Goal: Transaction & Acquisition: Obtain resource

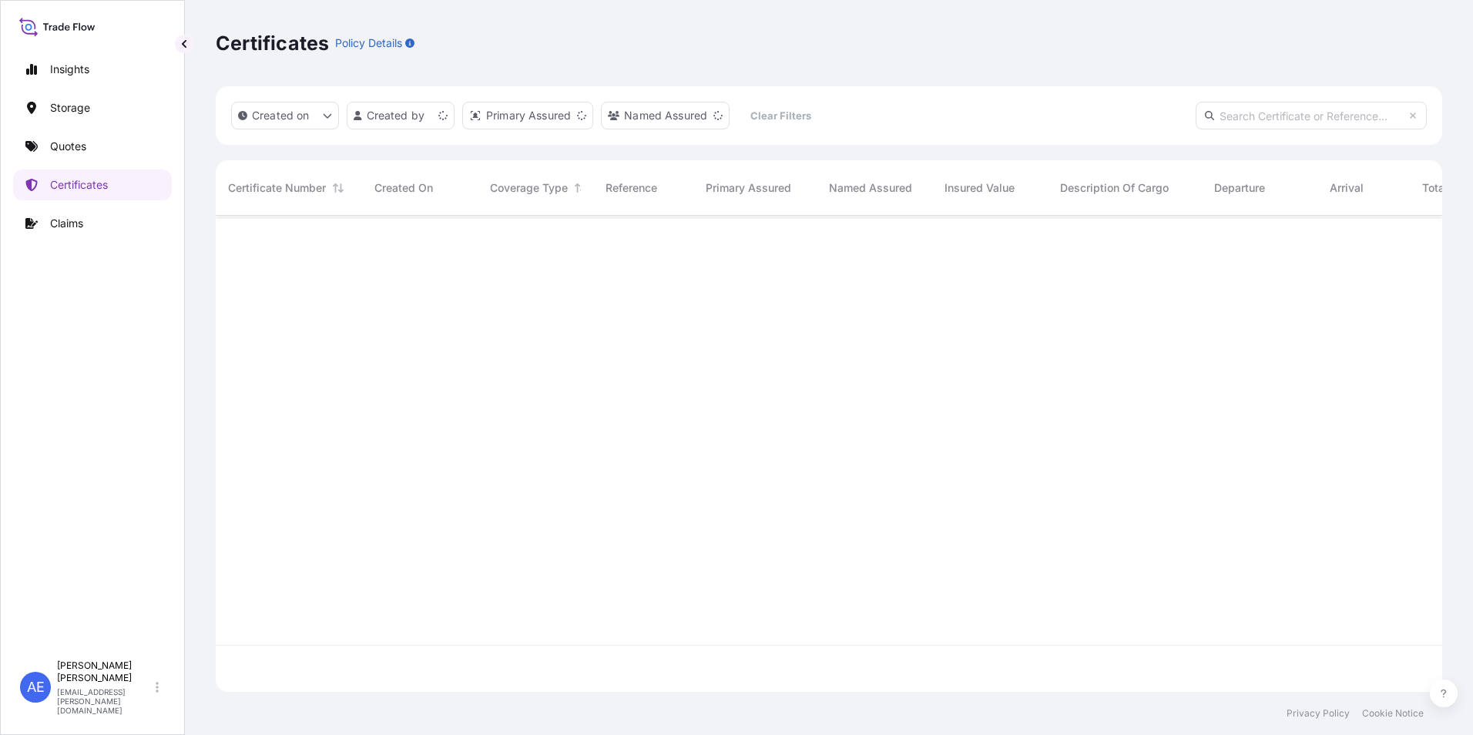
scroll to position [473, 1215]
click at [1280, 122] on input "text" at bounding box center [1311, 116] width 231 height 28
paste input "SSLS2802"
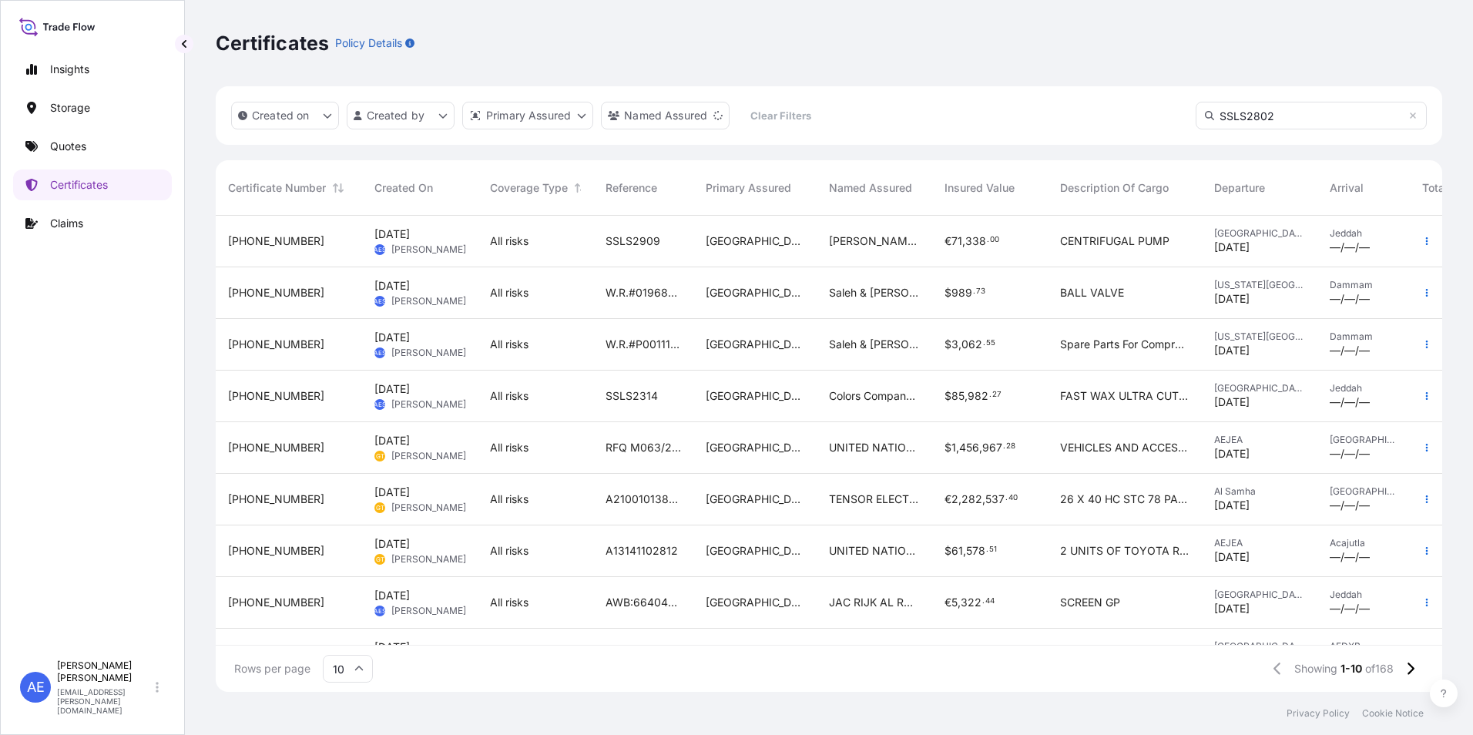
click at [1277, 114] on input "SSLS2802" at bounding box center [1311, 116] width 231 height 28
type input "SSLS2802"
click at [1317, 113] on input "SSLS2802" at bounding box center [1311, 116] width 231 height 28
drag, startPoint x: 1315, startPoint y: 113, endPoint x: 1170, endPoint y: 123, distance: 146.0
click at [1173, 123] on div "Created on Created by Primary Assured Named Assured Clear Filters SSLS2802" at bounding box center [829, 115] width 1227 height 59
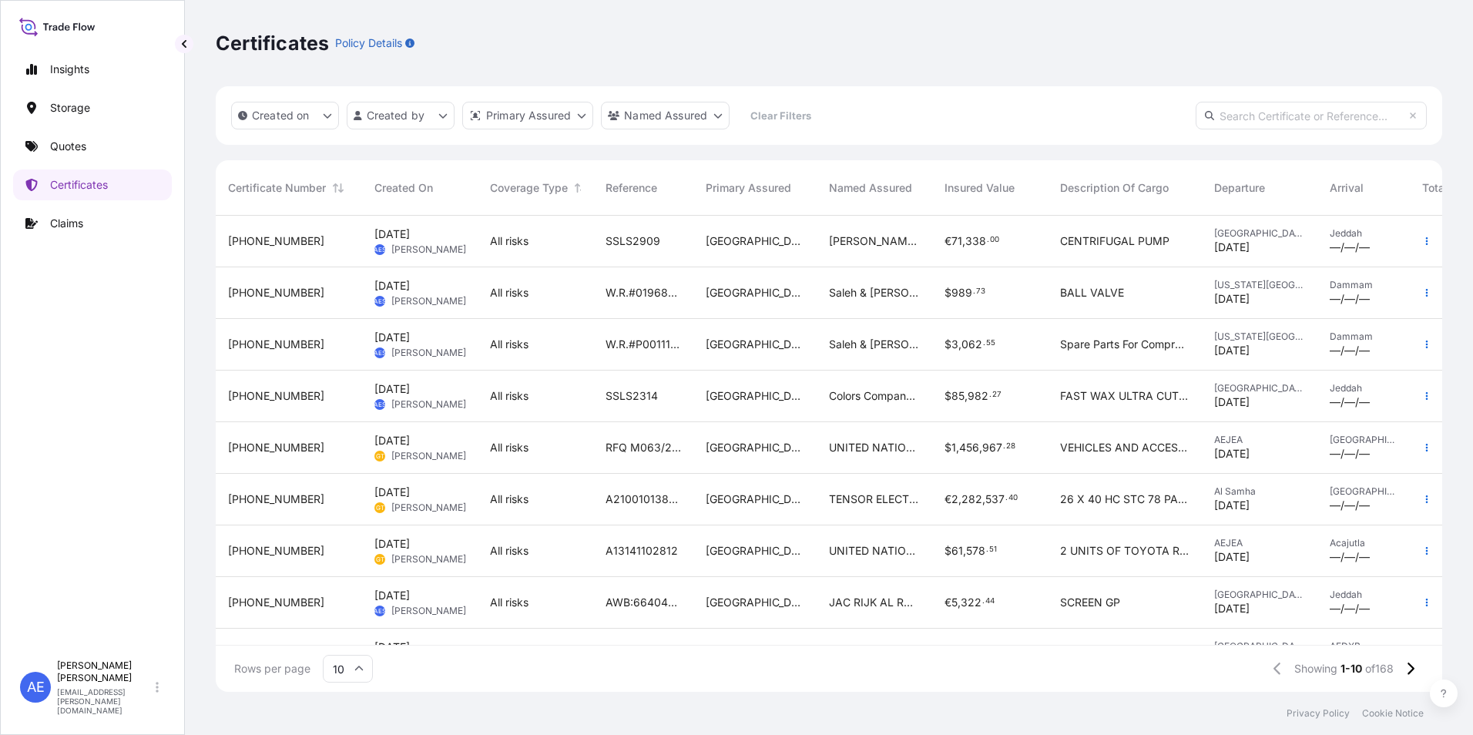
paste input "SSLS2802"
type input "SSLS2802"
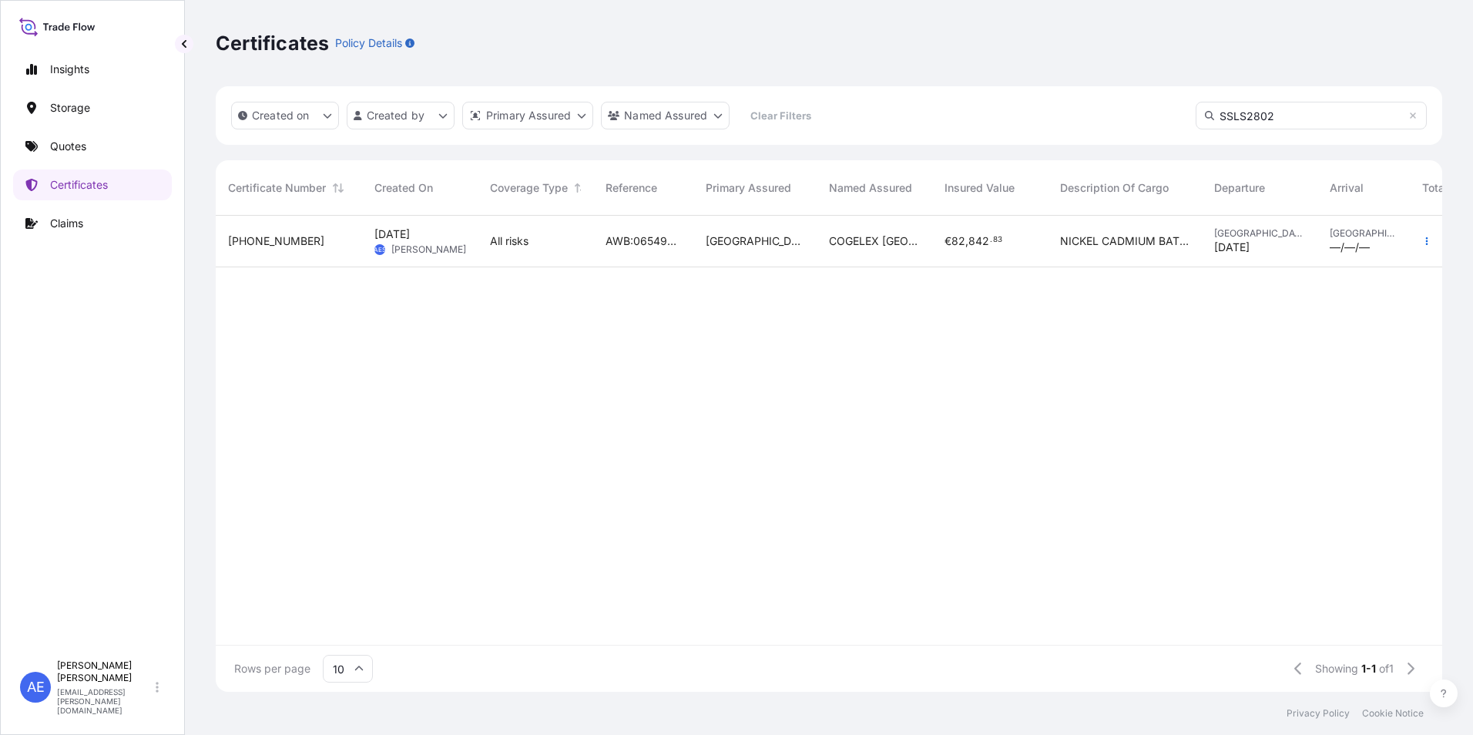
click at [499, 240] on span "All risks" at bounding box center [509, 240] width 39 height 15
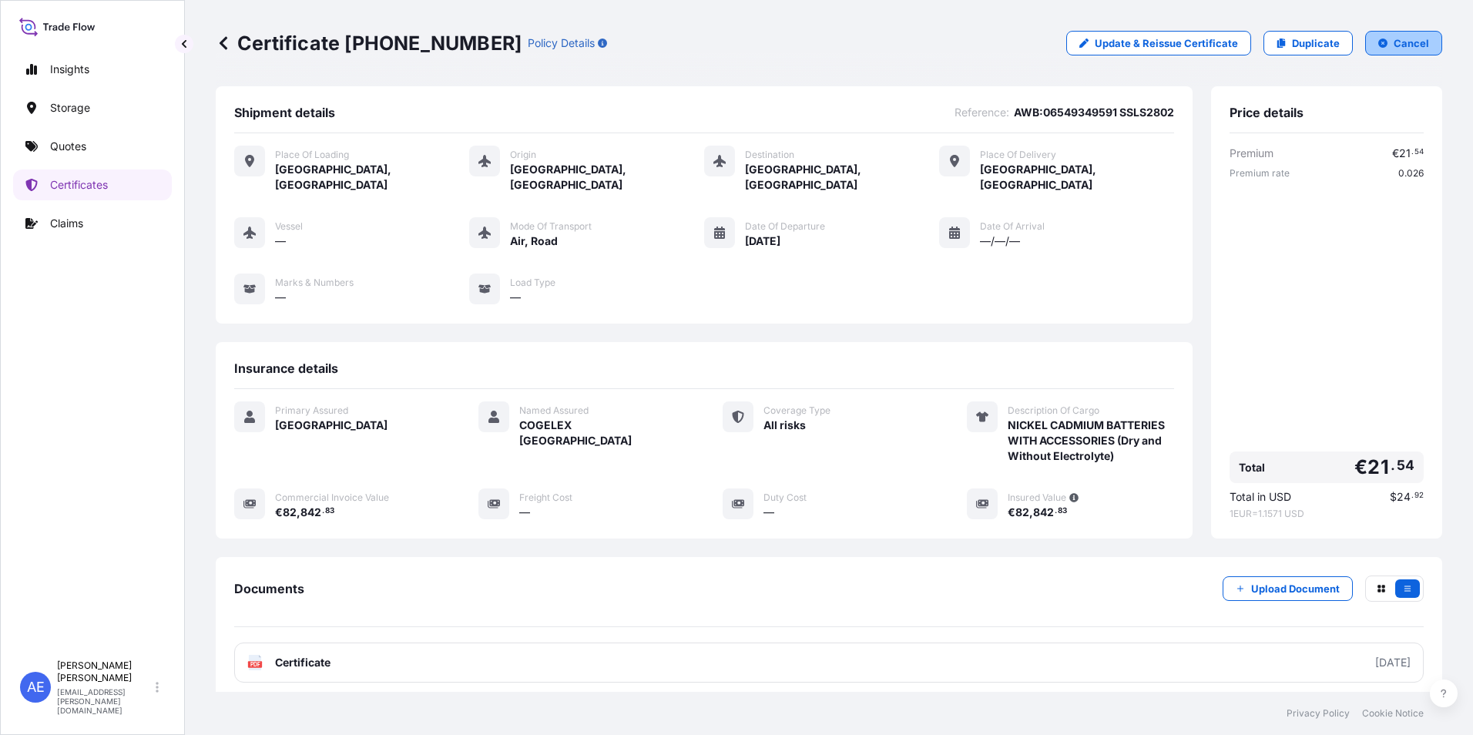
click at [1417, 44] on p "Cancel" at bounding box center [1411, 42] width 35 height 15
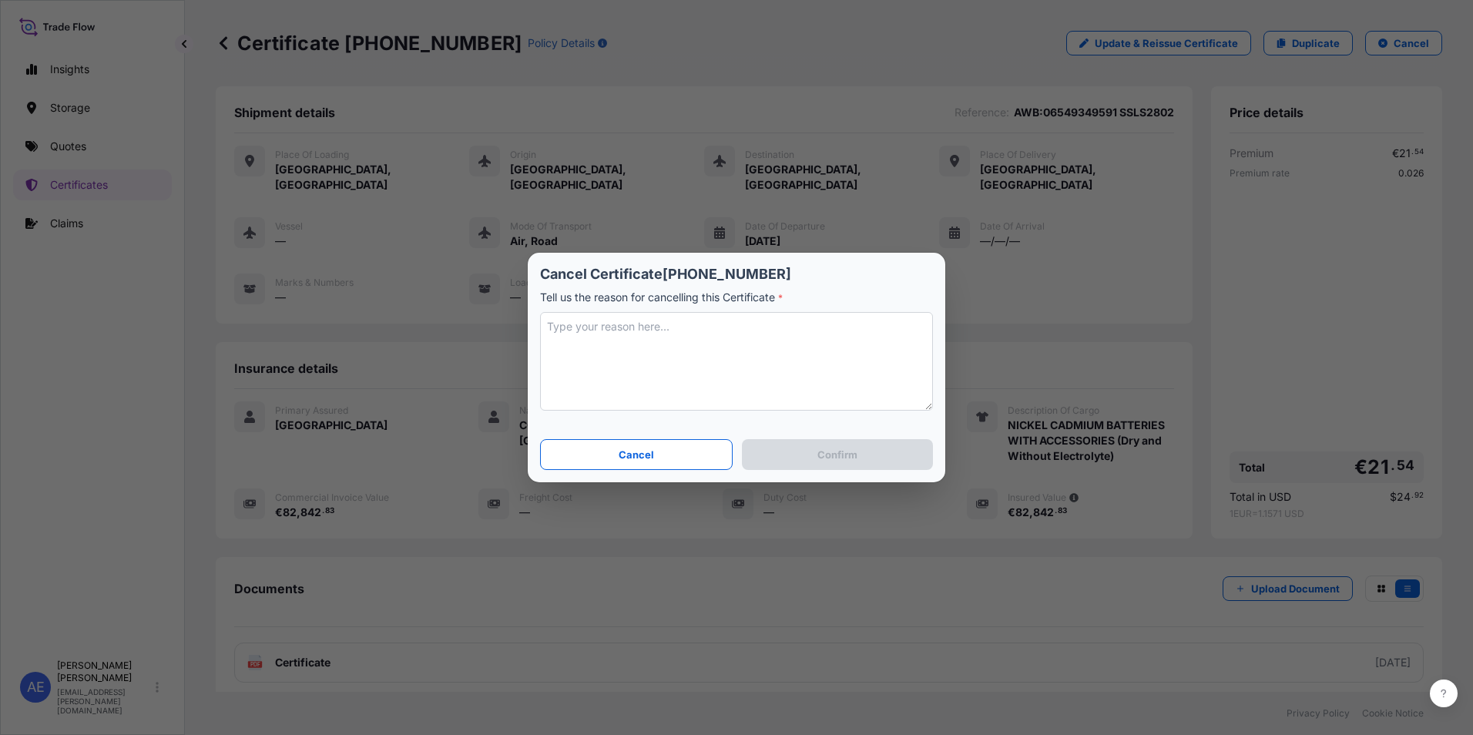
click at [647, 338] on textarea at bounding box center [736, 361] width 393 height 99
type textarea "c"
type textarea "Customer's end client has cancelled the order."
click at [799, 452] on button "Confirm" at bounding box center [837, 454] width 191 height 31
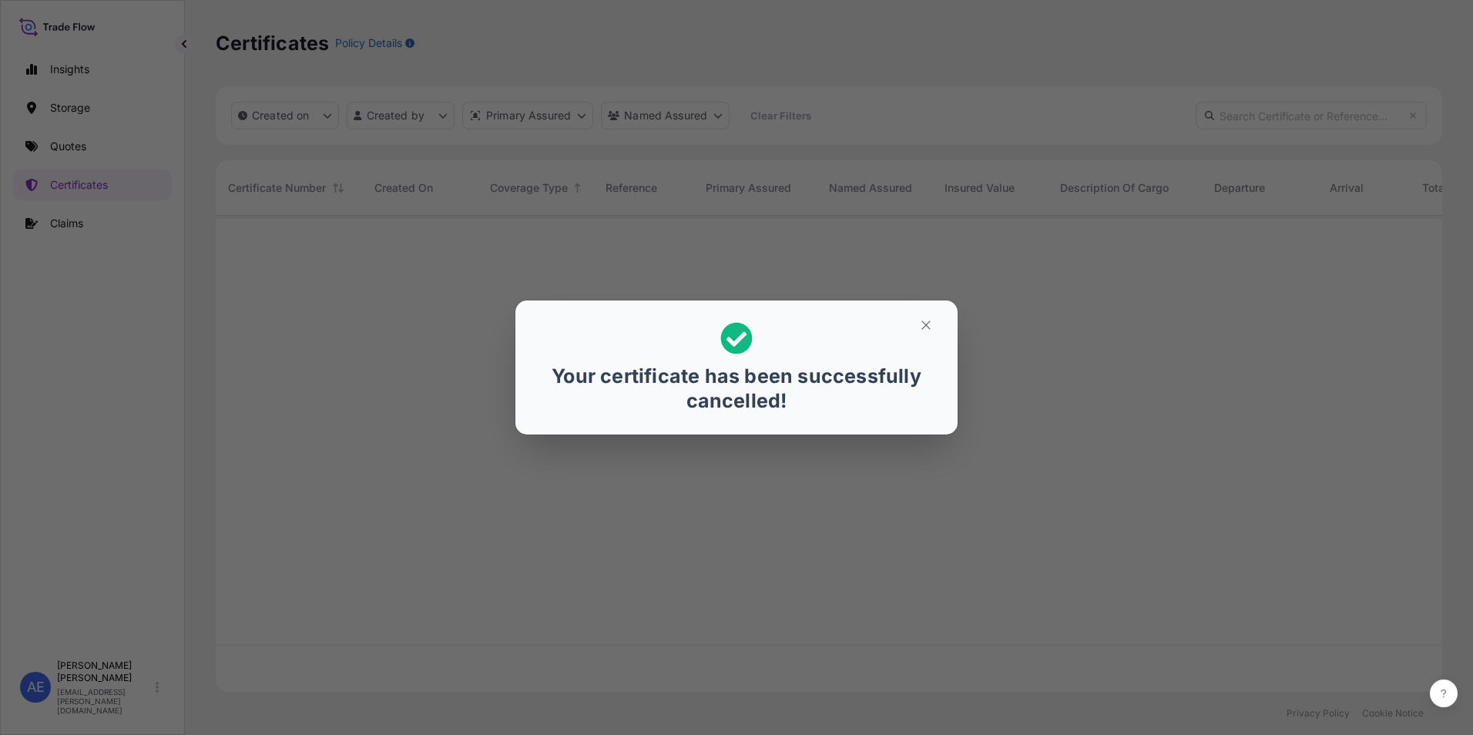
scroll to position [473, 1215]
click at [926, 327] on icon "button" at bounding box center [926, 325] width 14 height 14
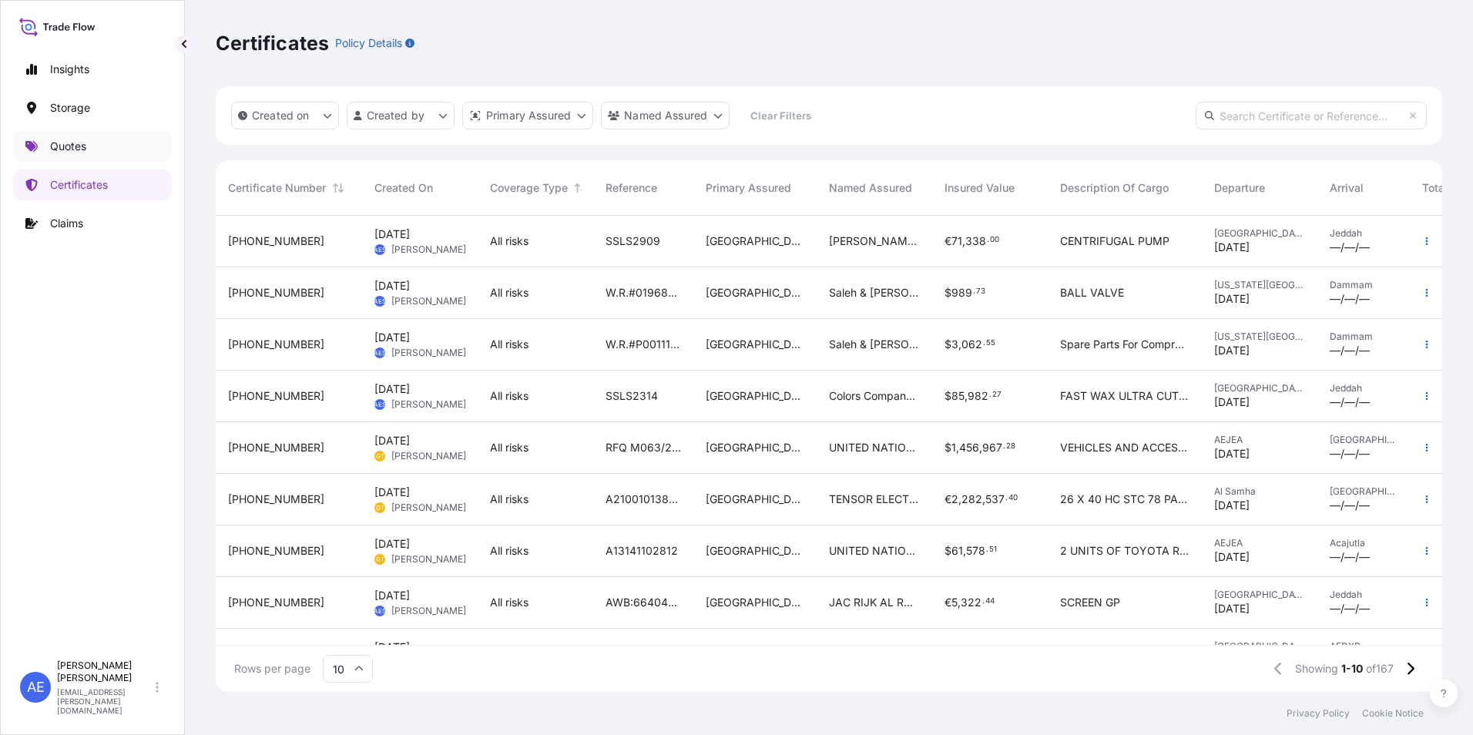
click at [69, 150] on p "Quotes" at bounding box center [68, 146] width 36 height 15
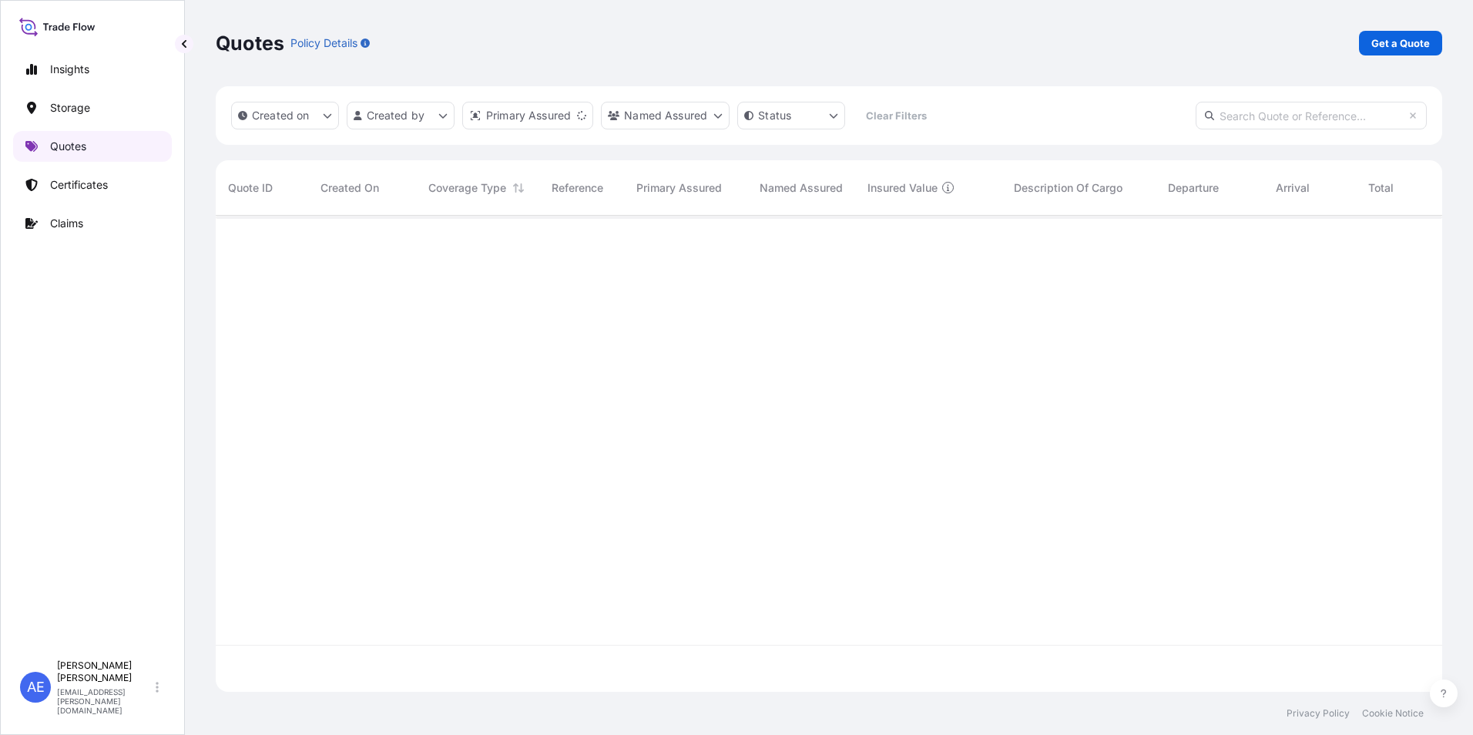
scroll to position [473, 1215]
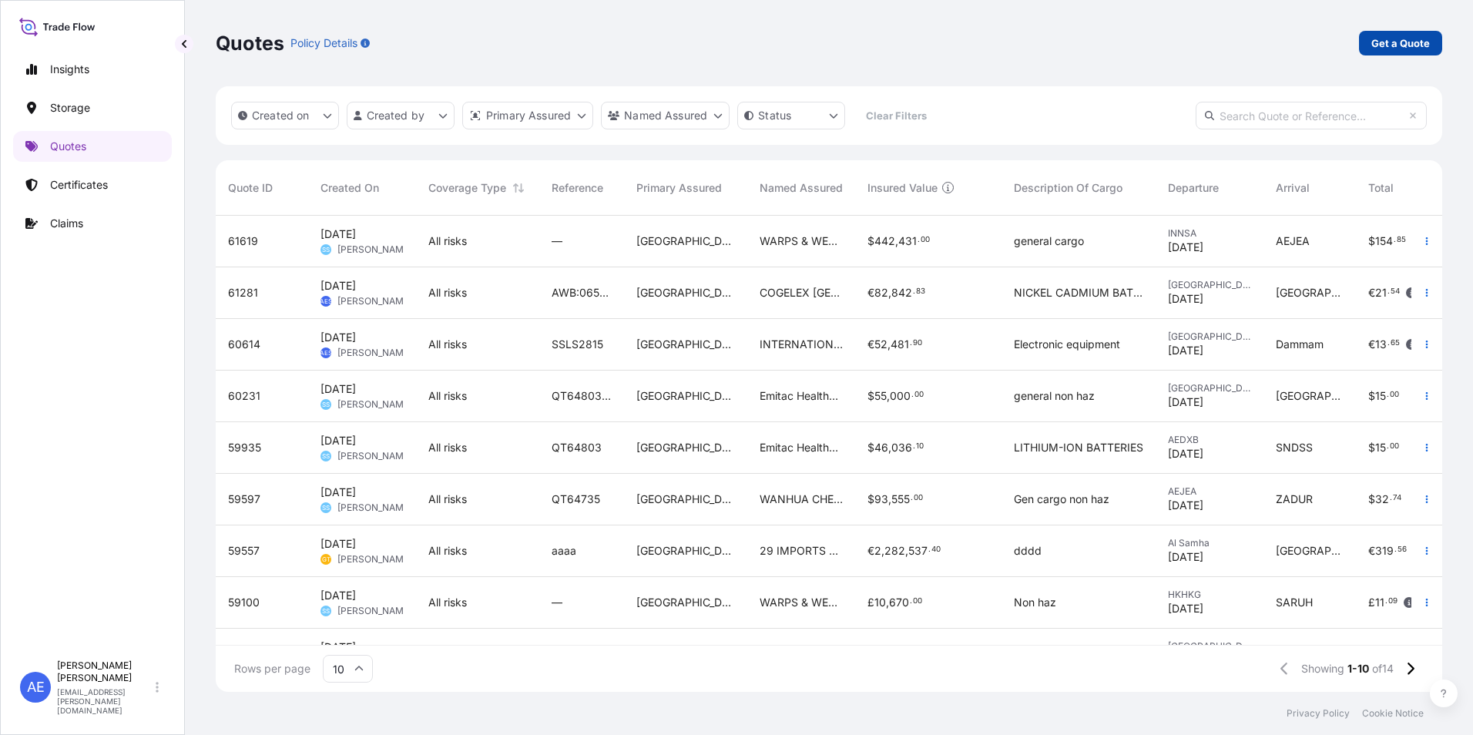
click at [1393, 49] on p "Get a Quote" at bounding box center [1401, 42] width 59 height 15
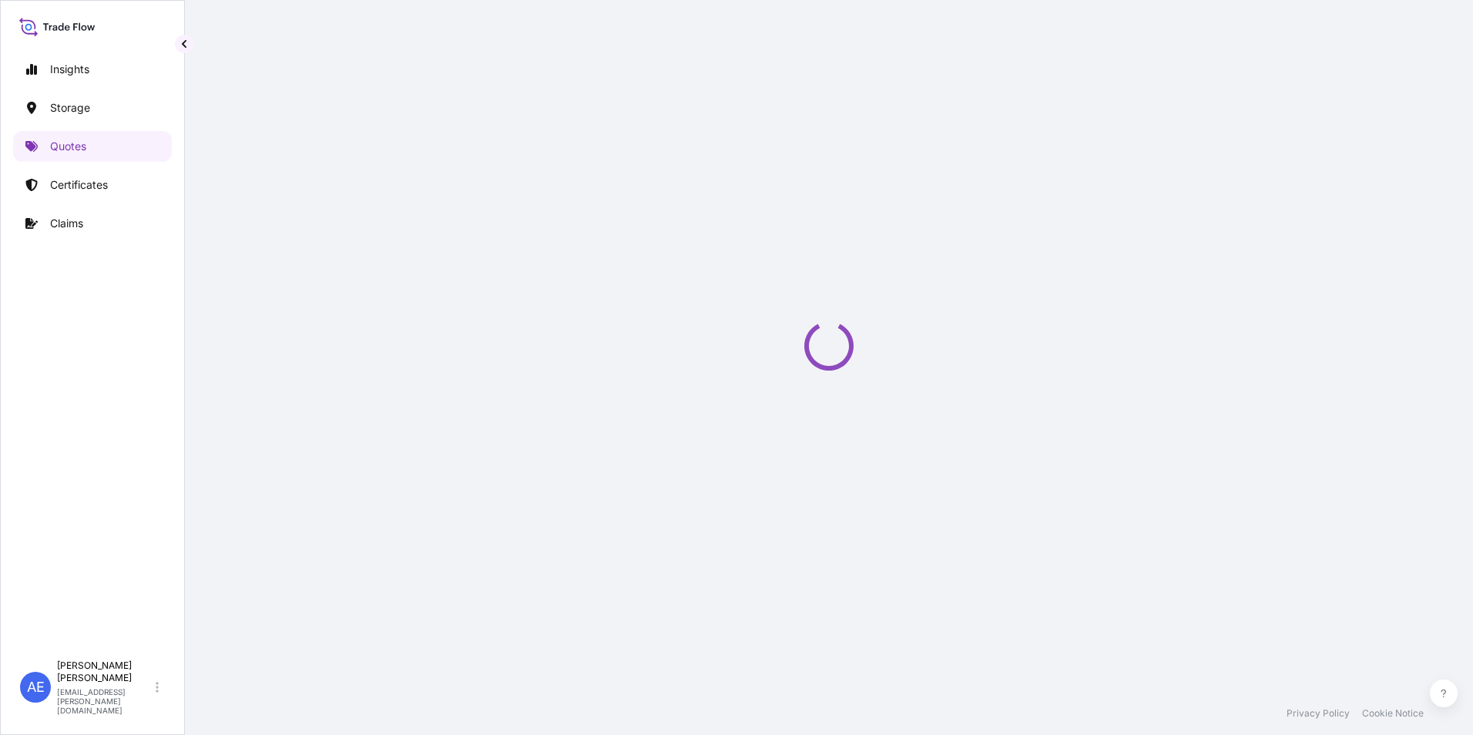
select select "Water"
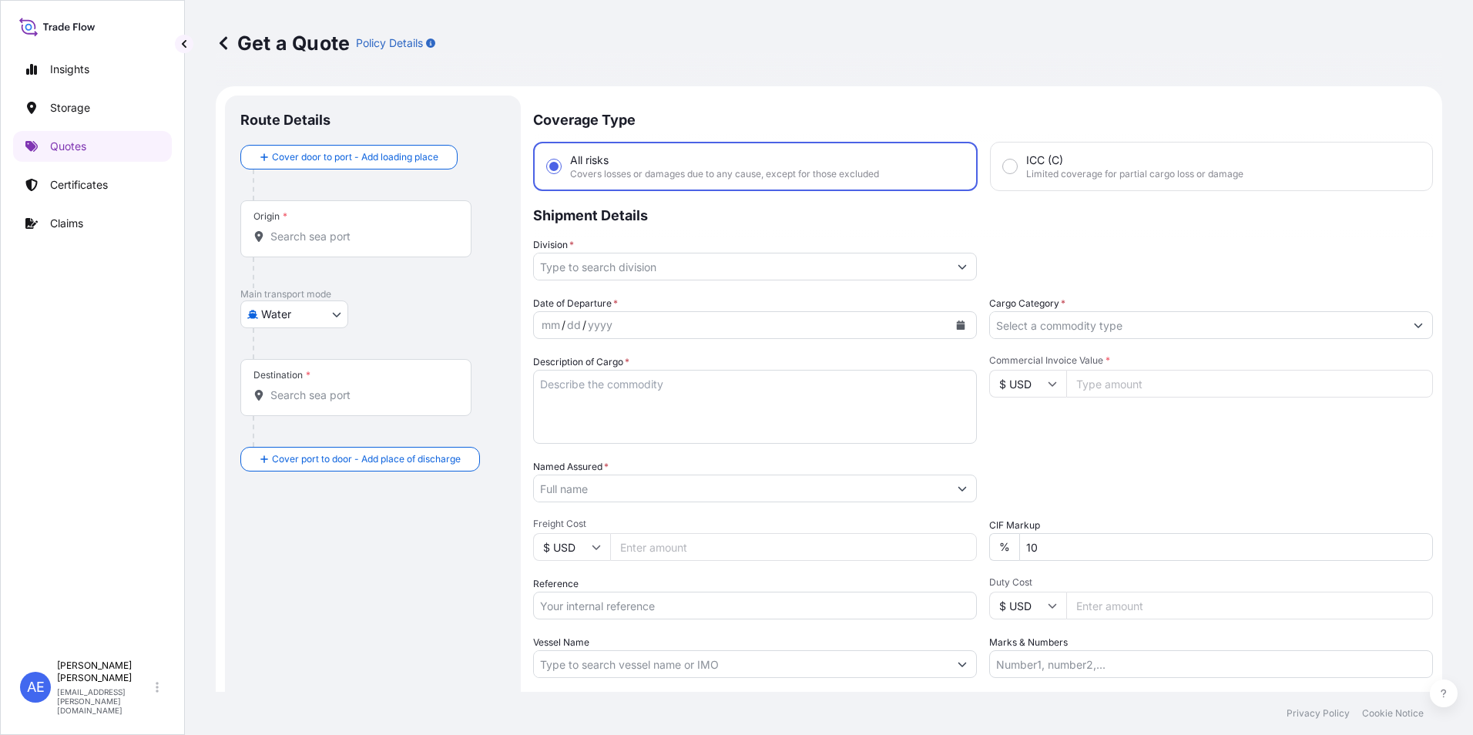
scroll to position [25, 0]
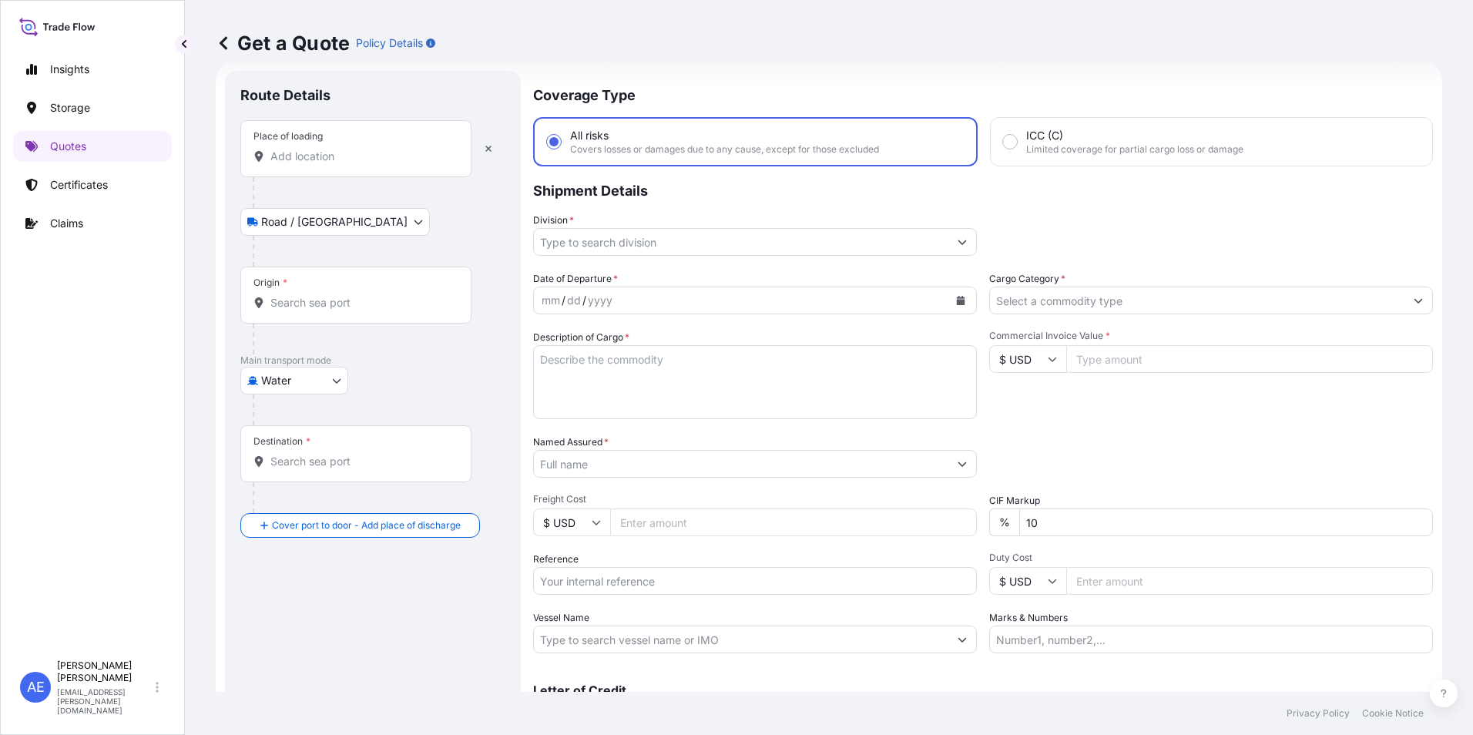
click at [348, 157] on input "Place of loading" at bounding box center [361, 156] width 182 height 15
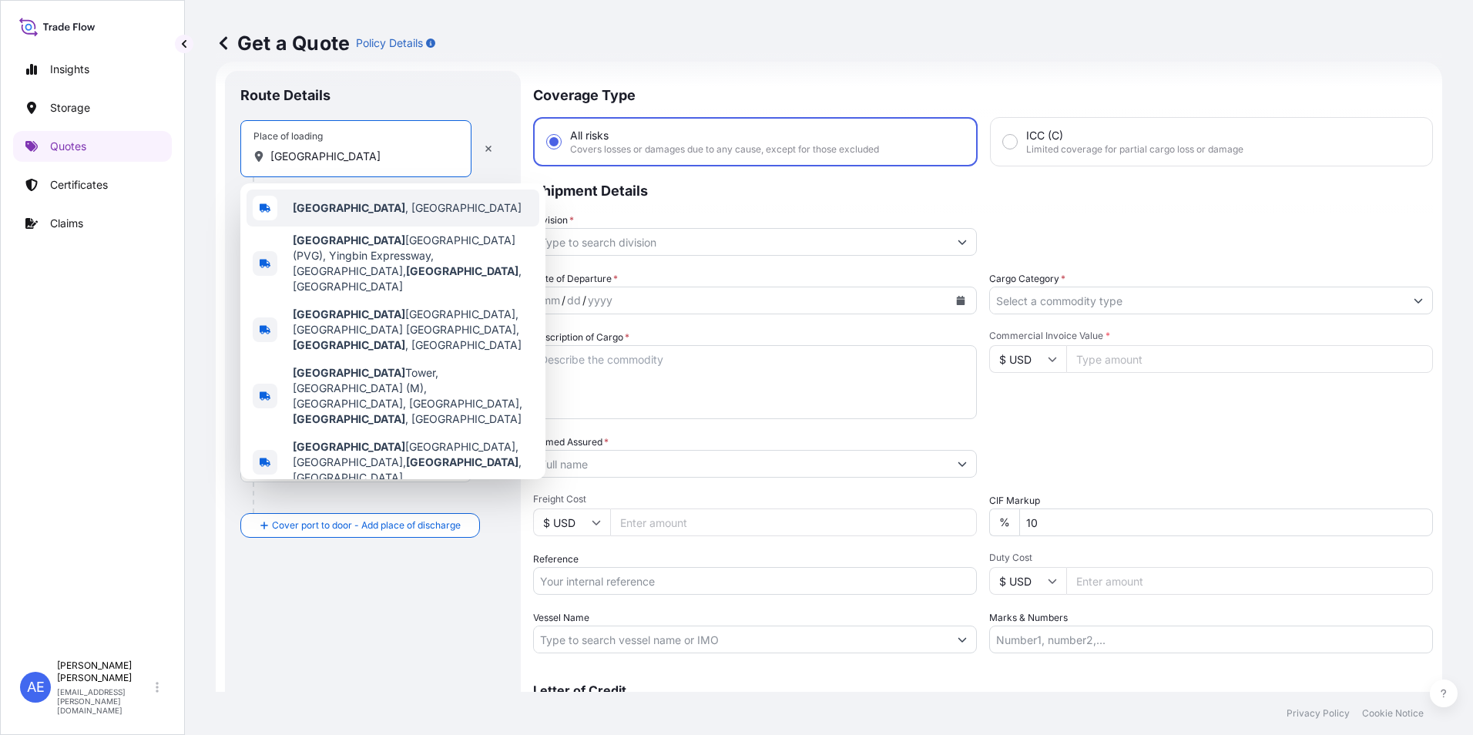
click at [345, 202] on span "[GEOGRAPHIC_DATA] , [GEOGRAPHIC_DATA]" at bounding box center [407, 207] width 229 height 15
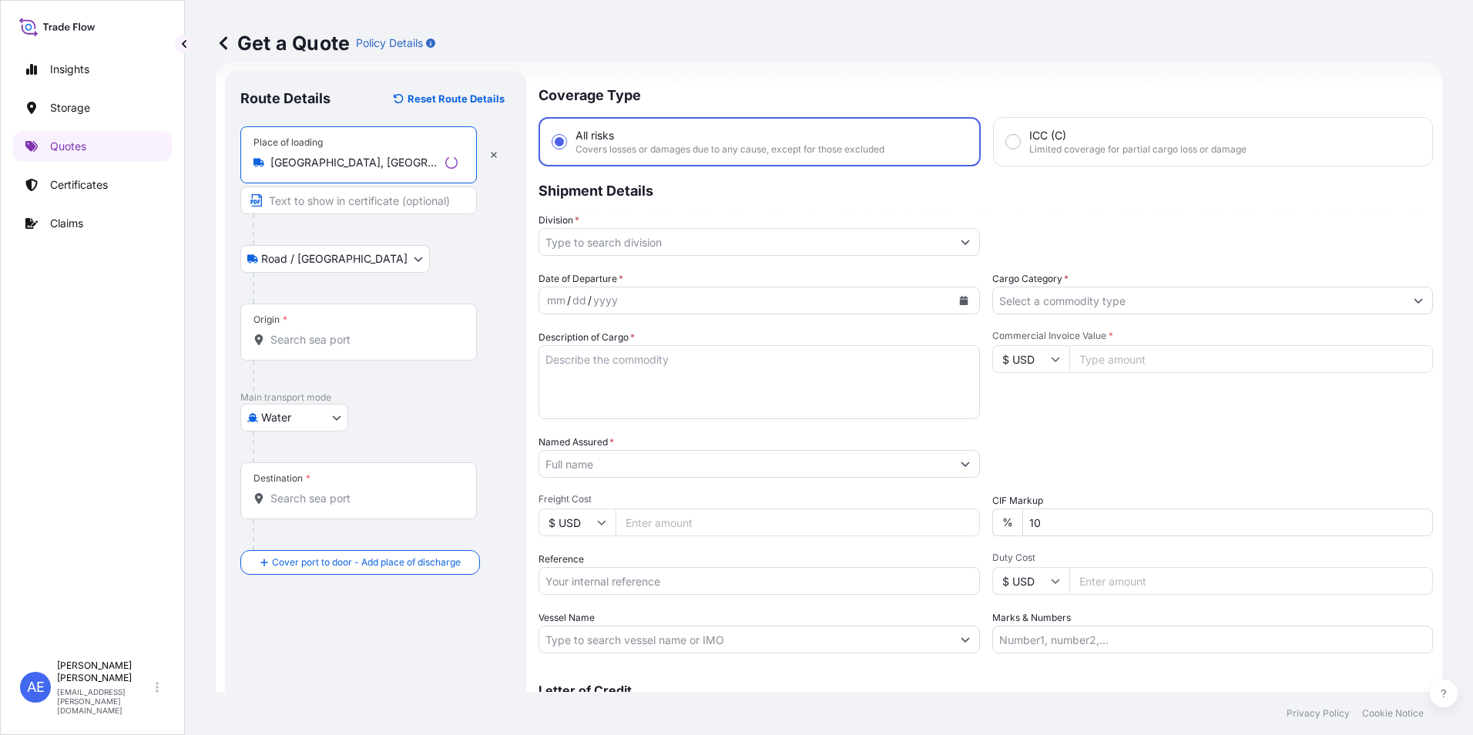
type input "[GEOGRAPHIC_DATA], [GEOGRAPHIC_DATA]"
click at [318, 348] on div "Origin *" at bounding box center [358, 332] width 237 height 57
click at [318, 348] on input "Origin *" at bounding box center [363, 339] width 187 height 15
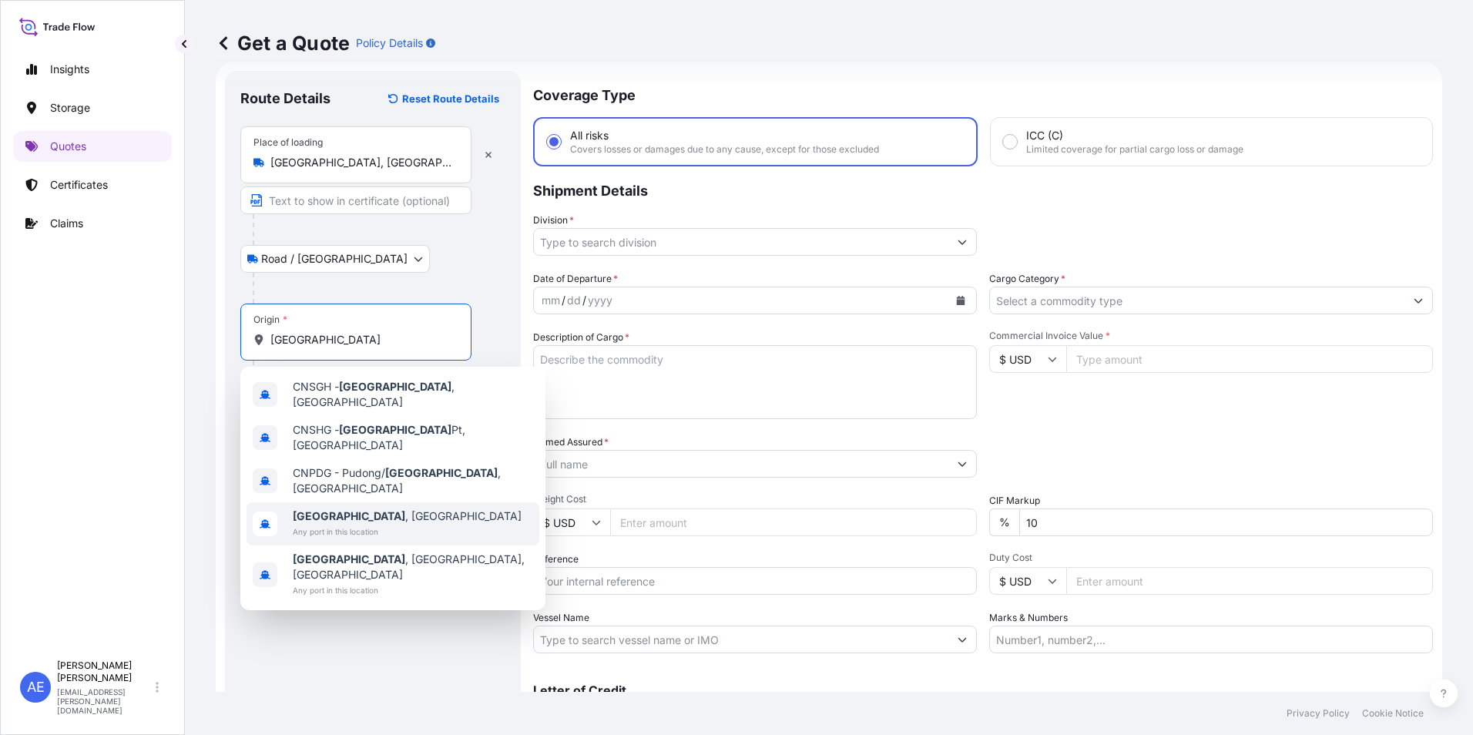
click at [374, 509] on div "[GEOGRAPHIC_DATA] , [GEOGRAPHIC_DATA] Any port in this location" at bounding box center [407, 524] width 229 height 31
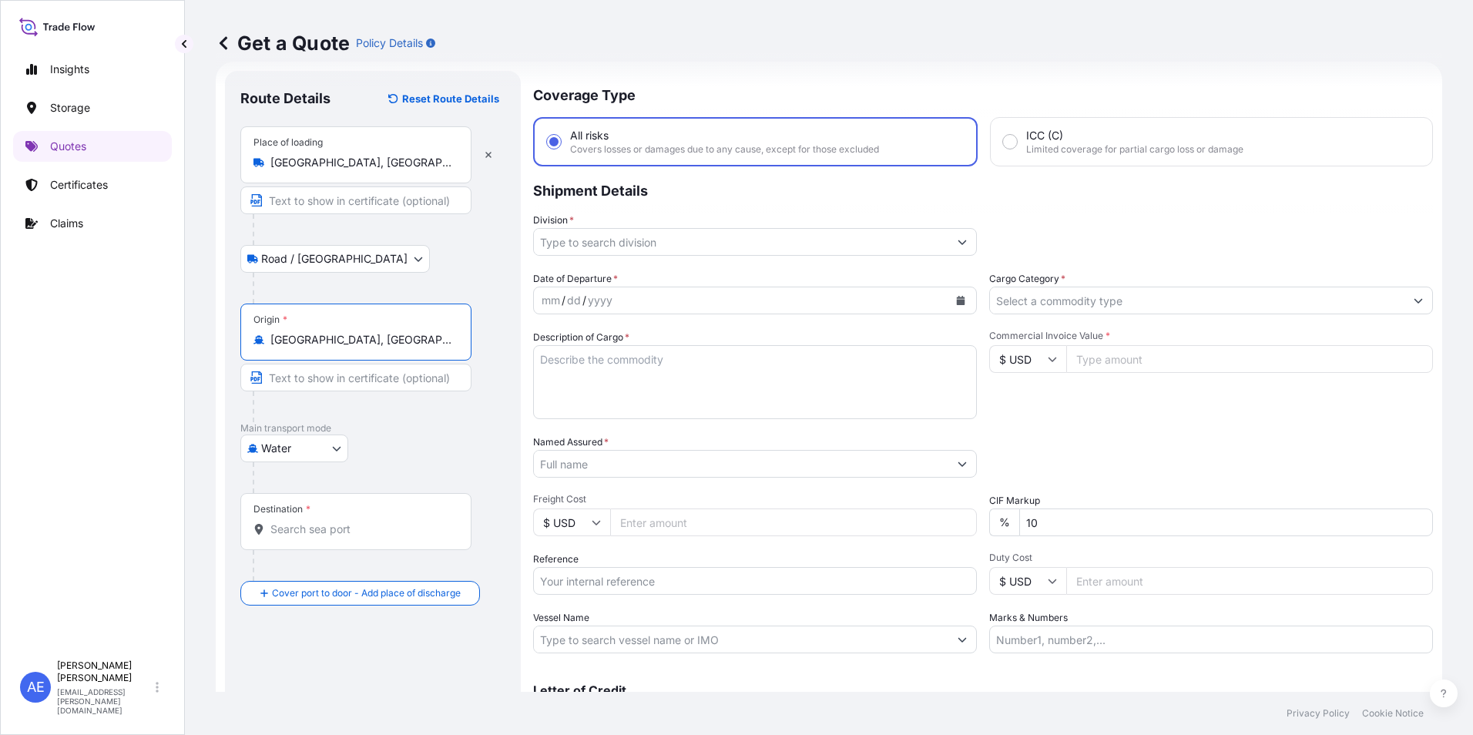
type input "[GEOGRAPHIC_DATA], [GEOGRAPHIC_DATA]"
click at [317, 537] on div "Destination *" at bounding box center [355, 521] width 231 height 57
click at [317, 537] on input "Destination *" at bounding box center [361, 529] width 182 height 15
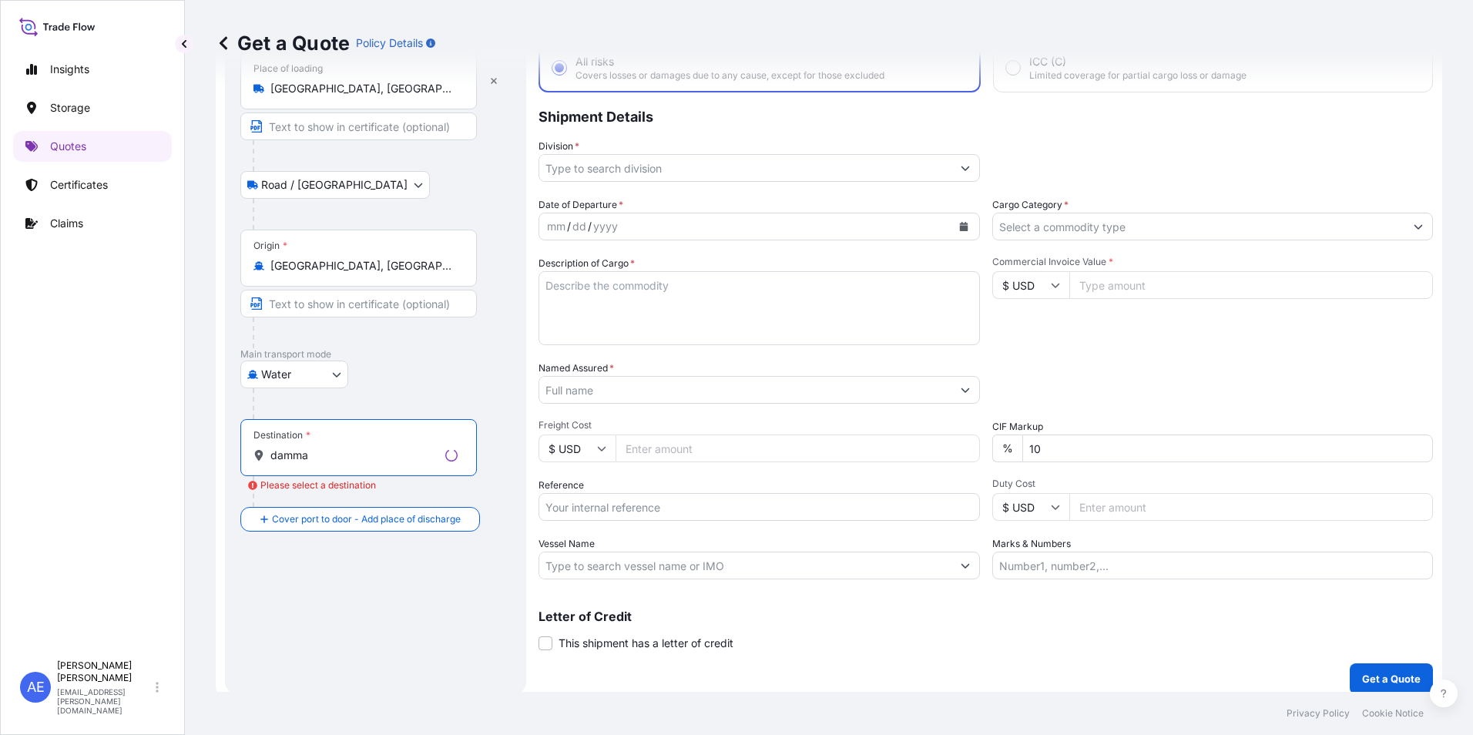
scroll to position [110, 0]
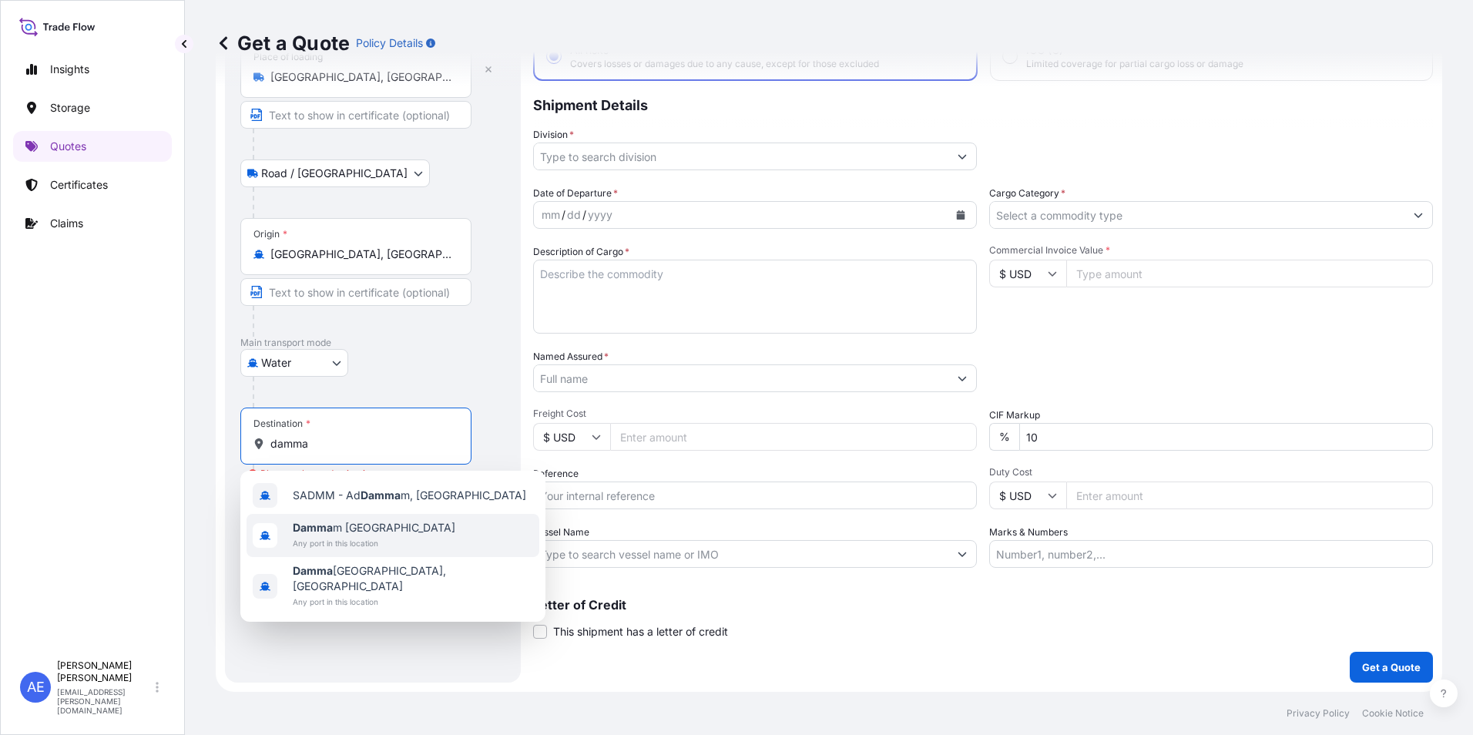
click at [369, 529] on span "Damma m [GEOGRAPHIC_DATA]" at bounding box center [374, 527] width 163 height 15
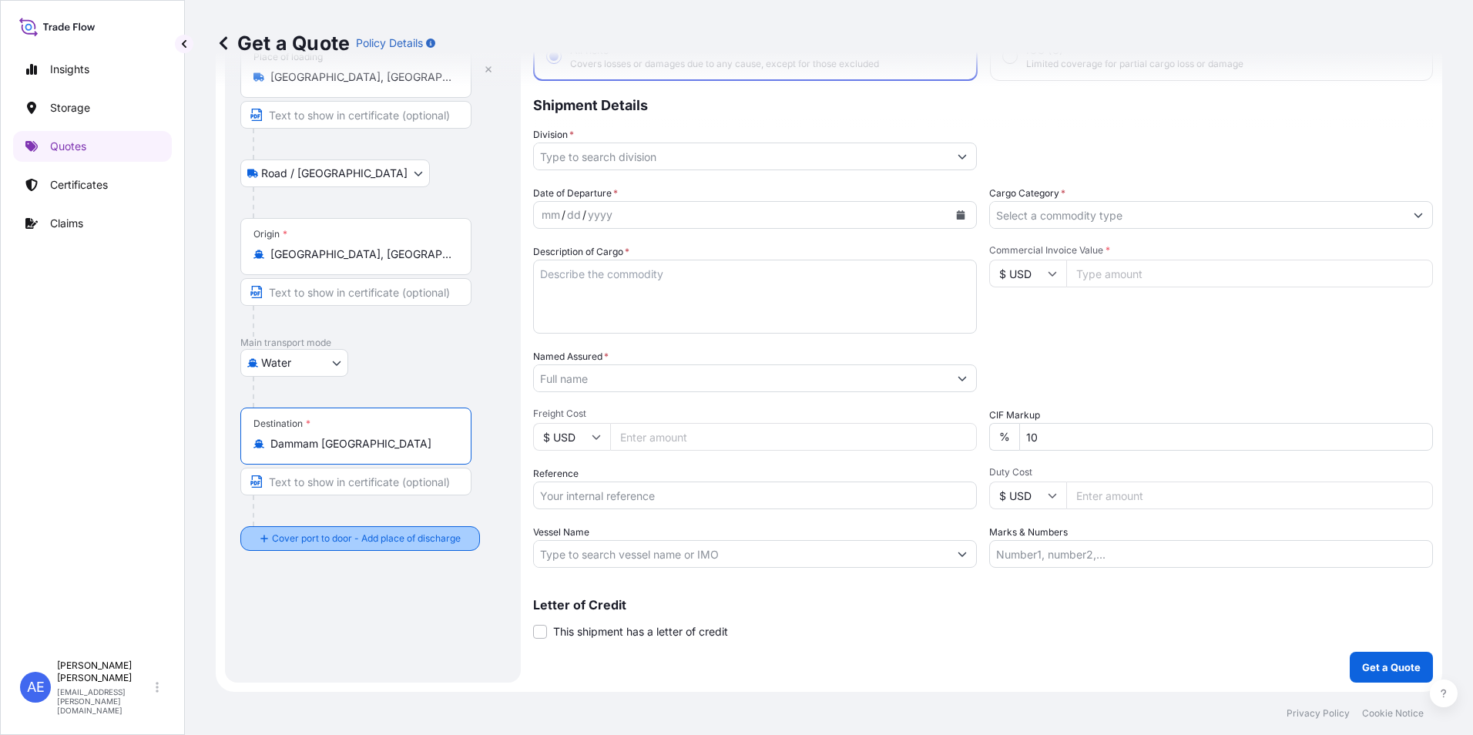
type input "Dammam [GEOGRAPHIC_DATA]"
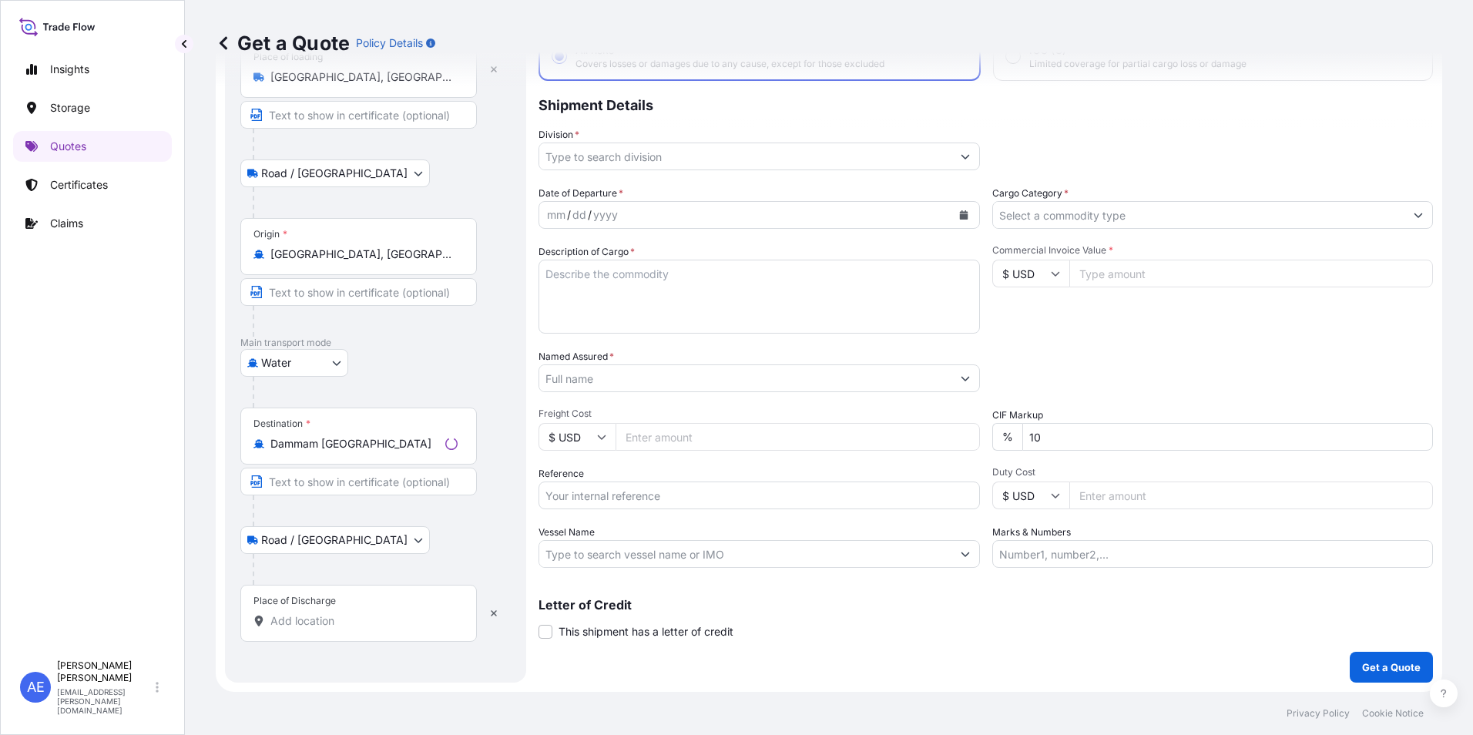
click at [289, 626] on input "Place of Discharge" at bounding box center [363, 620] width 187 height 15
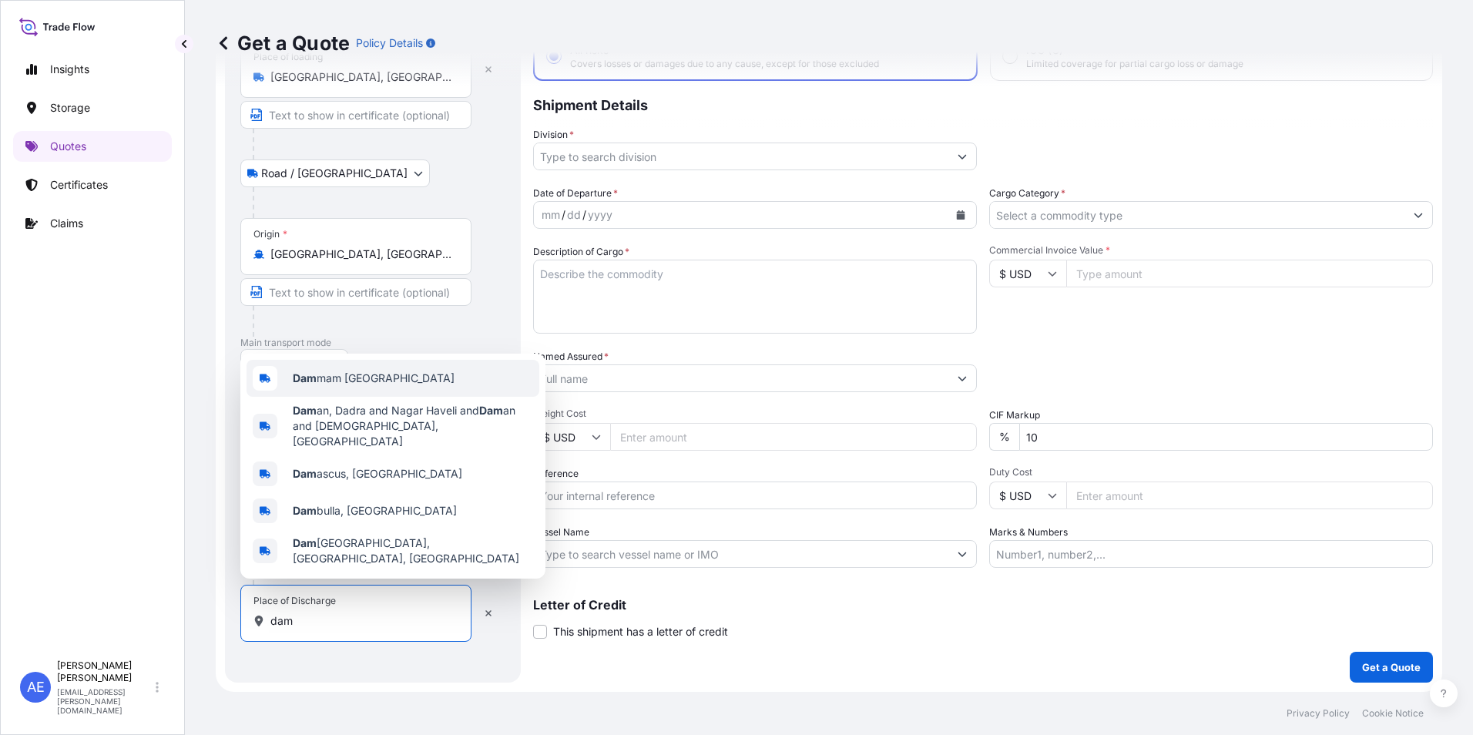
click at [359, 386] on span "Dam mam [GEOGRAPHIC_DATA]" at bounding box center [374, 378] width 162 height 15
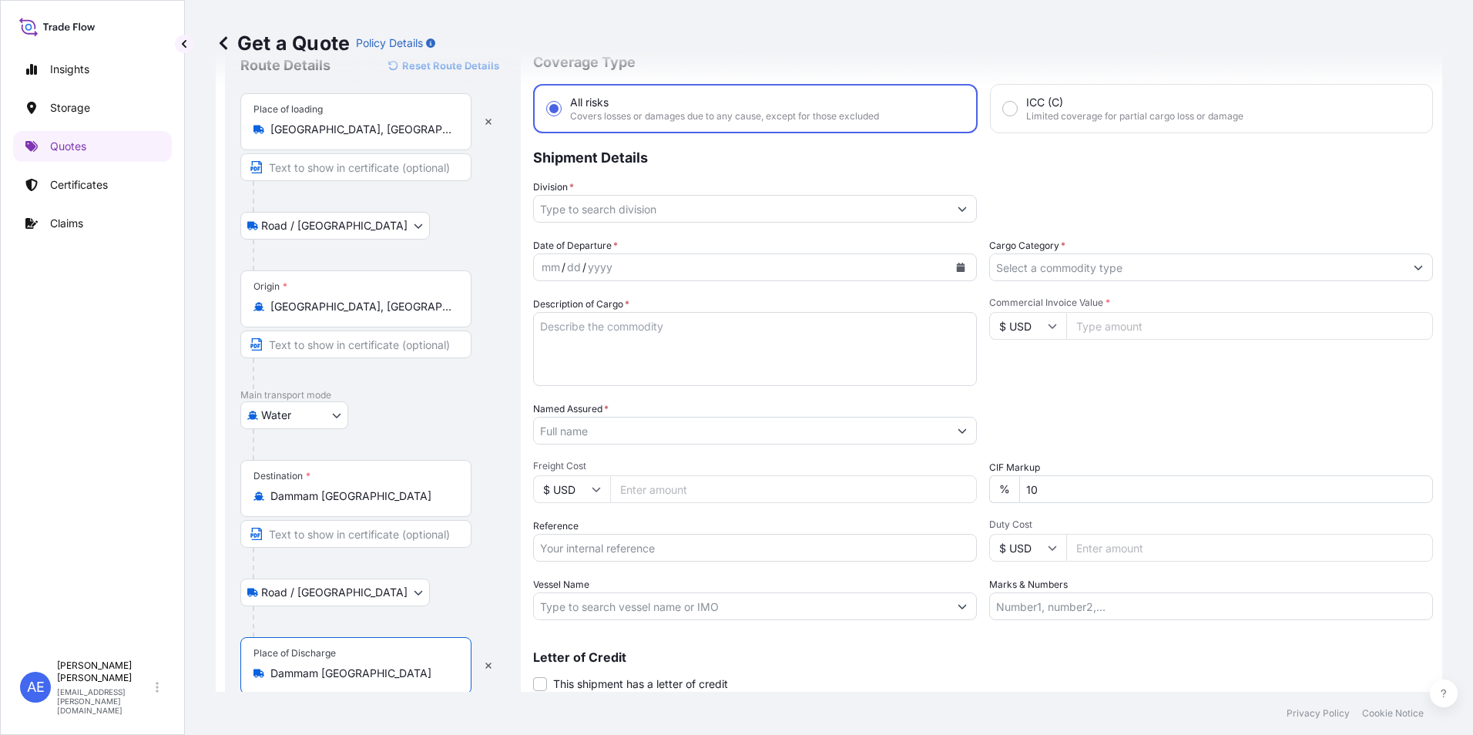
scroll to position [0, 0]
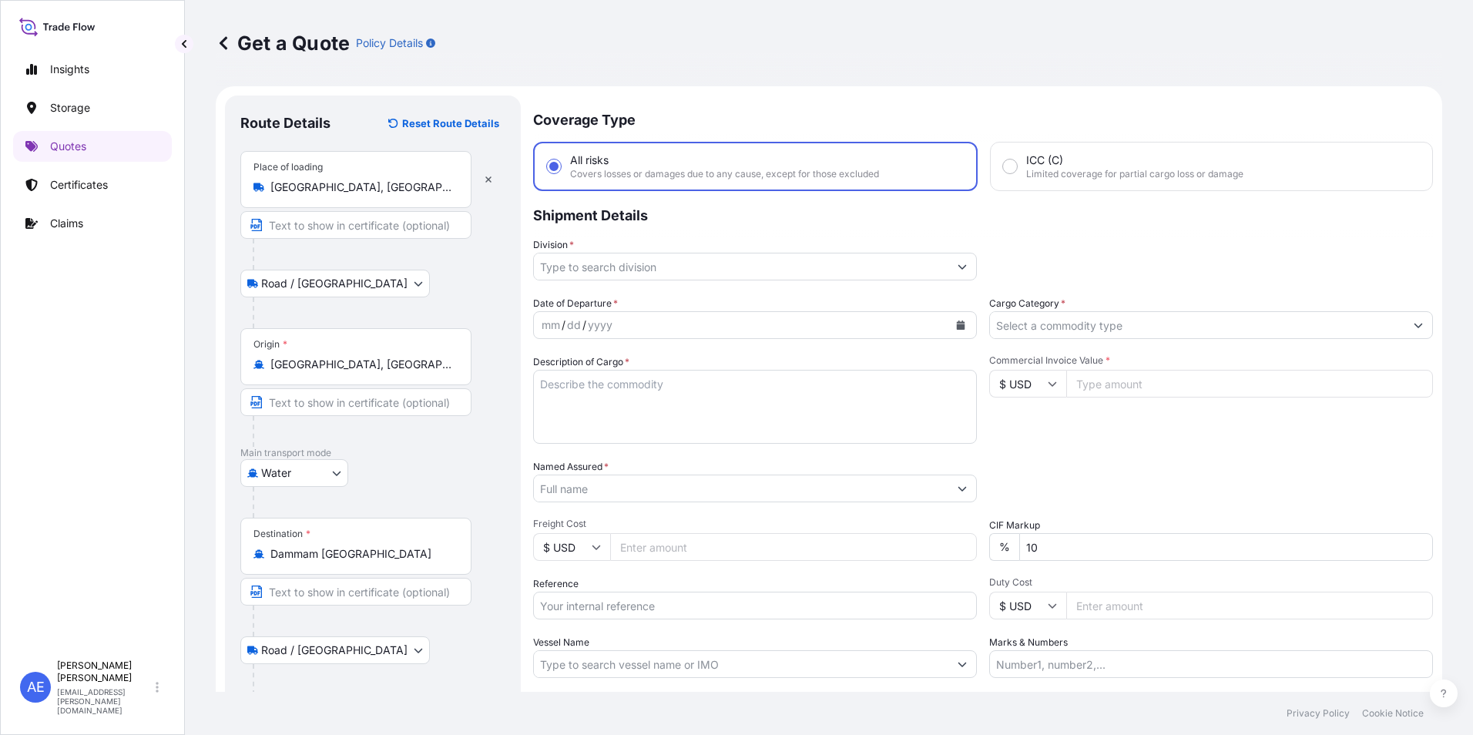
type input "Dammam [GEOGRAPHIC_DATA]"
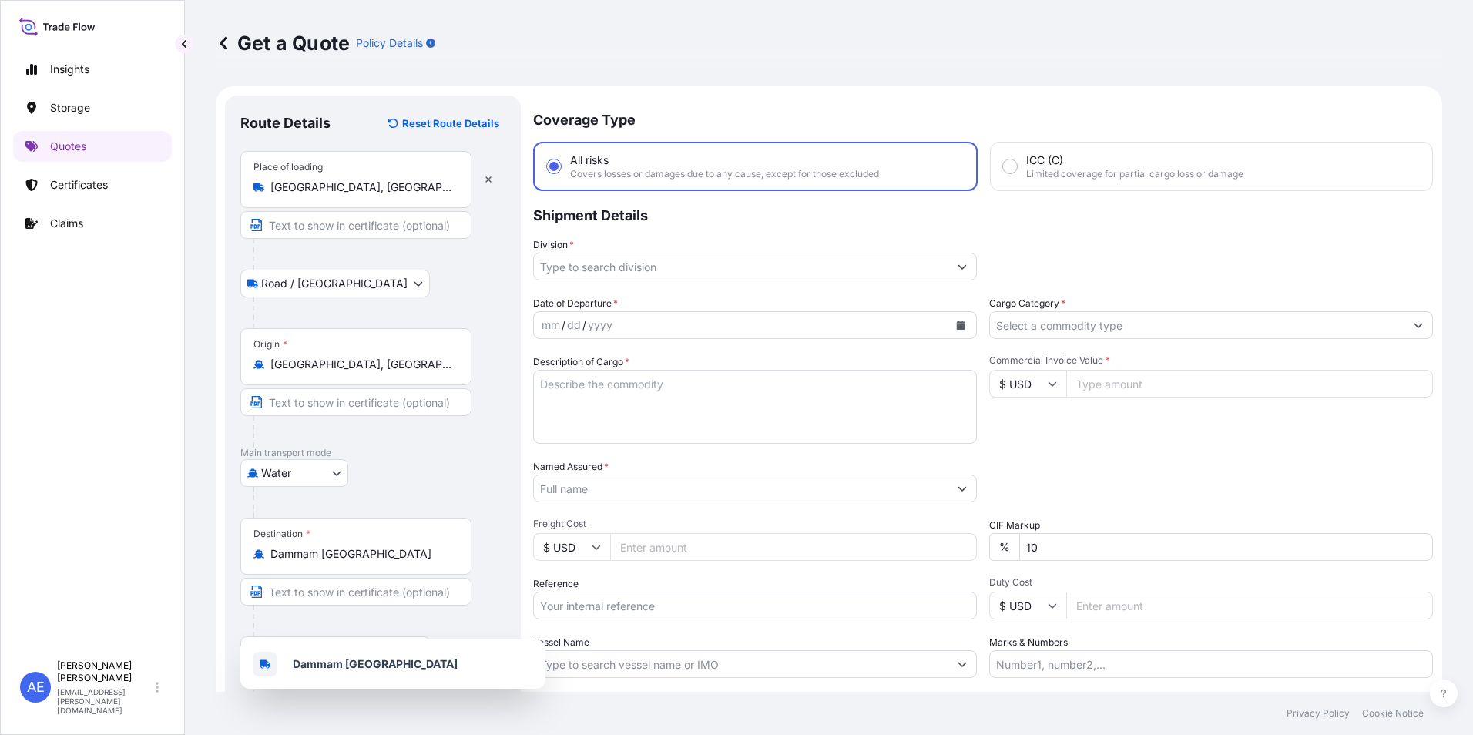
click at [962, 272] on button "Show suggestions" at bounding box center [963, 267] width 28 height 28
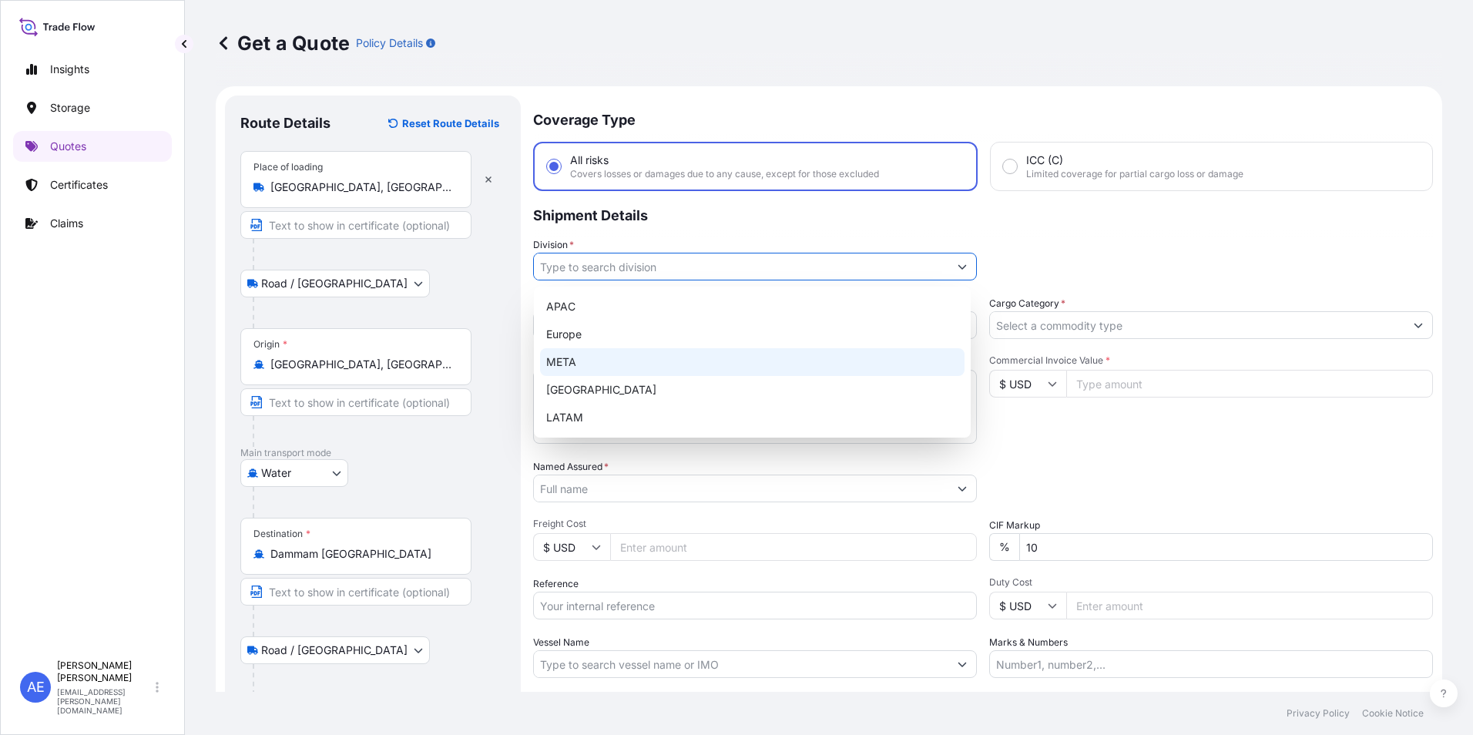
click at [625, 355] on div "META" at bounding box center [752, 362] width 425 height 28
type input "META"
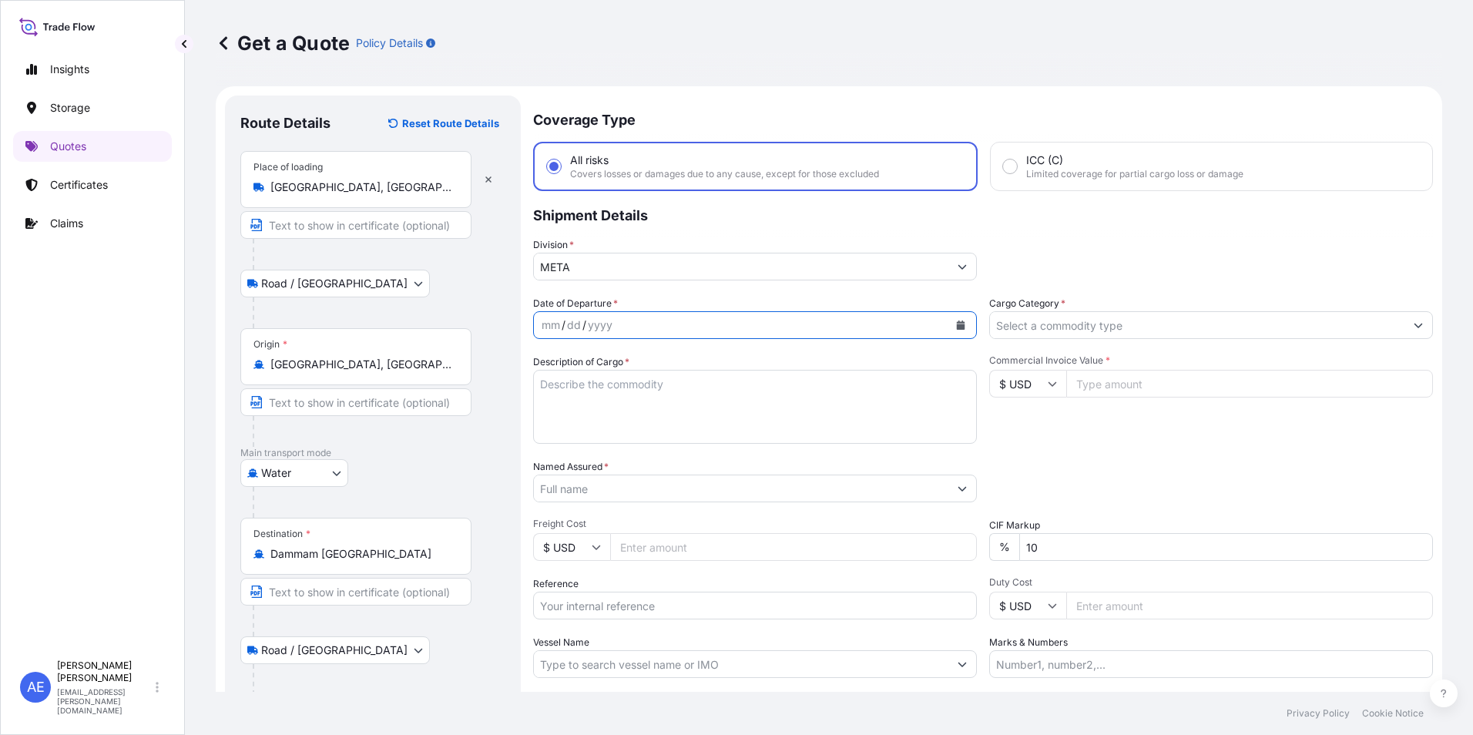
click at [957, 325] on icon "Calendar" at bounding box center [961, 325] width 8 height 9
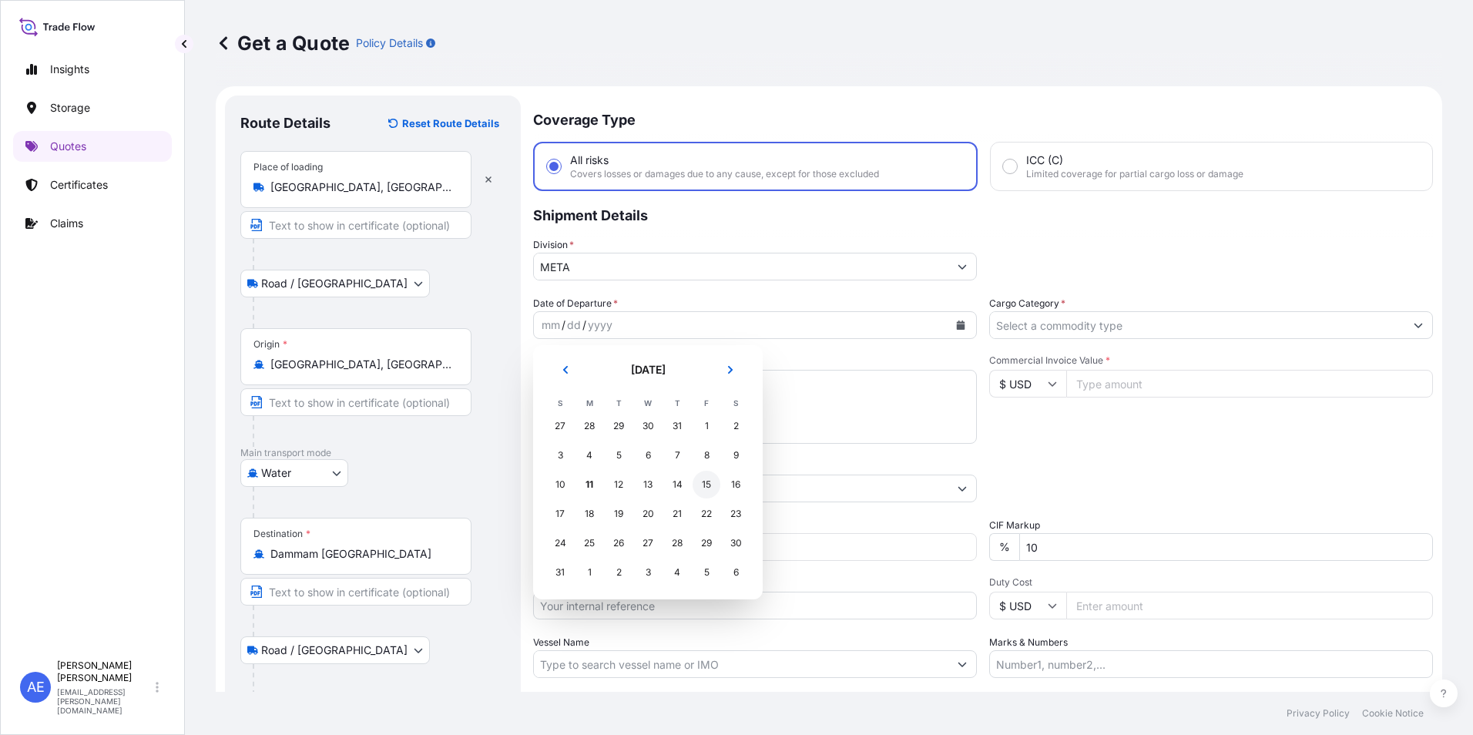
click at [700, 482] on div "15" at bounding box center [707, 485] width 28 height 28
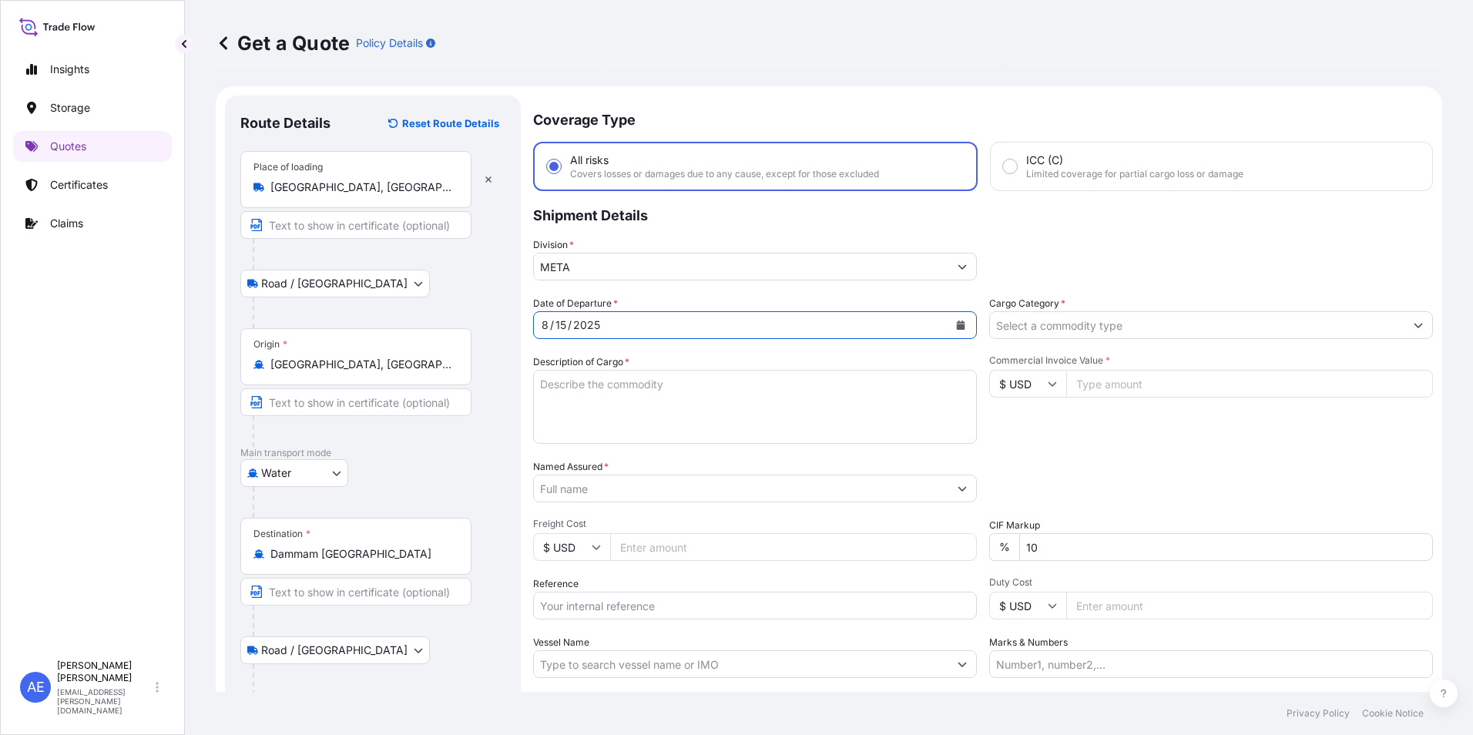
click at [541, 492] on input "Named Assured *" at bounding box center [741, 489] width 415 height 28
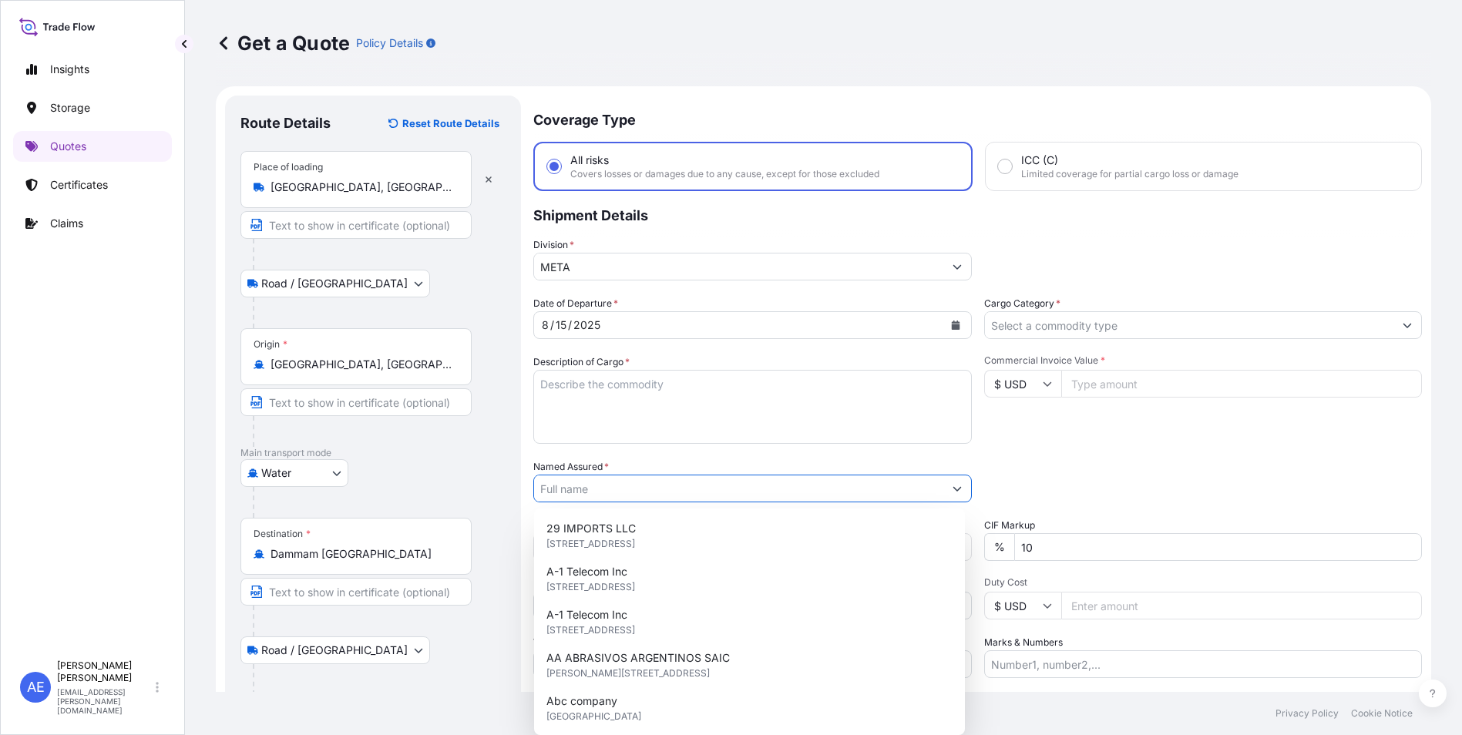
paste input "ETAB INTERNATIONAL CO"
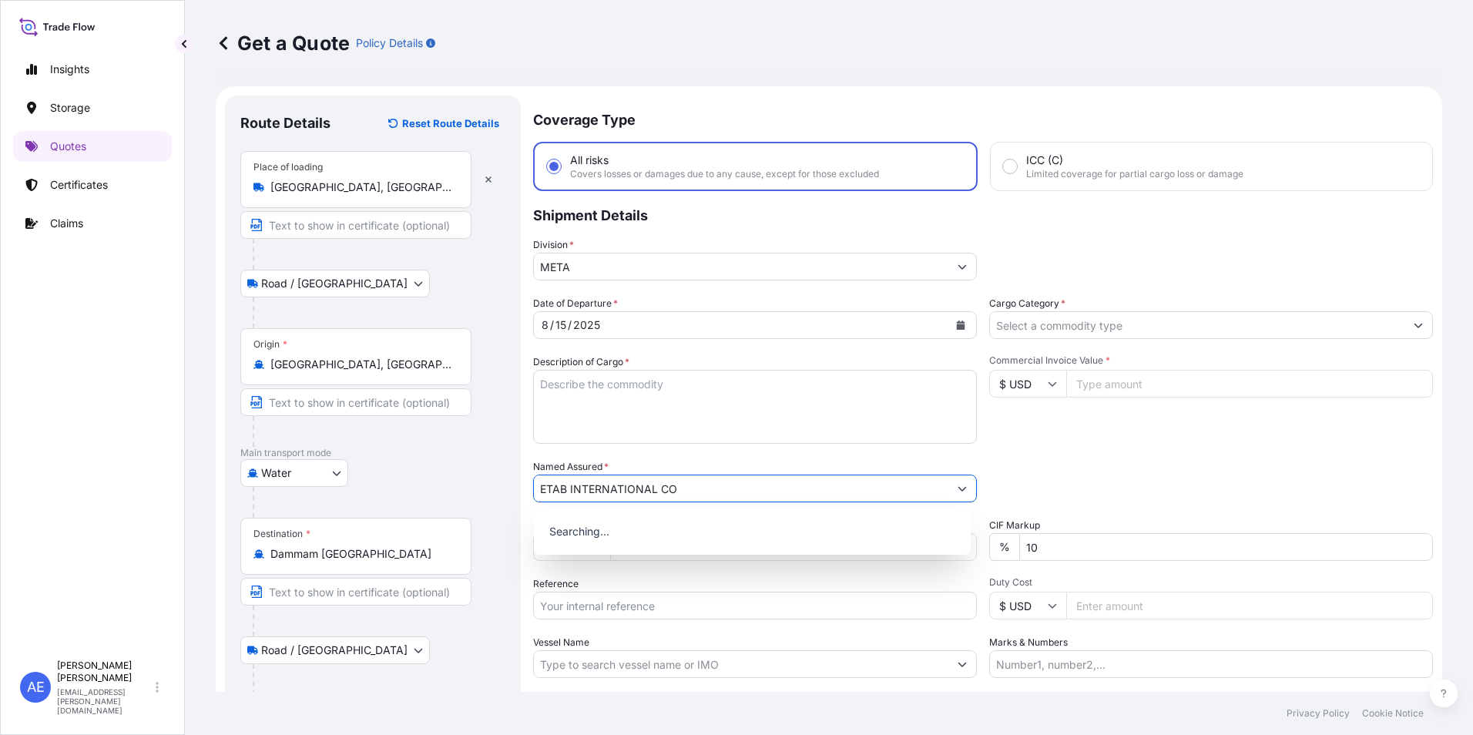
type input "ETAB INTERNATIONAL CO"
click at [1059, 445] on div "Date of Departure * [DATE] Cargo Category * Description of Cargo * Commercial I…" at bounding box center [983, 487] width 900 height 382
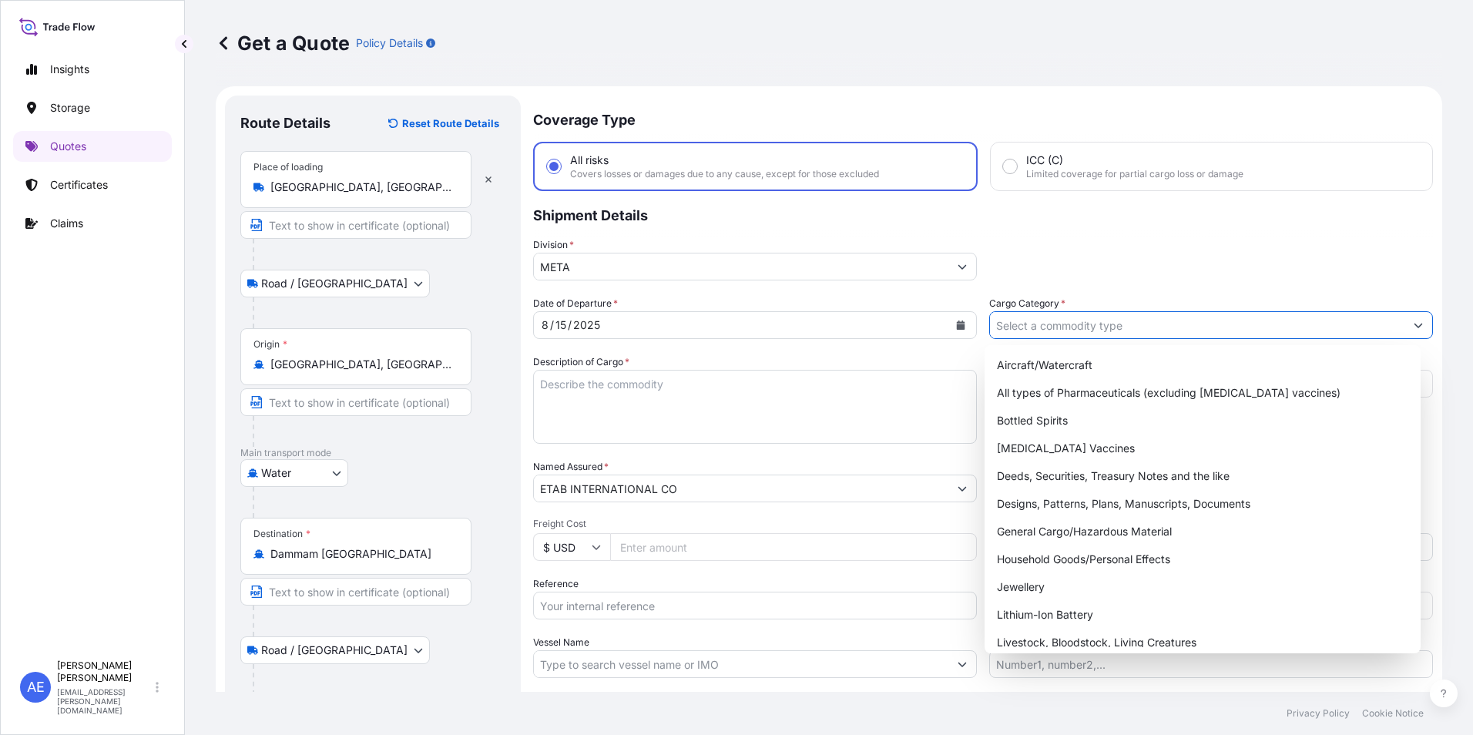
click at [1128, 331] on input "Cargo Category *" at bounding box center [1197, 325] width 415 height 28
click at [1077, 539] on div "General Cargo/Hazardous Material" at bounding box center [1203, 532] width 425 height 28
type input "General Cargo/Hazardous Material"
click at [1083, 522] on div "General Cargo/Hazardous Material" at bounding box center [1203, 532] width 425 height 28
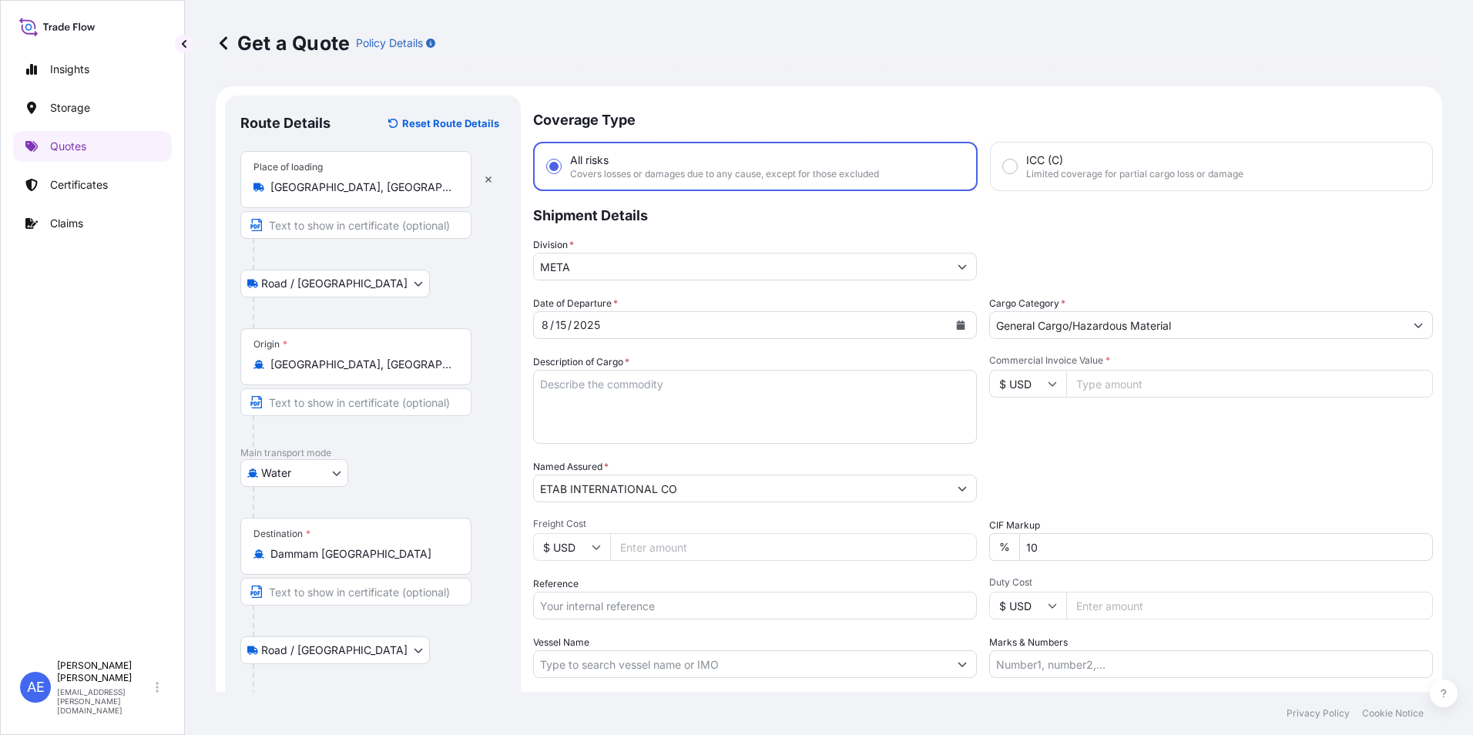
click at [1111, 381] on input "Commercial Invoice Value *" at bounding box center [1250, 384] width 367 height 28
paste input "83920"
type input "83920"
click at [707, 563] on div "Date of Departure * [DATE] Cargo Category * General Cargo/Hazardous Material De…" at bounding box center [983, 487] width 900 height 382
type input "0"
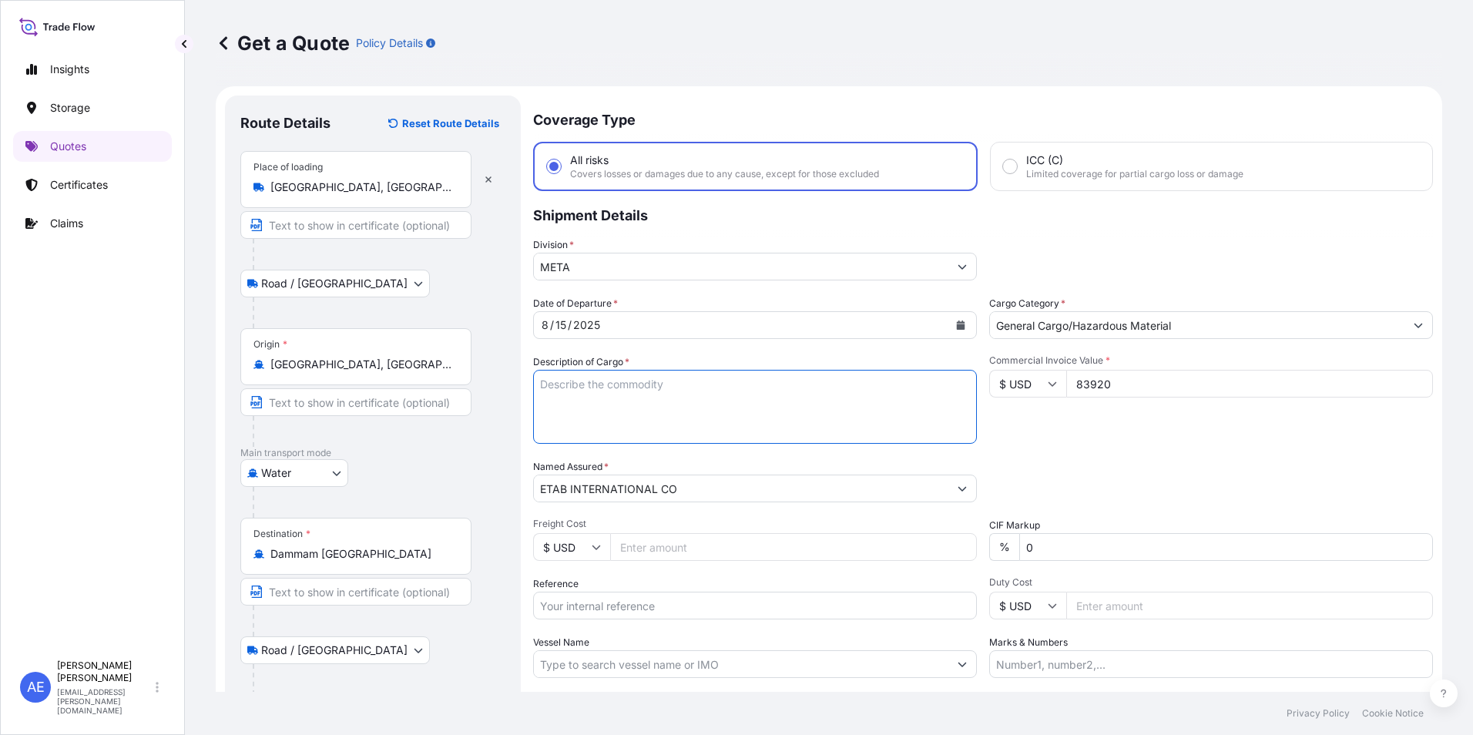
click at [653, 412] on textarea "Description of Cargo *" at bounding box center [755, 407] width 444 height 74
paste textarea "FURNITURE"
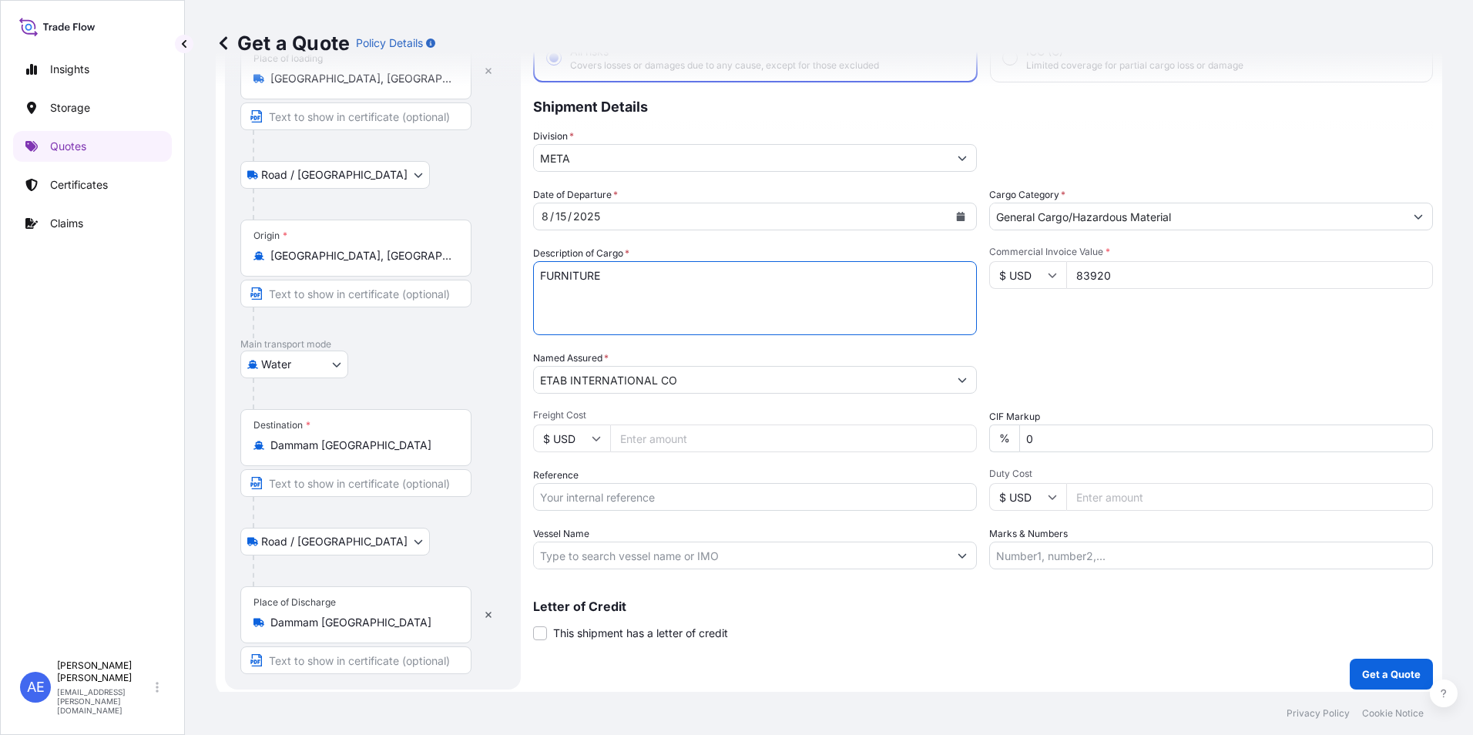
scroll to position [116, 0]
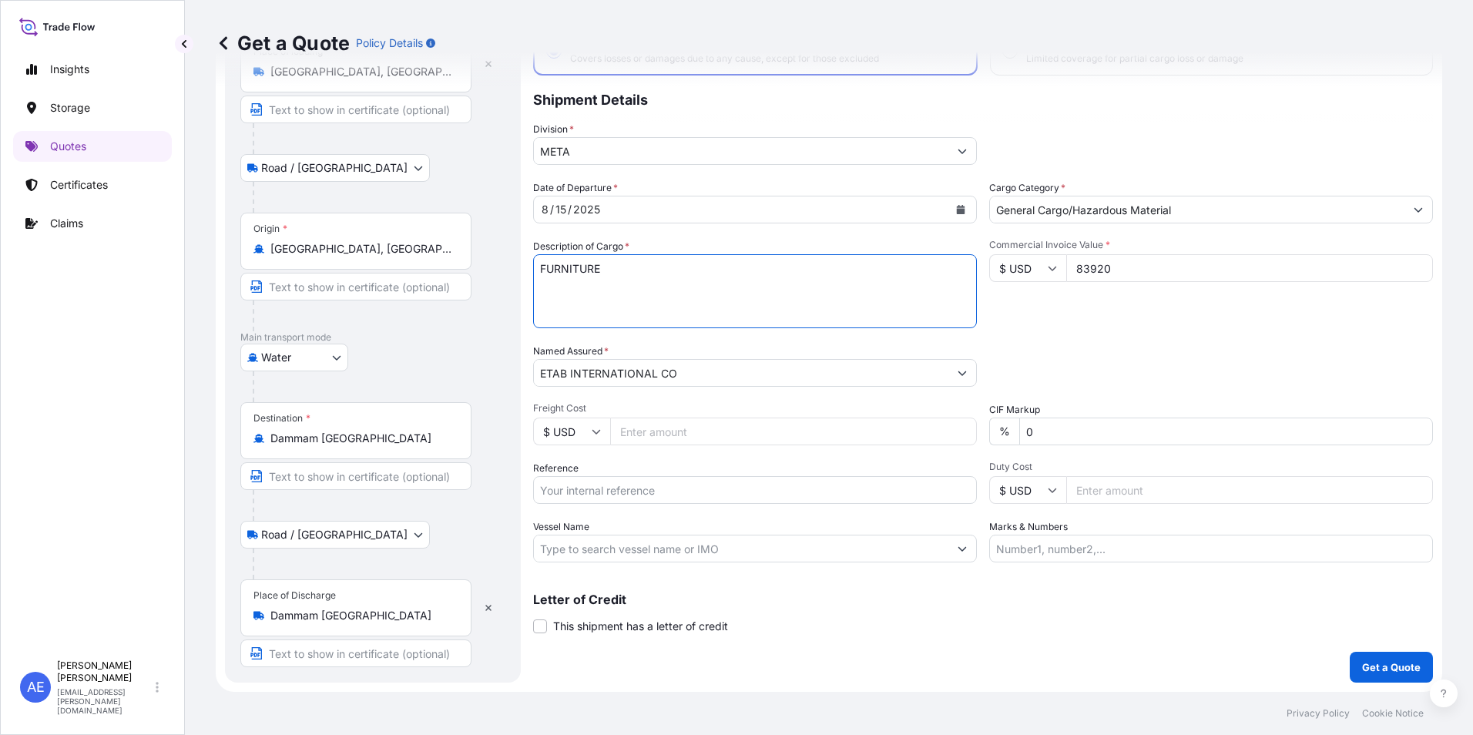
type textarea "FURNITURE"
drag, startPoint x: 621, startPoint y: 507, endPoint x: 628, endPoint y: 496, distance: 12.8
click at [625, 502] on div "Date of Departure * [DATE] Cargo Category * General Cargo/Hazardous Material De…" at bounding box center [983, 371] width 900 height 382
click at [629, 493] on input "Reference" at bounding box center [755, 490] width 444 height 28
paste input "SSLS2823"
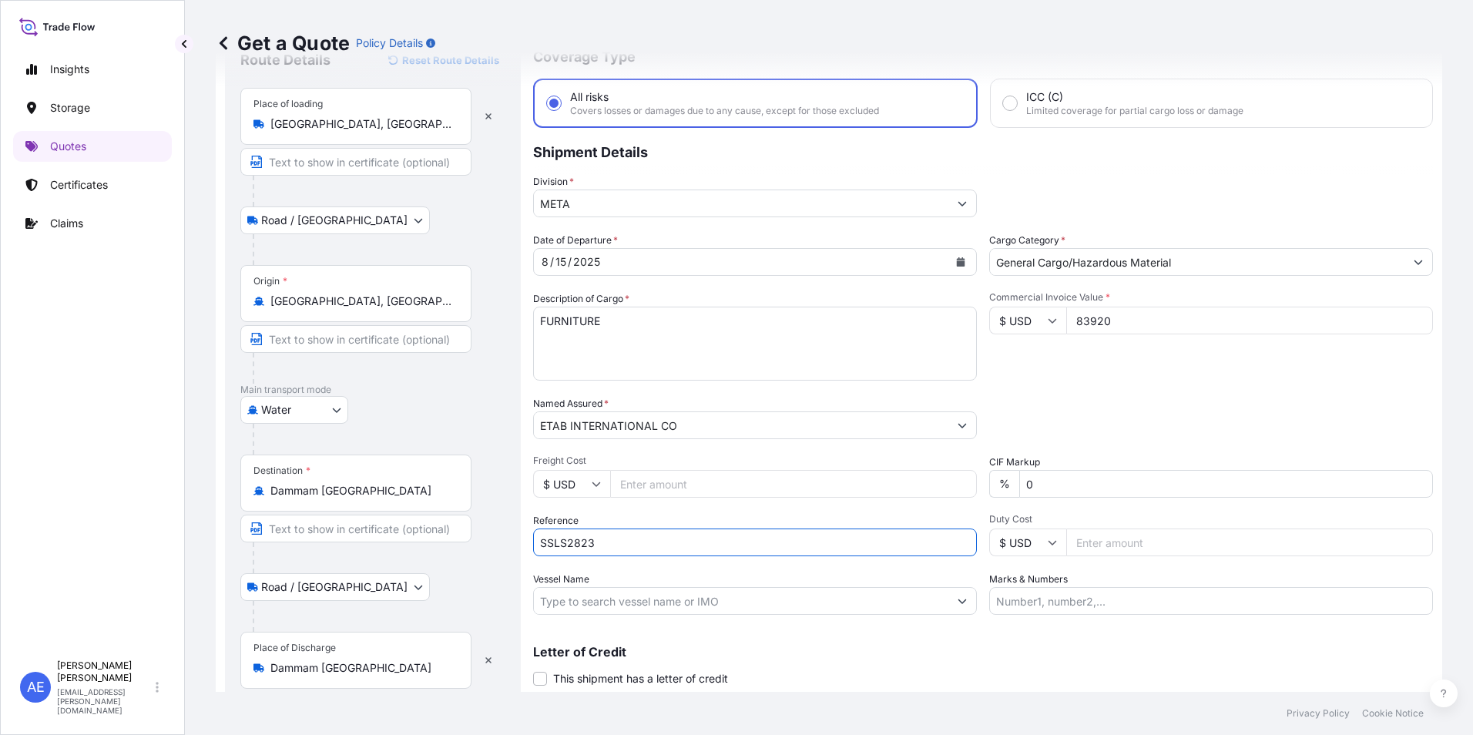
scroll to position [39, 0]
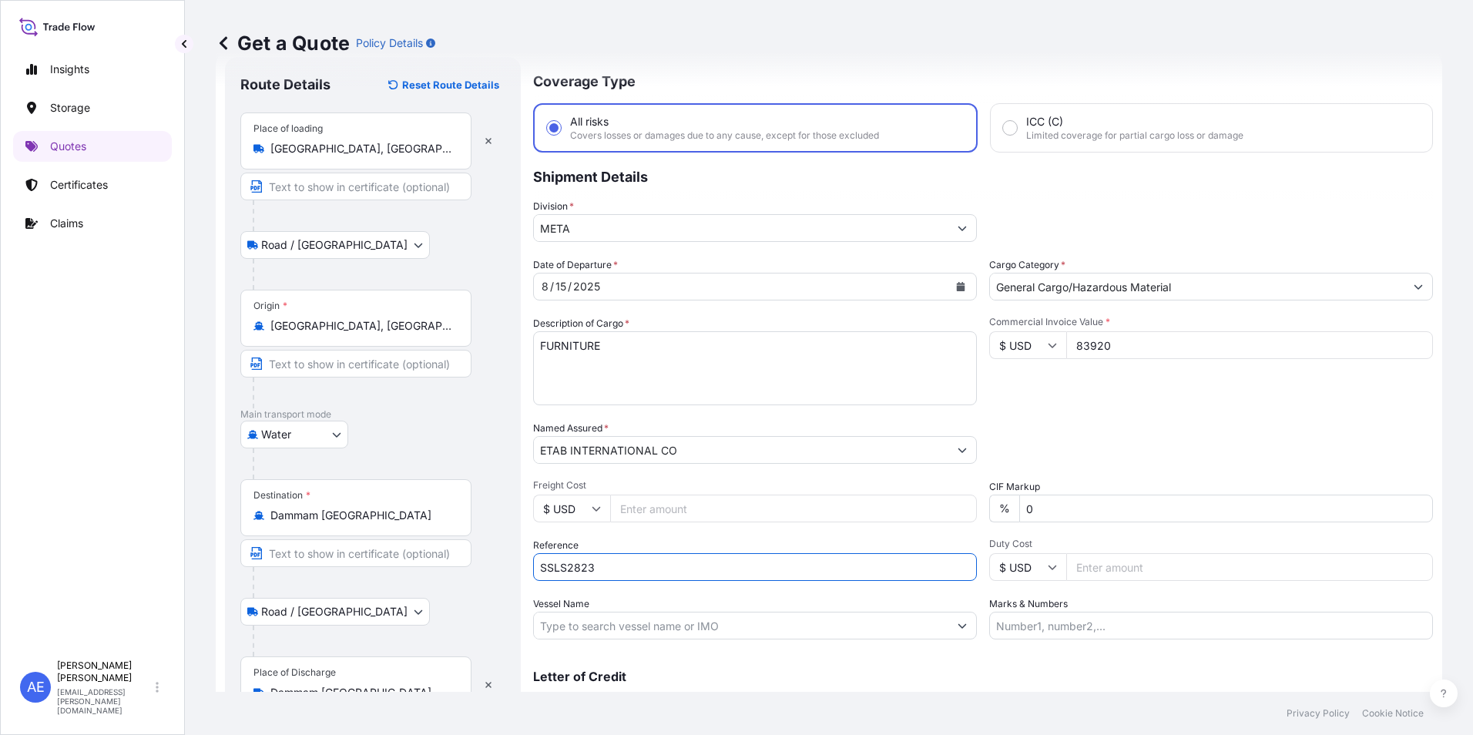
type input "SSLS2823"
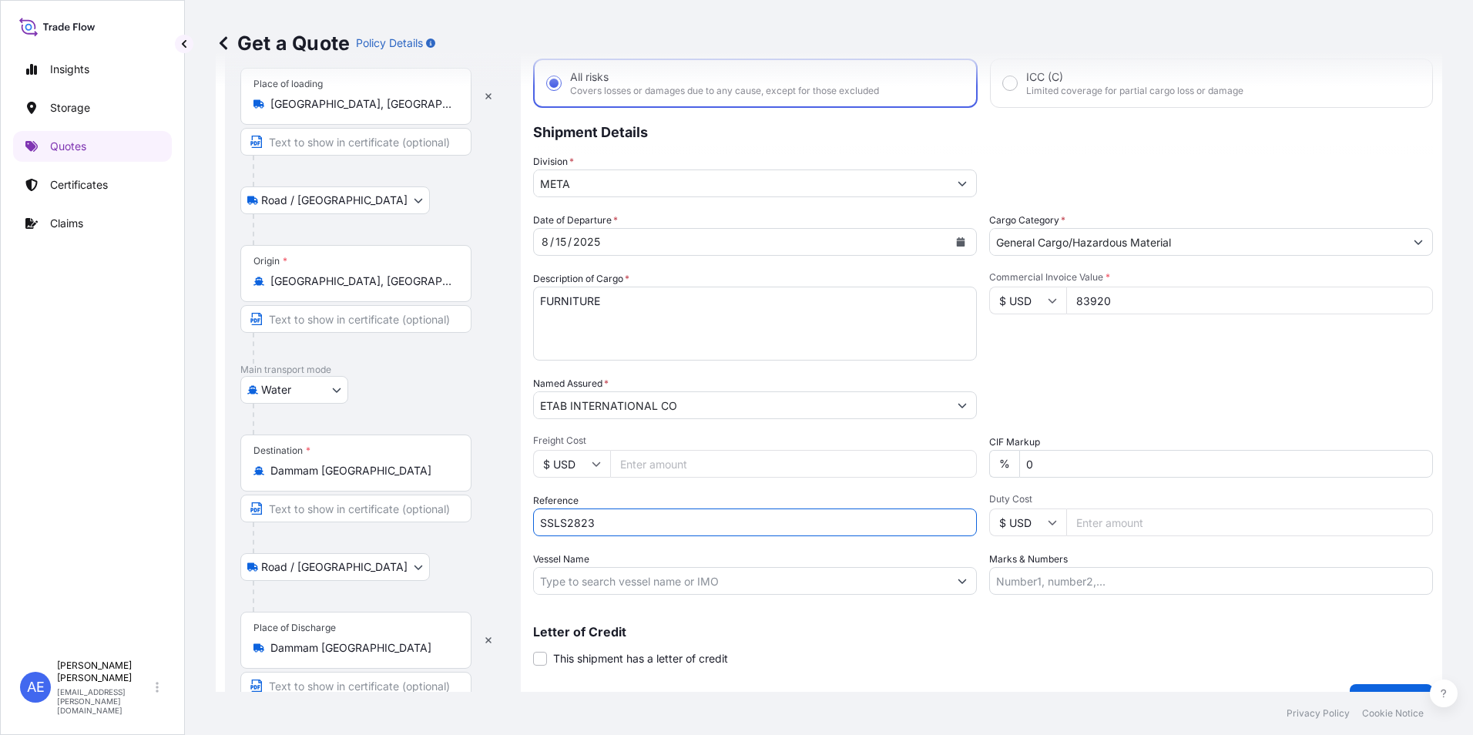
scroll to position [116, 0]
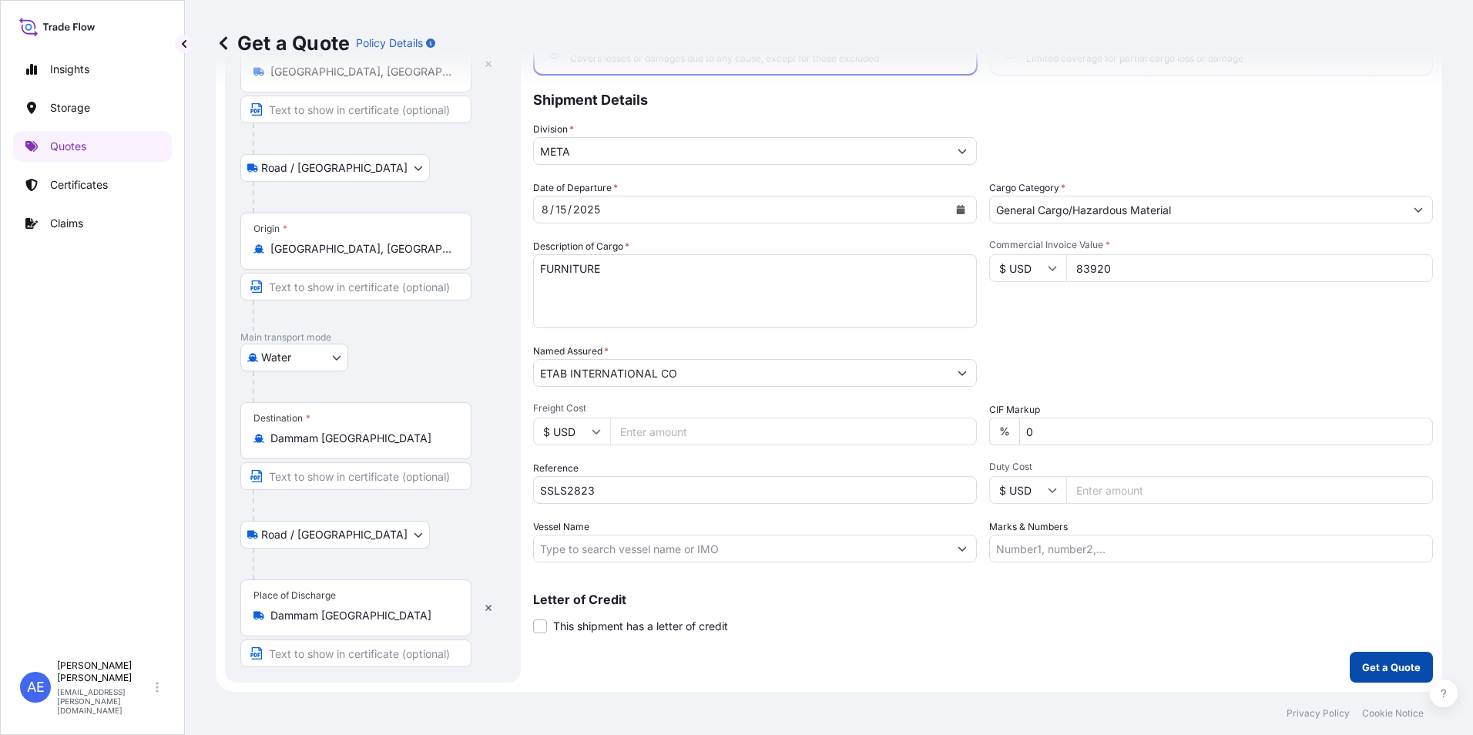
click at [1366, 678] on button "Get a Quote" at bounding box center [1391, 667] width 83 height 31
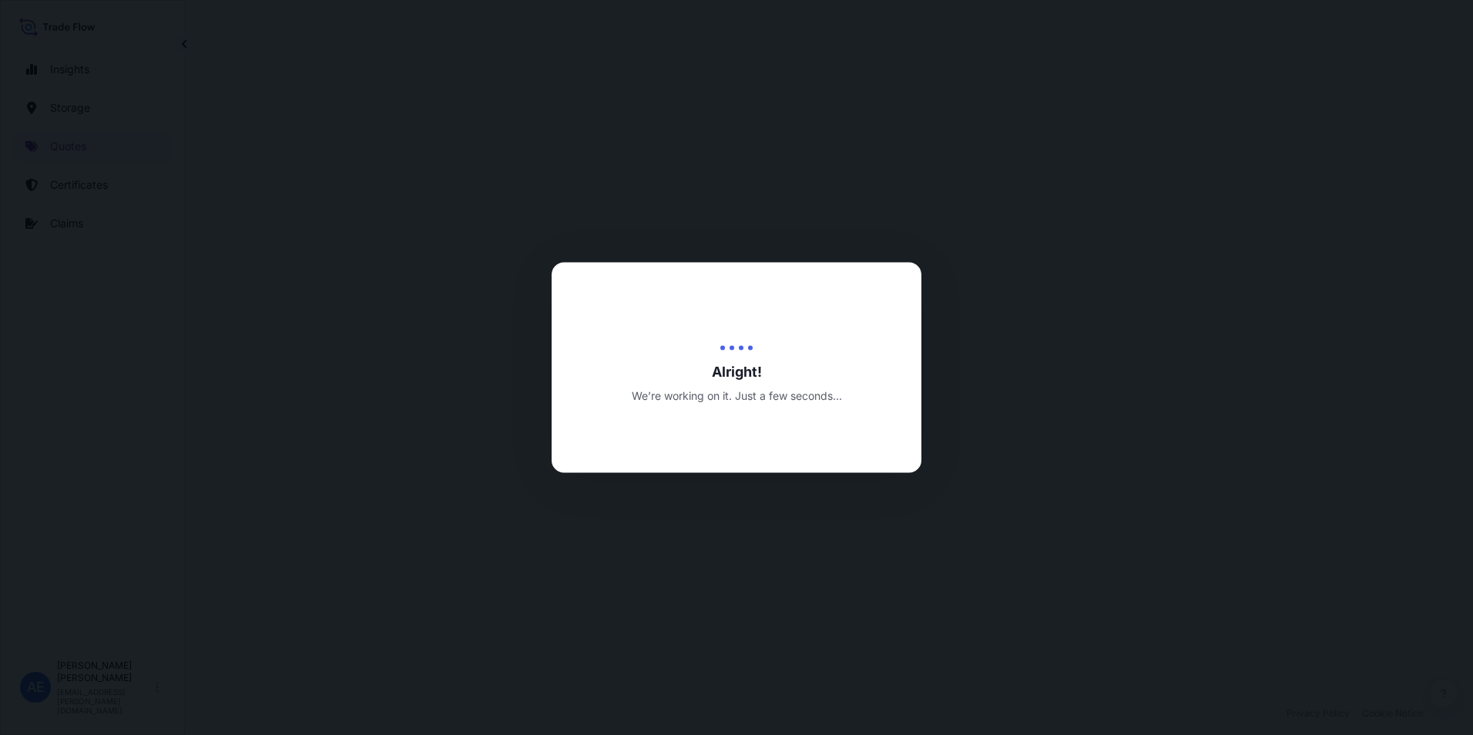
select select "Road / [GEOGRAPHIC_DATA]"
select select "Water"
select select "Road / [GEOGRAPHIC_DATA]"
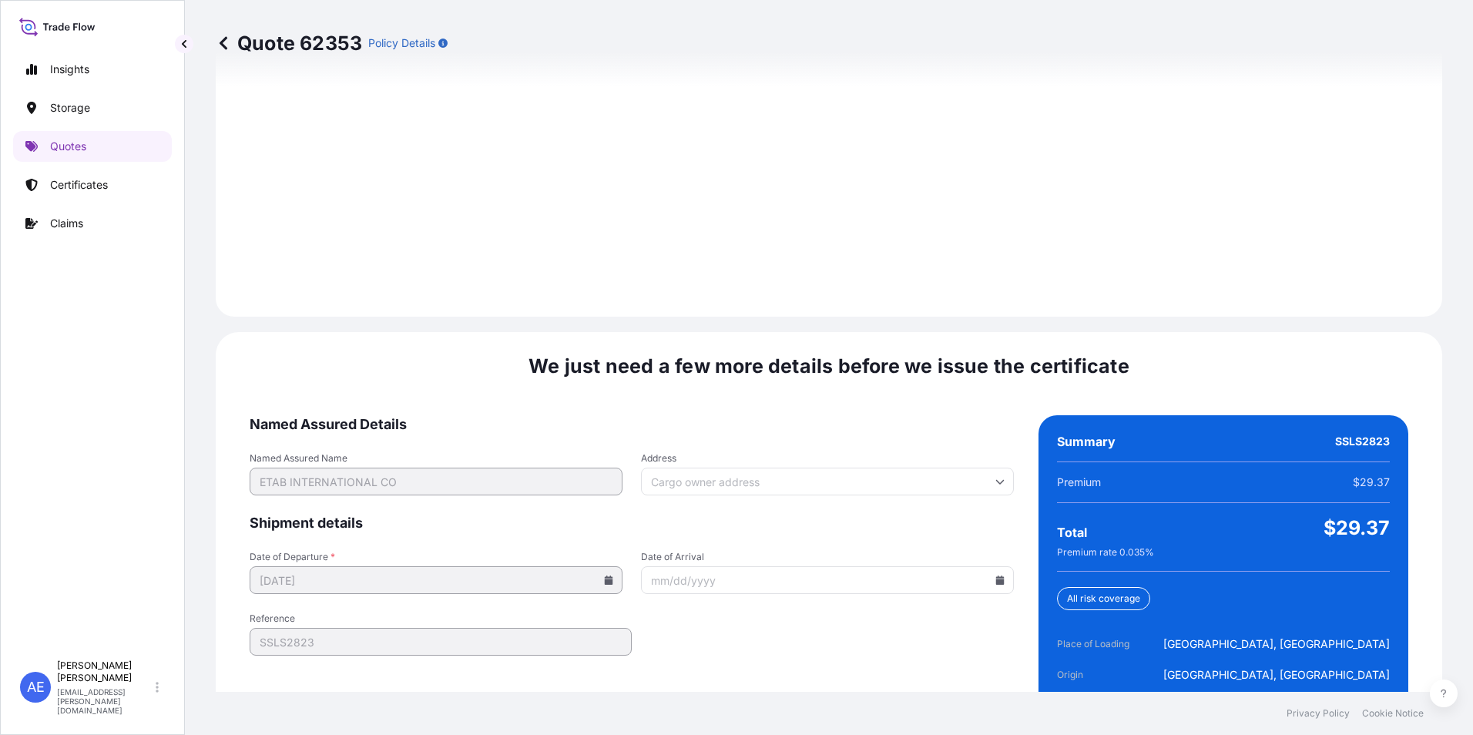
scroll to position [2293, 0]
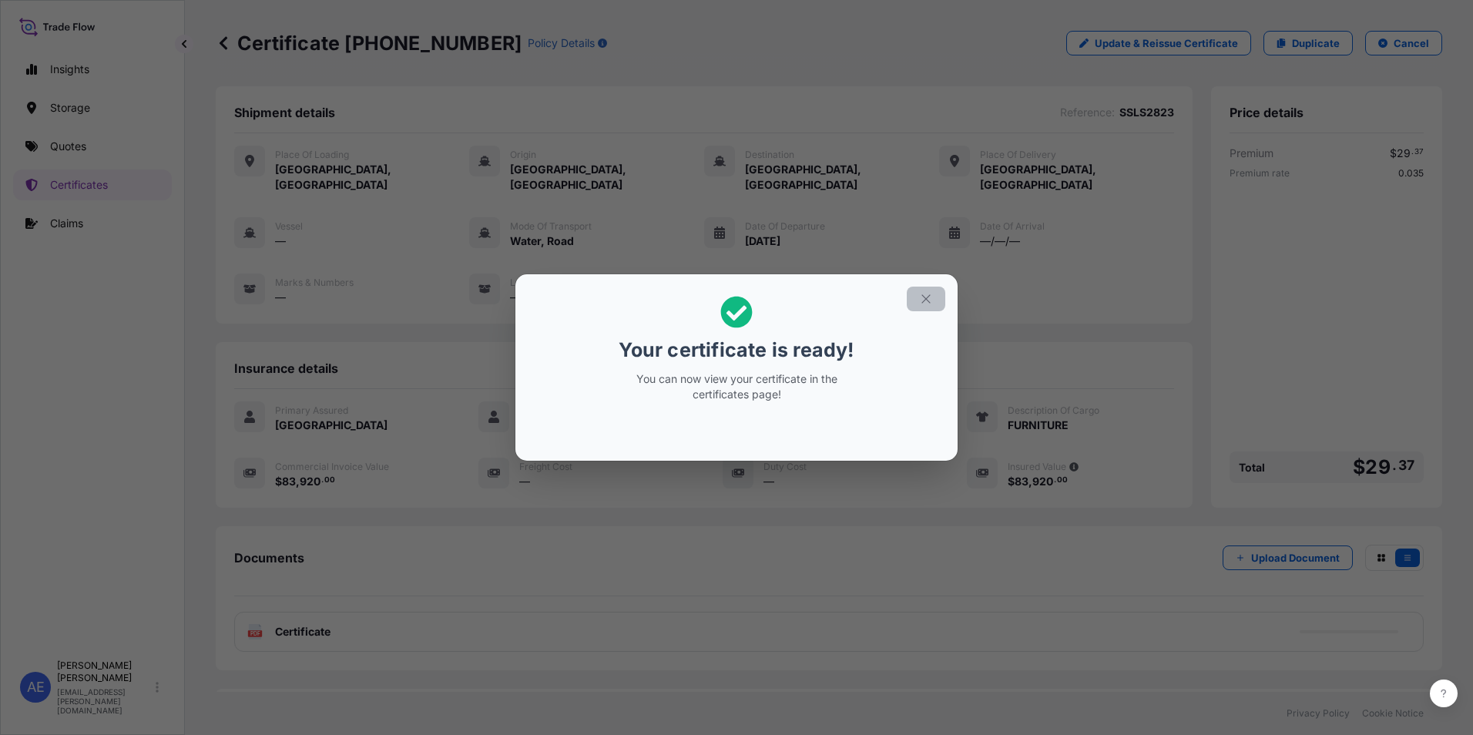
click at [926, 297] on icon "button" at bounding box center [926, 299] width 14 height 14
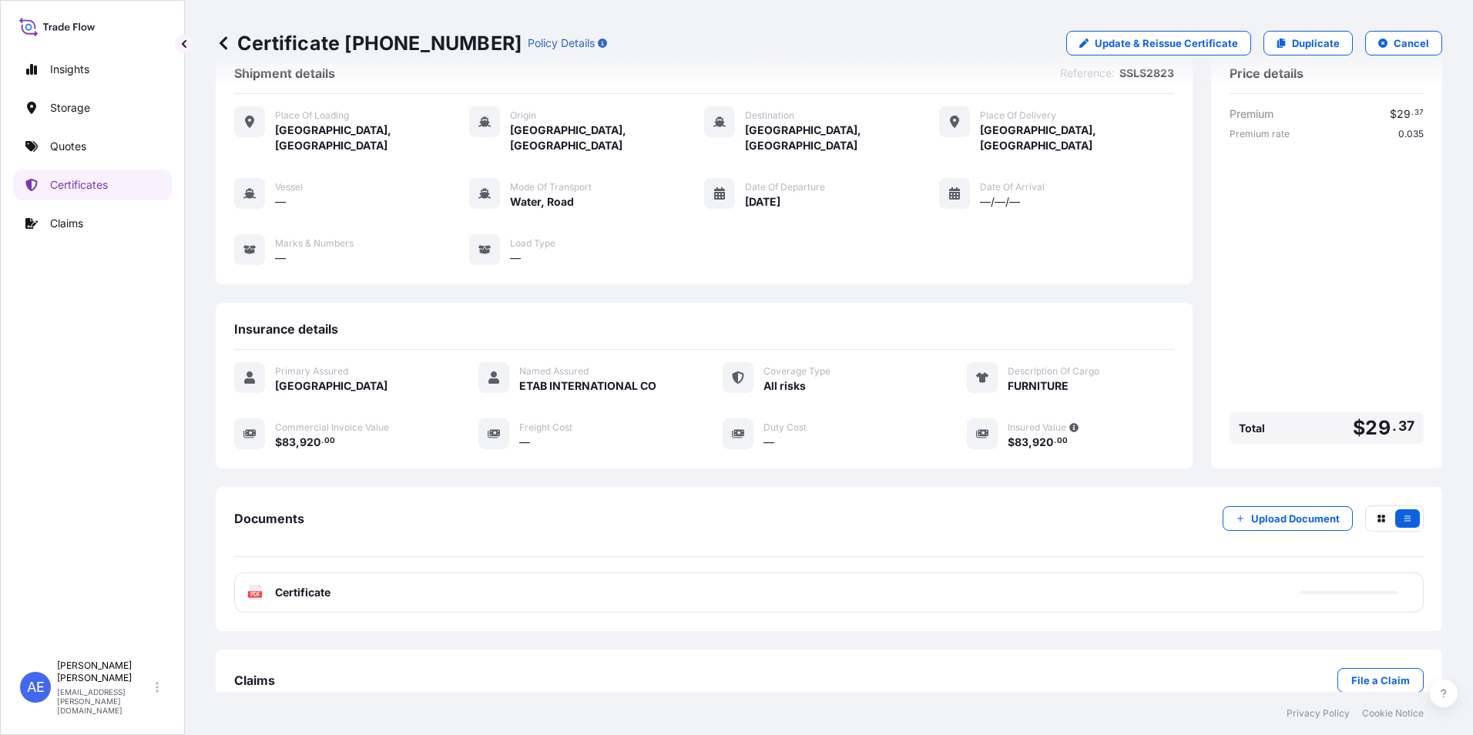
scroll to position [59, 0]
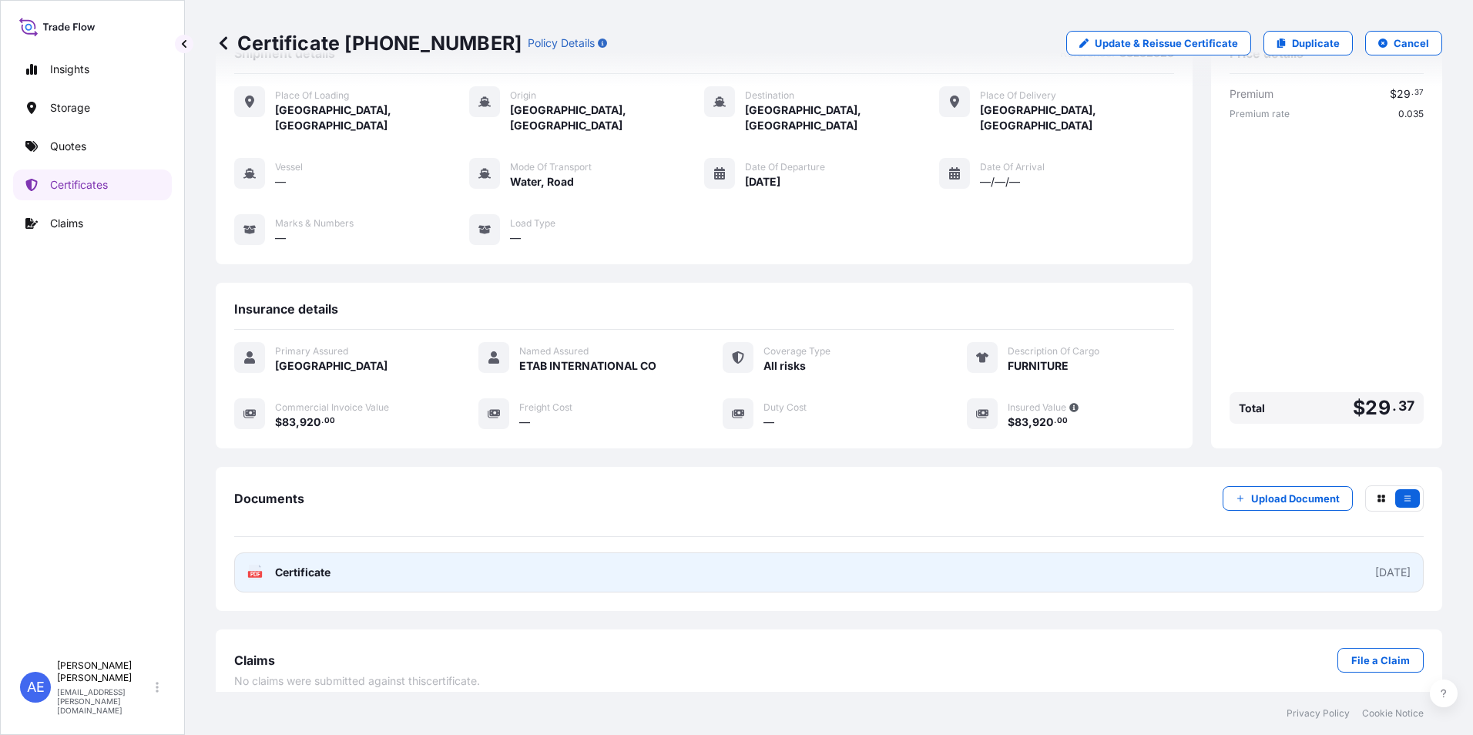
click at [458, 554] on link "PDF Certificate [DATE]" at bounding box center [829, 573] width 1190 height 40
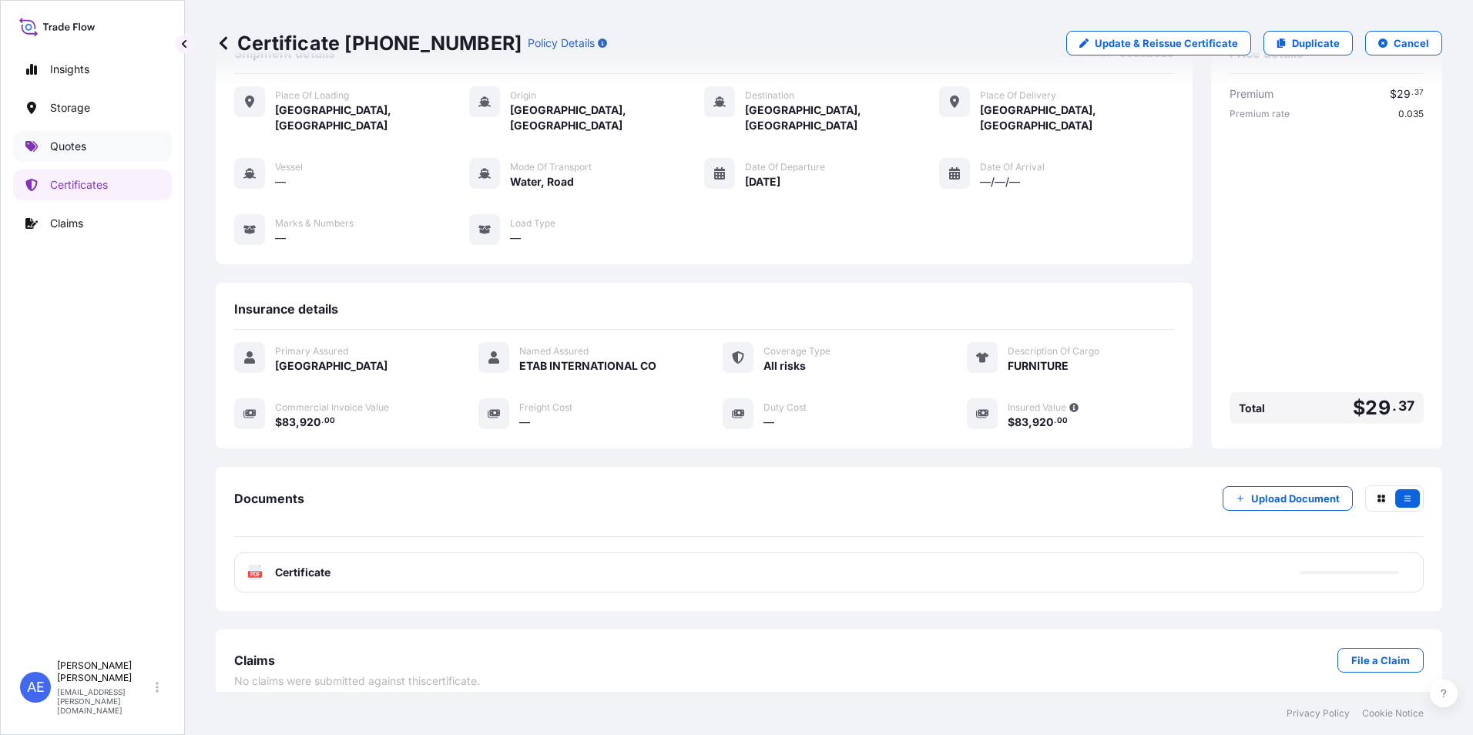
click at [66, 147] on p "Quotes" at bounding box center [68, 146] width 36 height 15
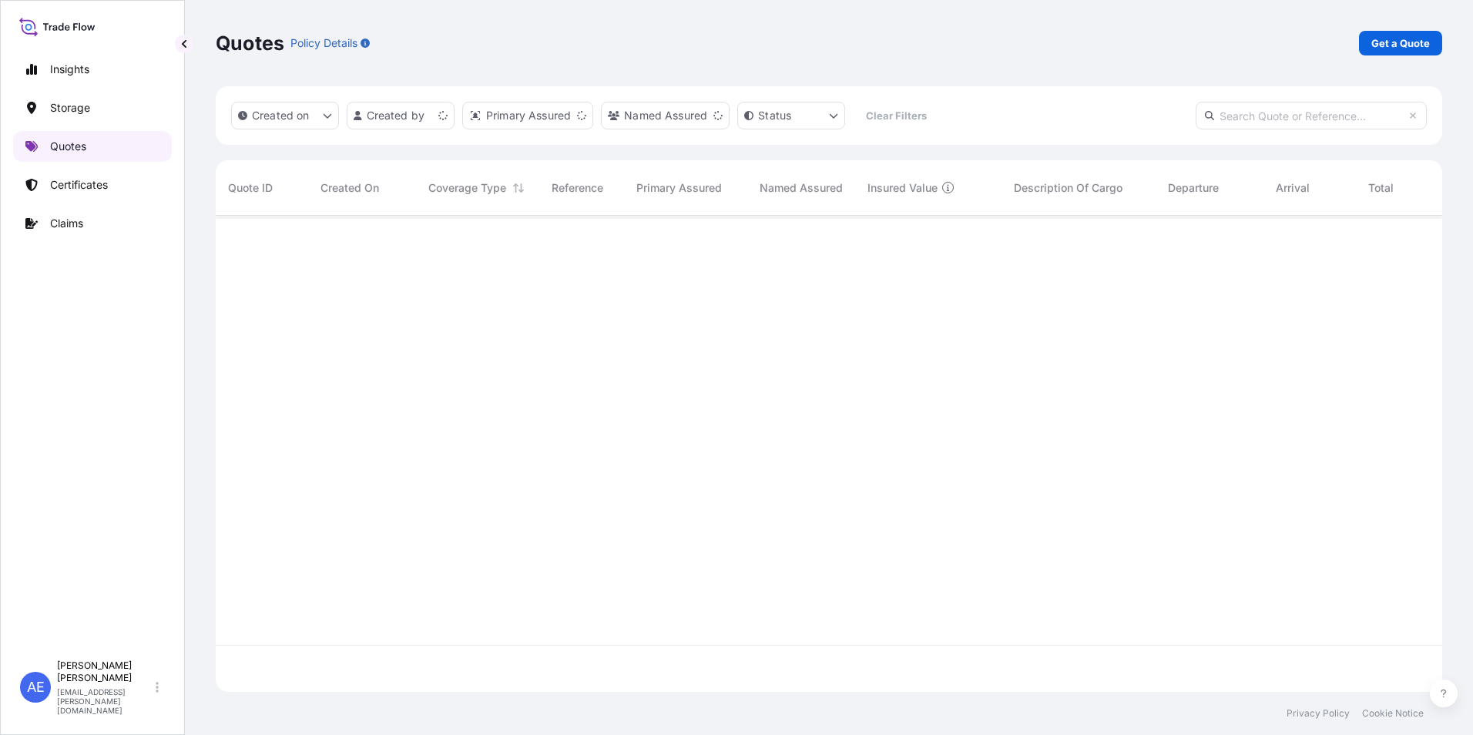
scroll to position [473, 1215]
click at [1395, 43] on p "Get a Quote" at bounding box center [1401, 42] width 59 height 15
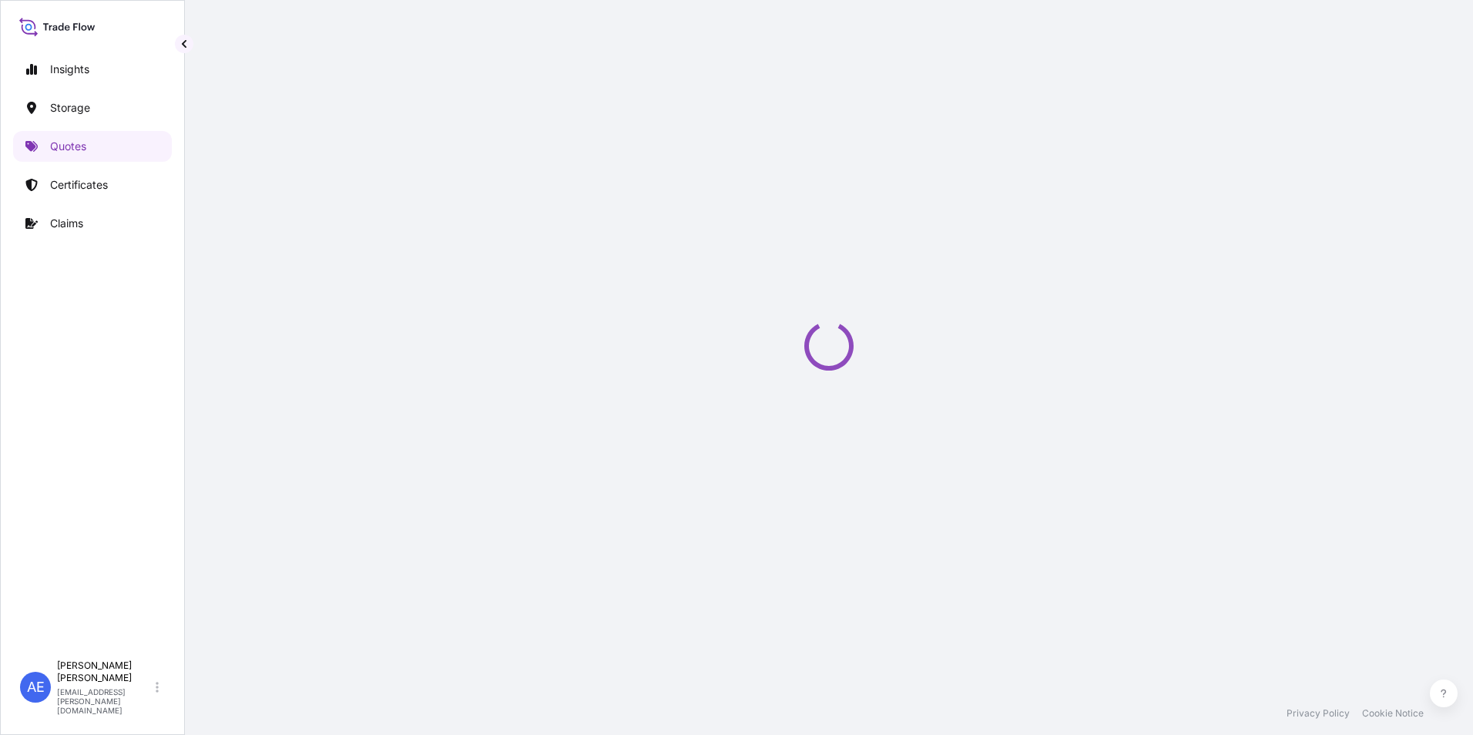
scroll to position [25, 0]
select select "Water"
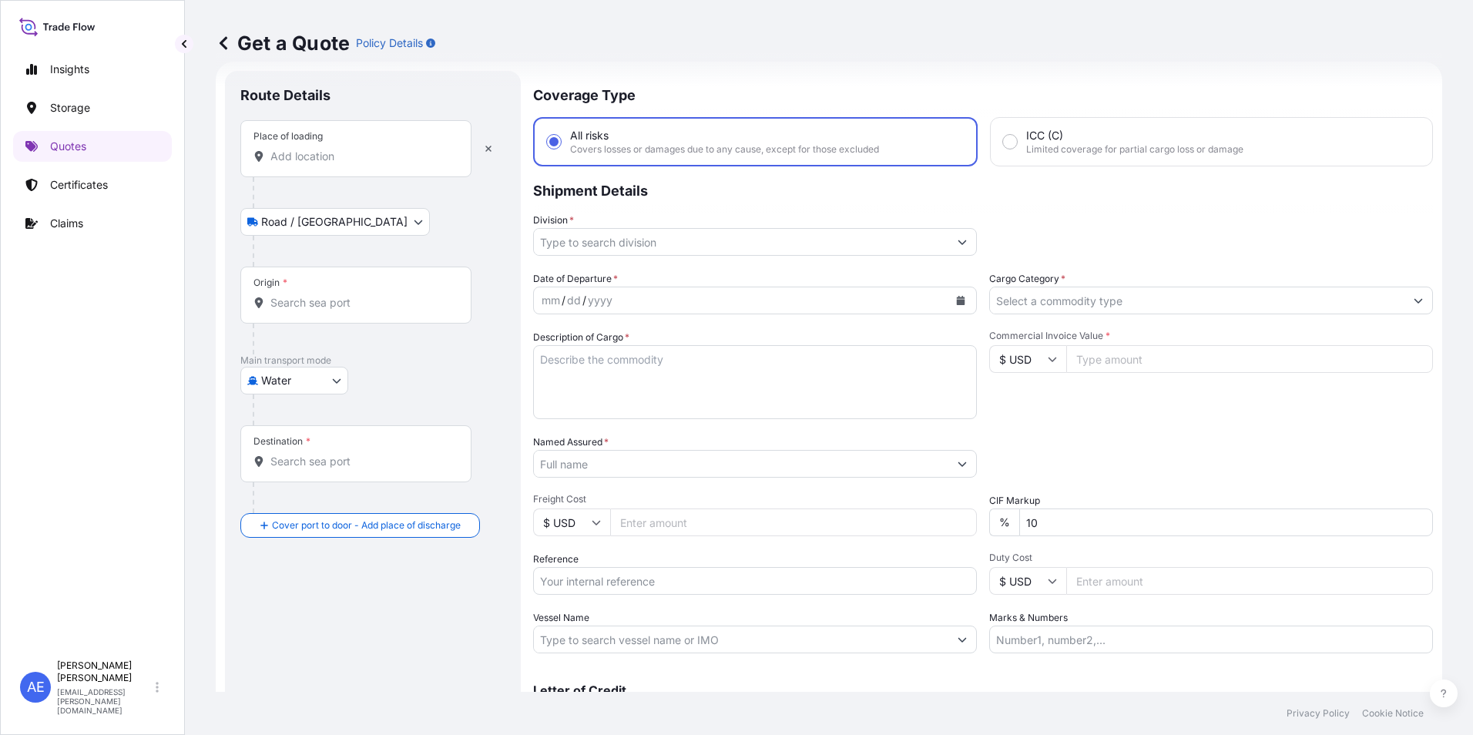
click at [325, 156] on input "Place of loading" at bounding box center [361, 156] width 182 height 15
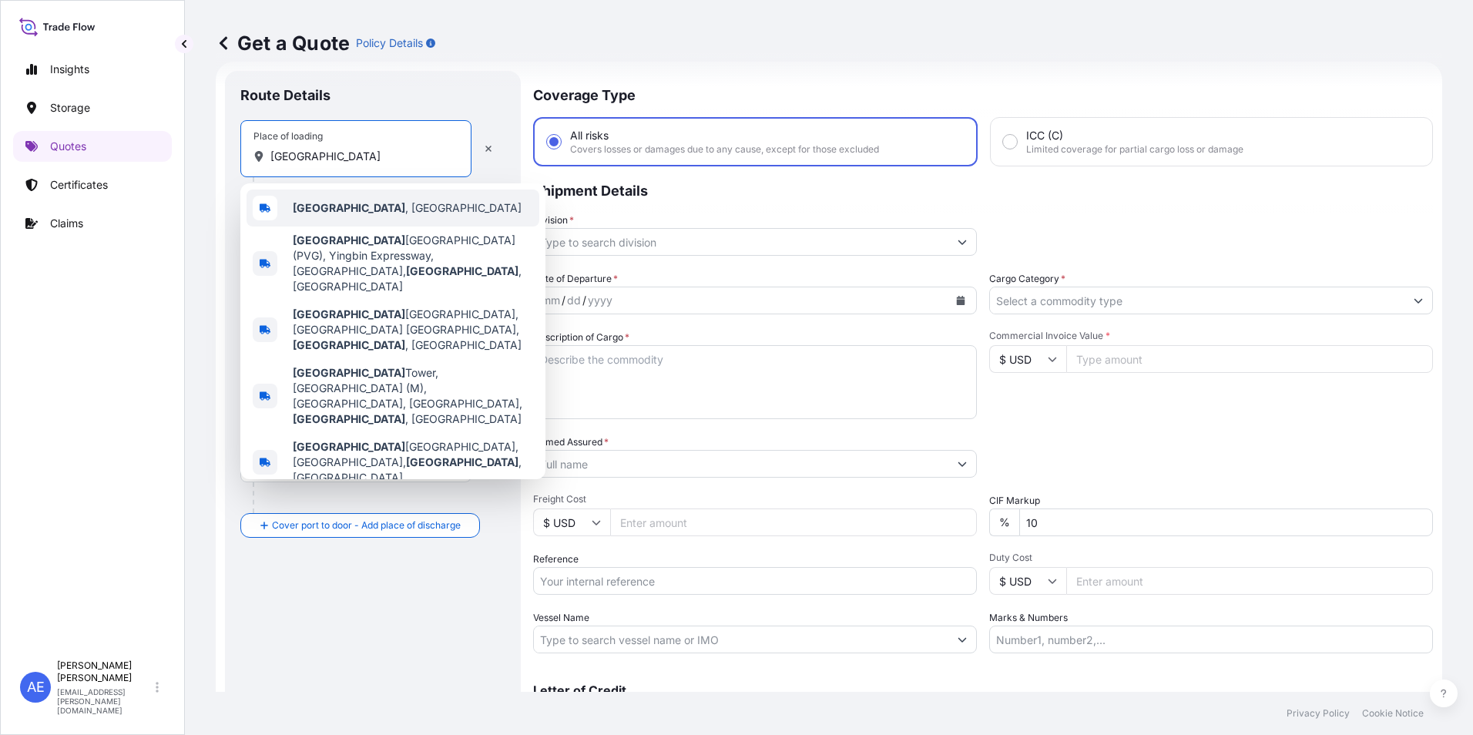
click at [347, 203] on span "[GEOGRAPHIC_DATA] , [GEOGRAPHIC_DATA]" at bounding box center [407, 207] width 229 height 15
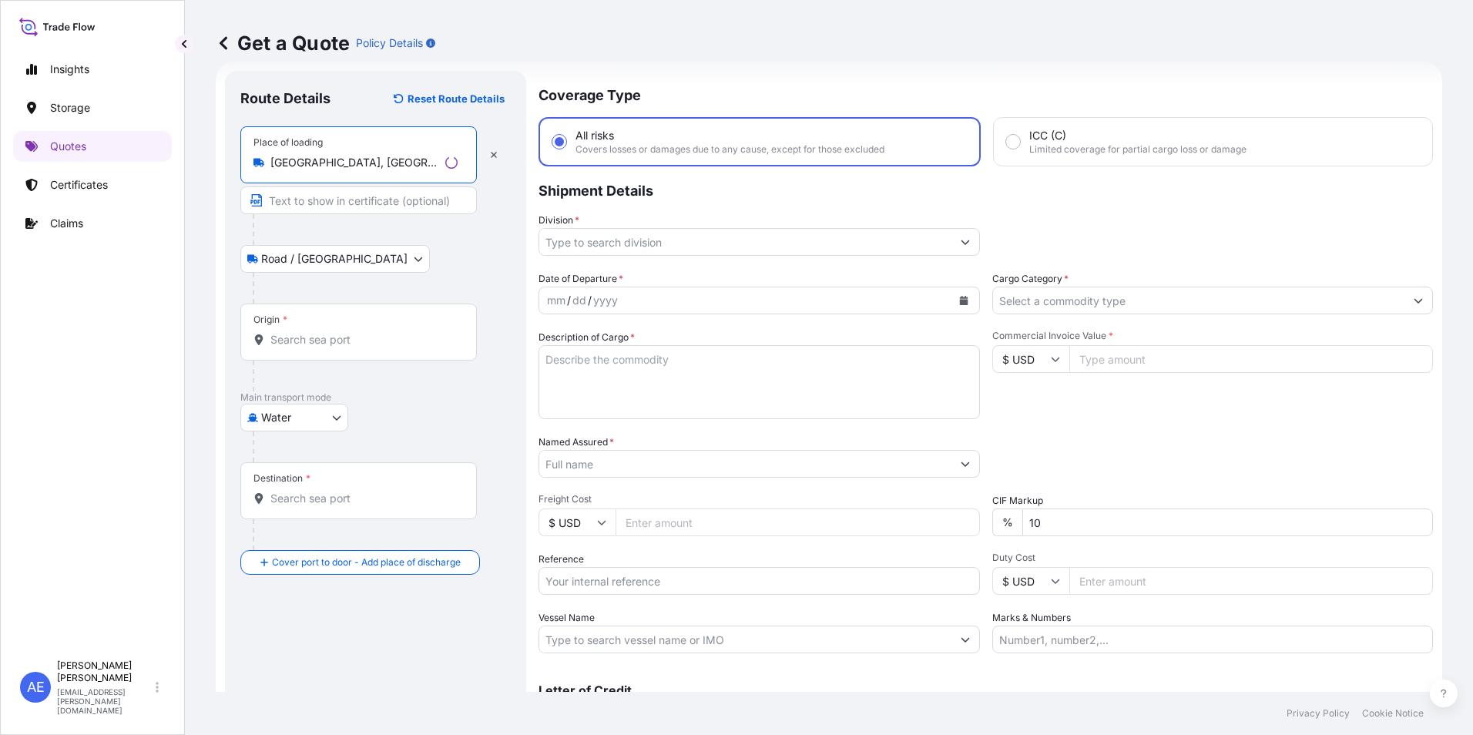
type input "[GEOGRAPHIC_DATA], [GEOGRAPHIC_DATA]"
click at [342, 328] on div "Origin *" at bounding box center [358, 332] width 237 height 57
click at [342, 332] on input "Origin *" at bounding box center [363, 339] width 187 height 15
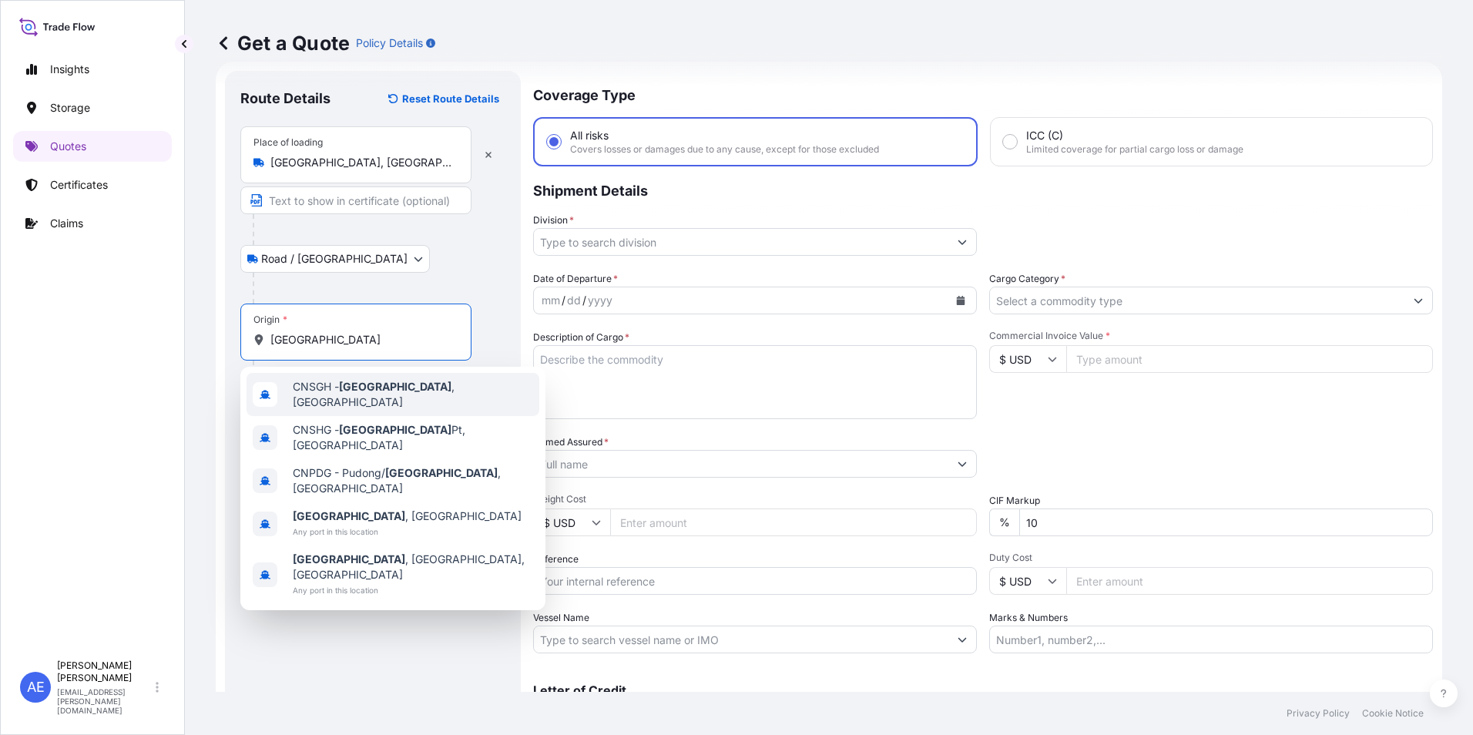
click at [341, 388] on span "CNSGH - [GEOGRAPHIC_DATA] , [GEOGRAPHIC_DATA]" at bounding box center [413, 394] width 240 height 31
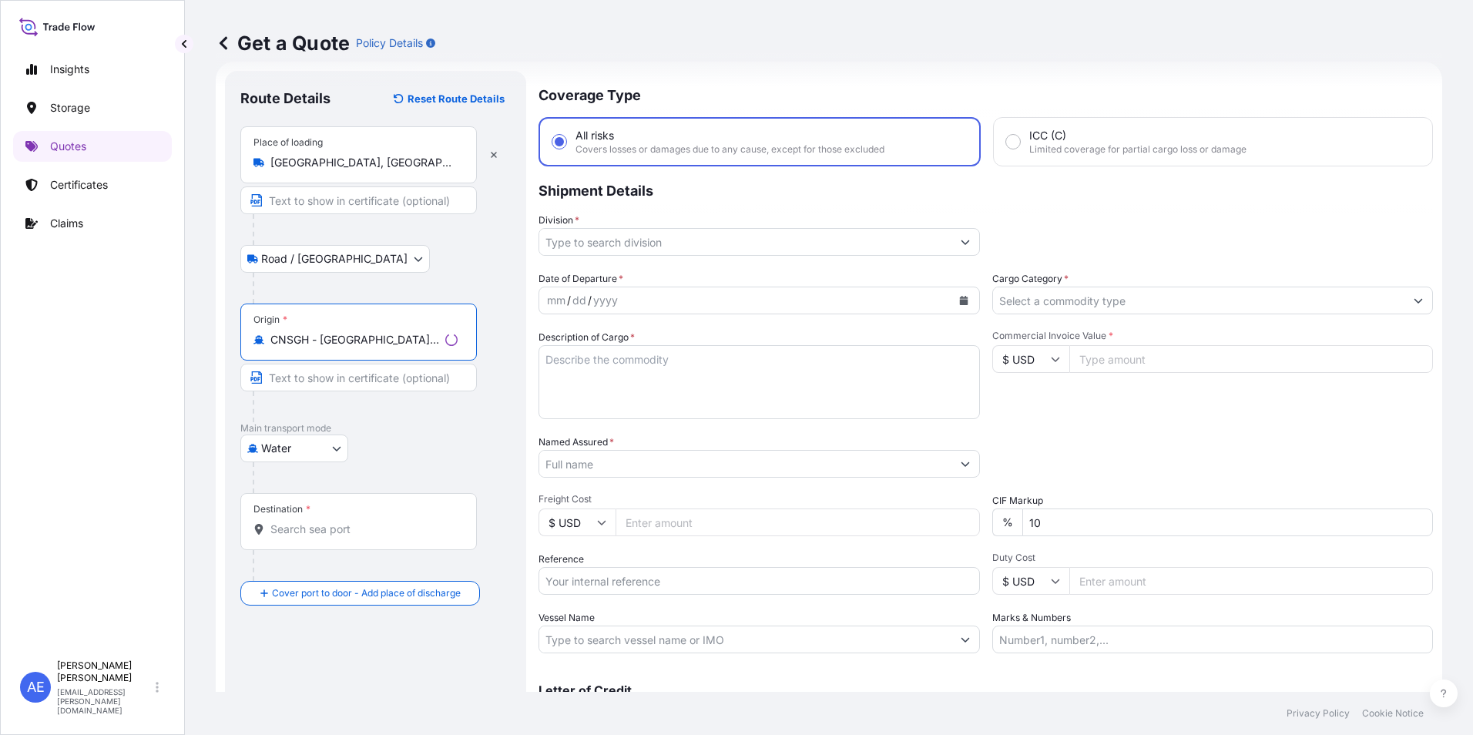
drag, startPoint x: 110, startPoint y: 342, endPoint x: 0, endPoint y: 324, distance: 111.7
click at [0, 342] on html "5 options available. 0 options available. 5 options available. Insights Storage…" at bounding box center [736, 367] width 1473 height 735
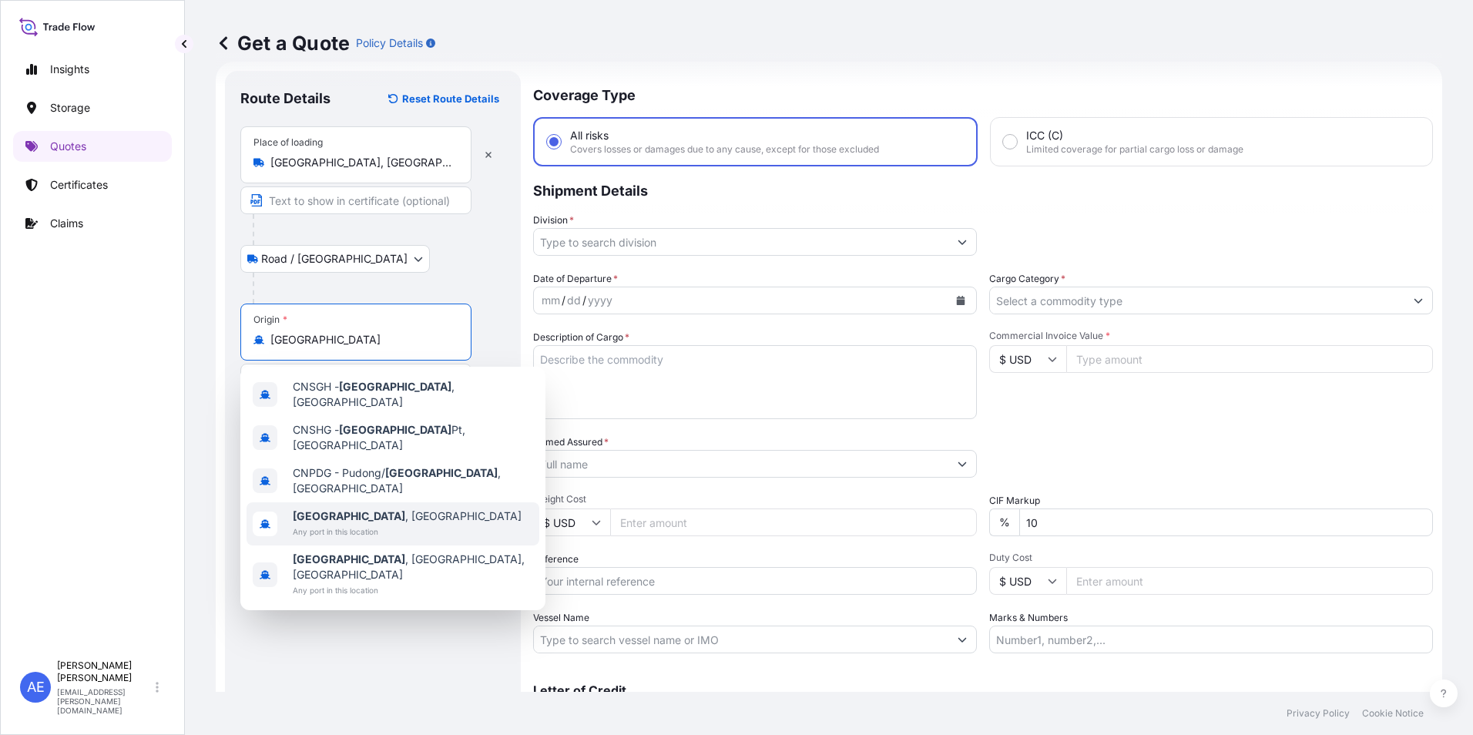
click at [321, 509] on b "[GEOGRAPHIC_DATA]" at bounding box center [349, 515] width 113 height 13
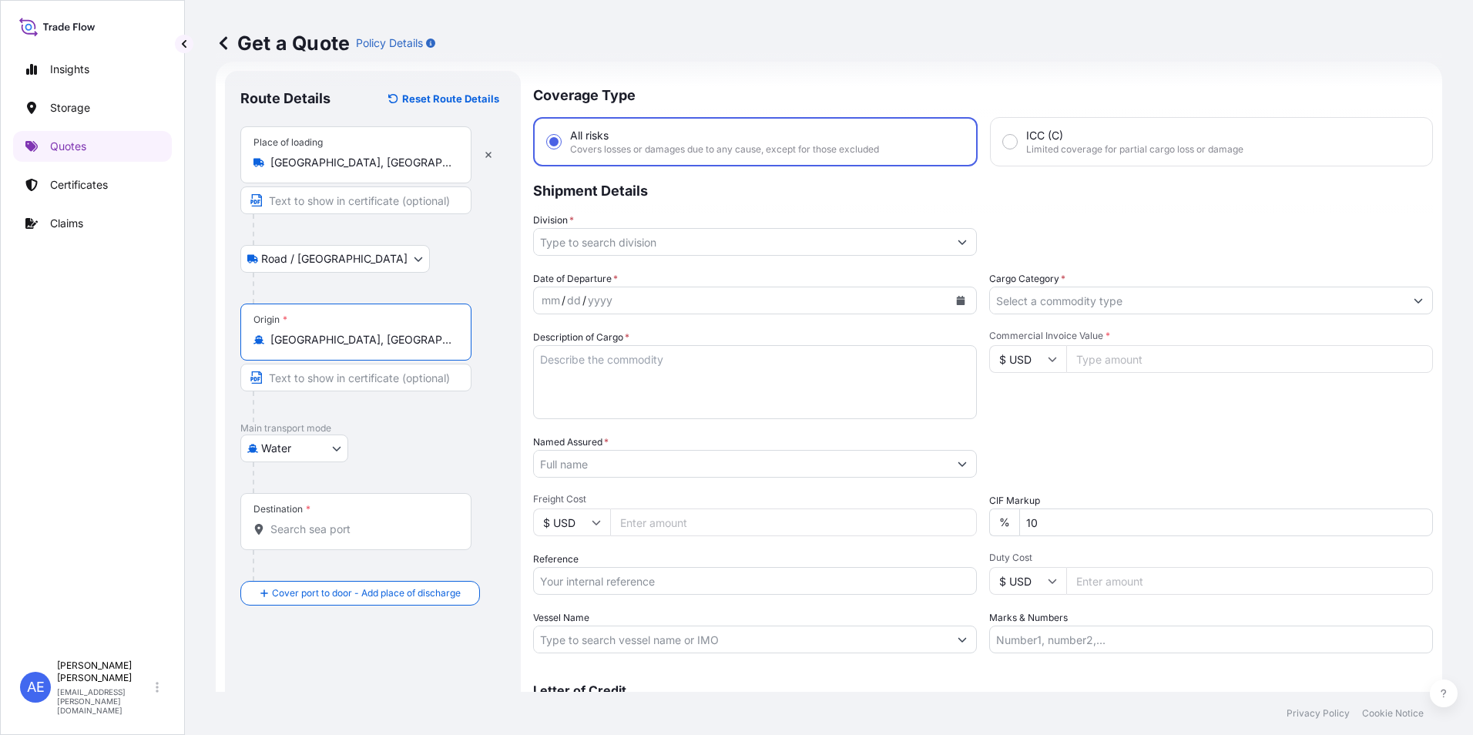
type input "[GEOGRAPHIC_DATA], [GEOGRAPHIC_DATA]"
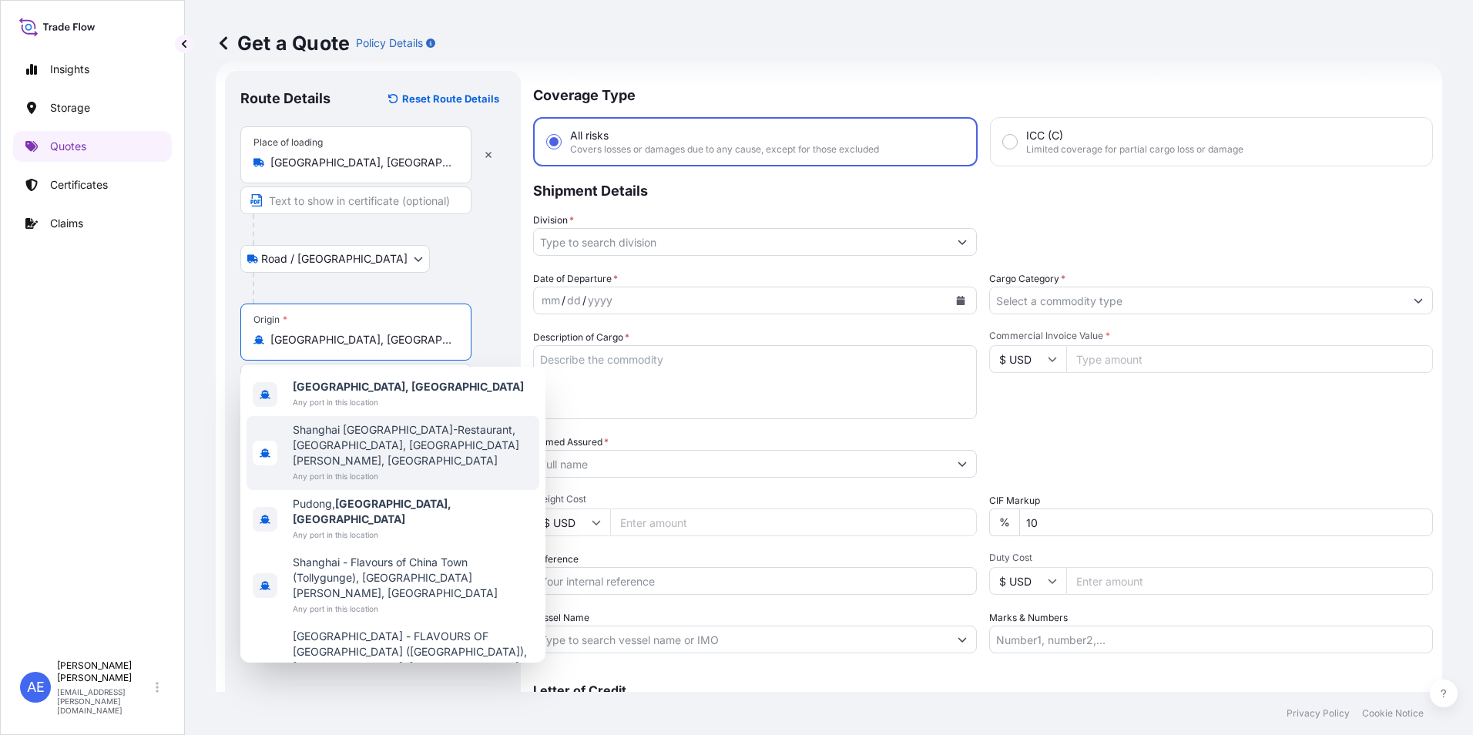
click at [380, 386] on div "[GEOGRAPHIC_DATA], [GEOGRAPHIC_DATA] Any port in this location" at bounding box center [393, 394] width 293 height 43
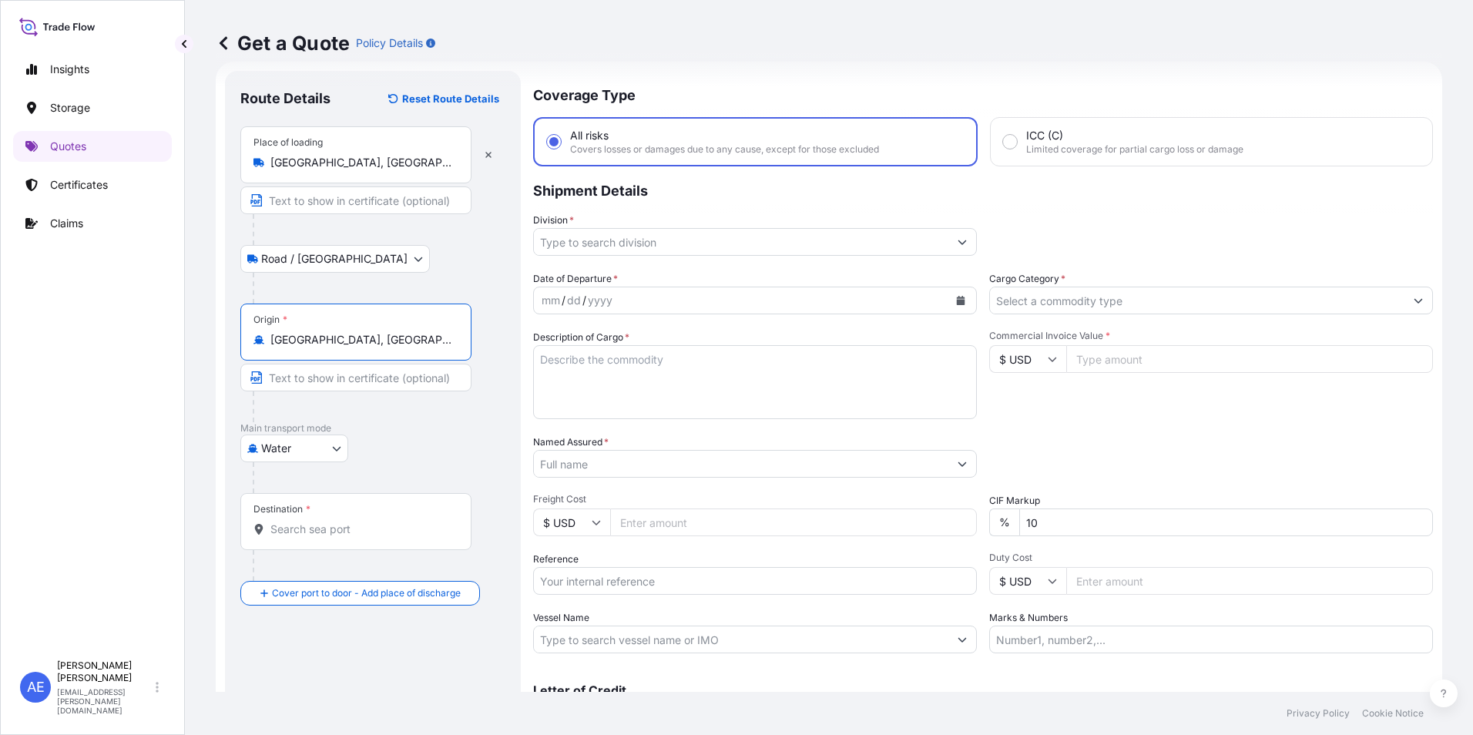
click at [351, 535] on input "Destination *" at bounding box center [361, 529] width 182 height 15
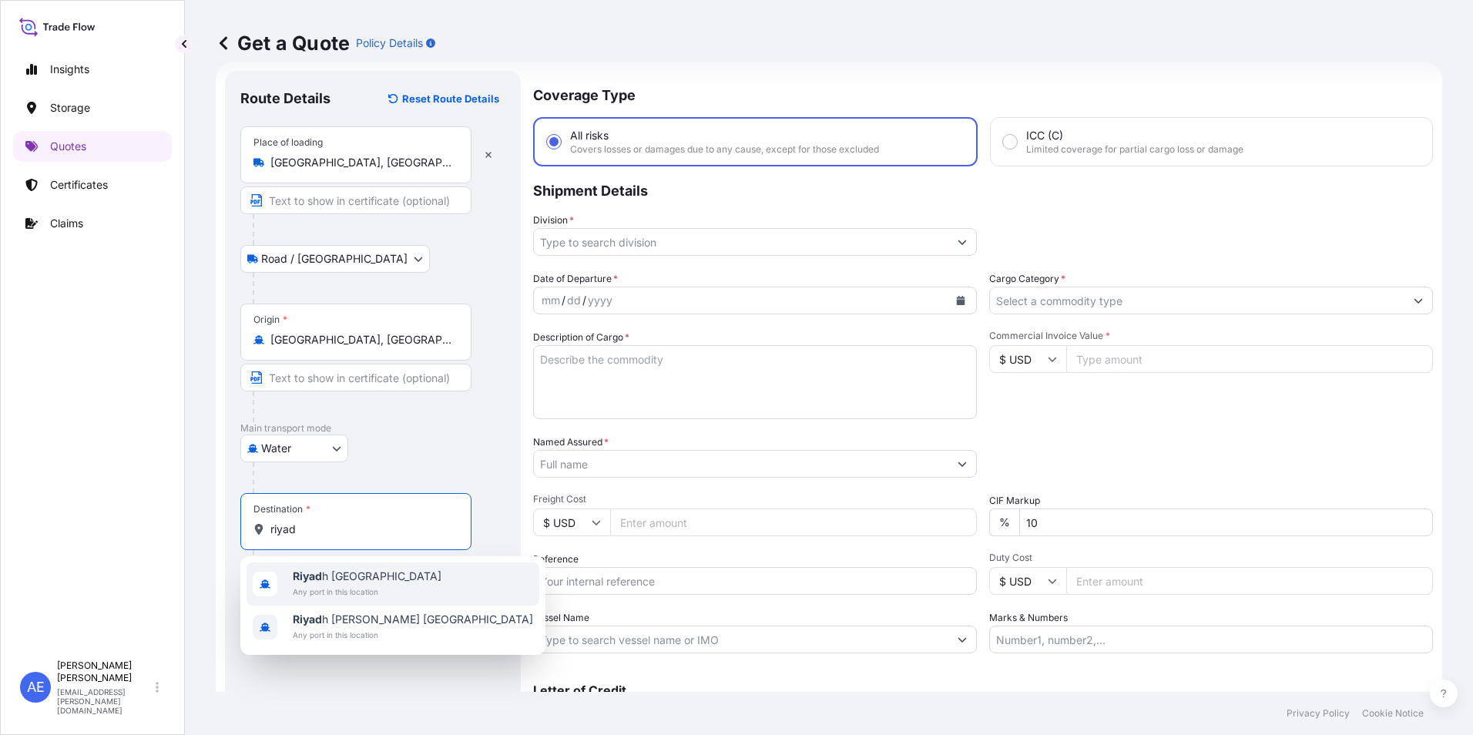
click at [344, 580] on span "Riyad h [GEOGRAPHIC_DATA]" at bounding box center [367, 576] width 149 height 15
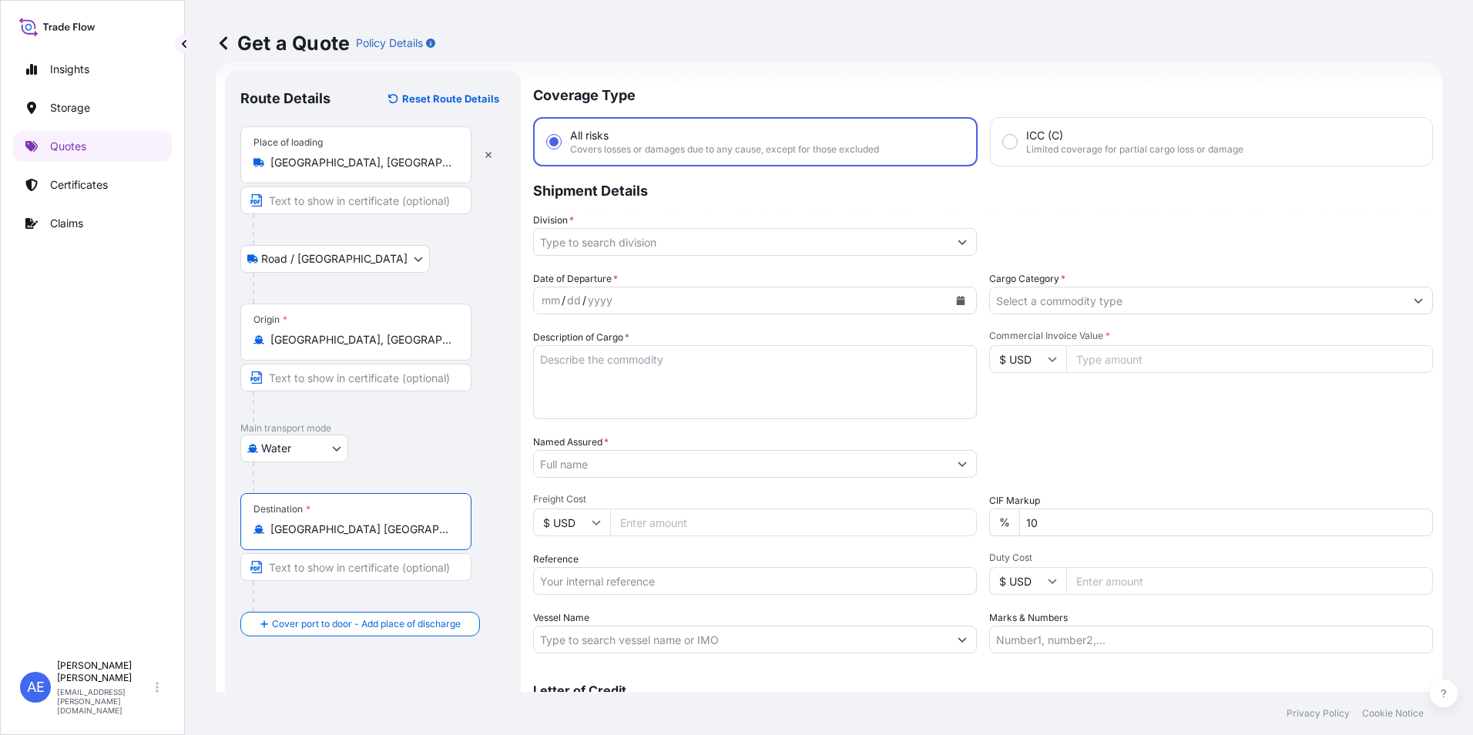
type input "[GEOGRAPHIC_DATA] [GEOGRAPHIC_DATA]"
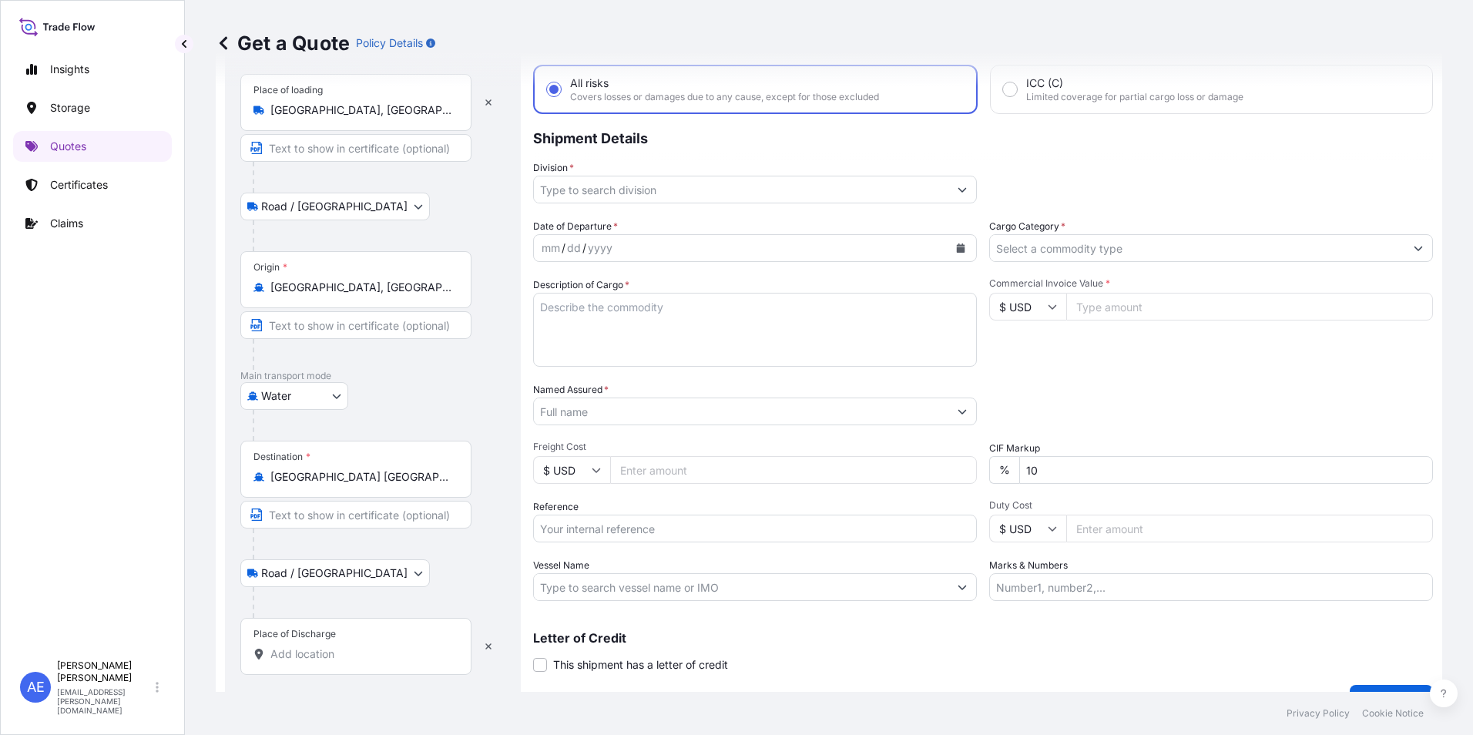
scroll to position [110, 0]
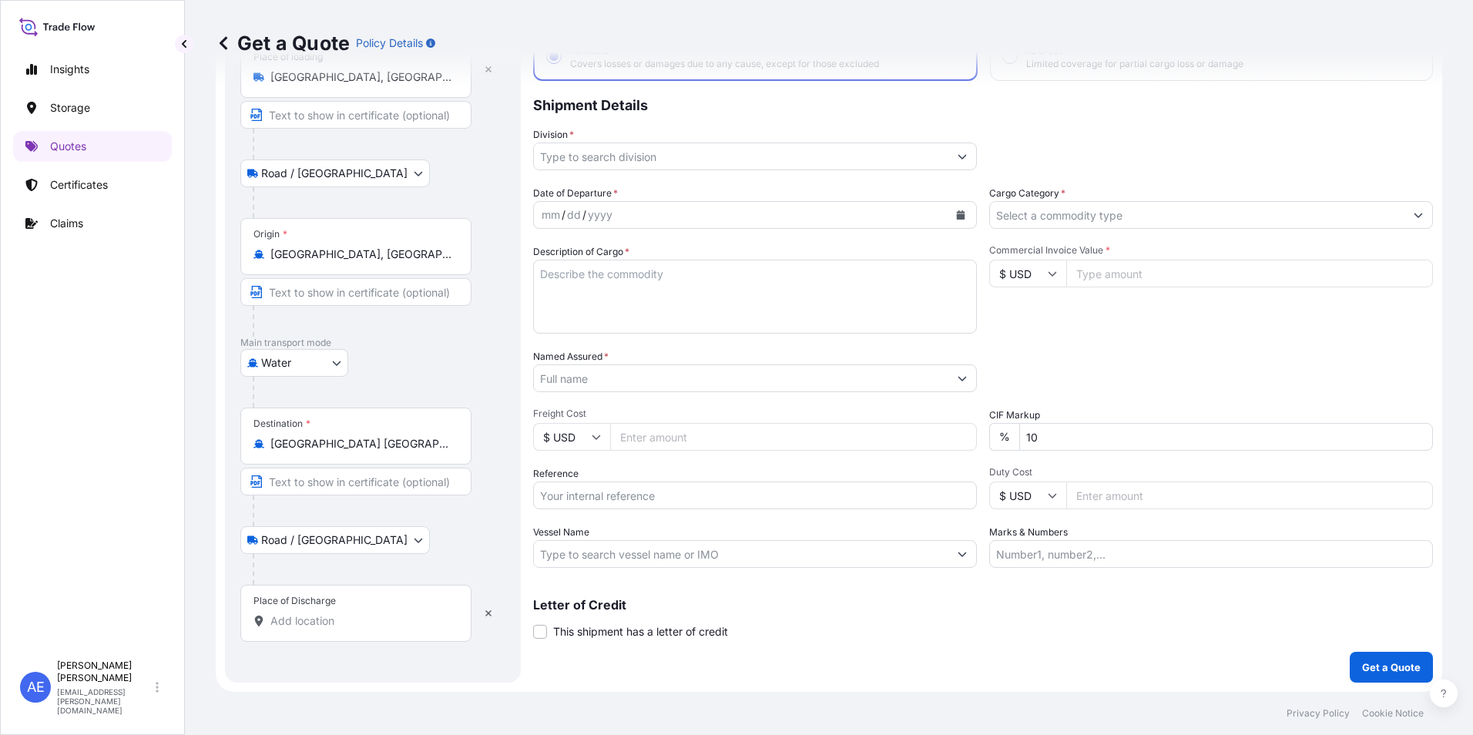
click at [321, 615] on input "Place of Discharge" at bounding box center [361, 620] width 182 height 15
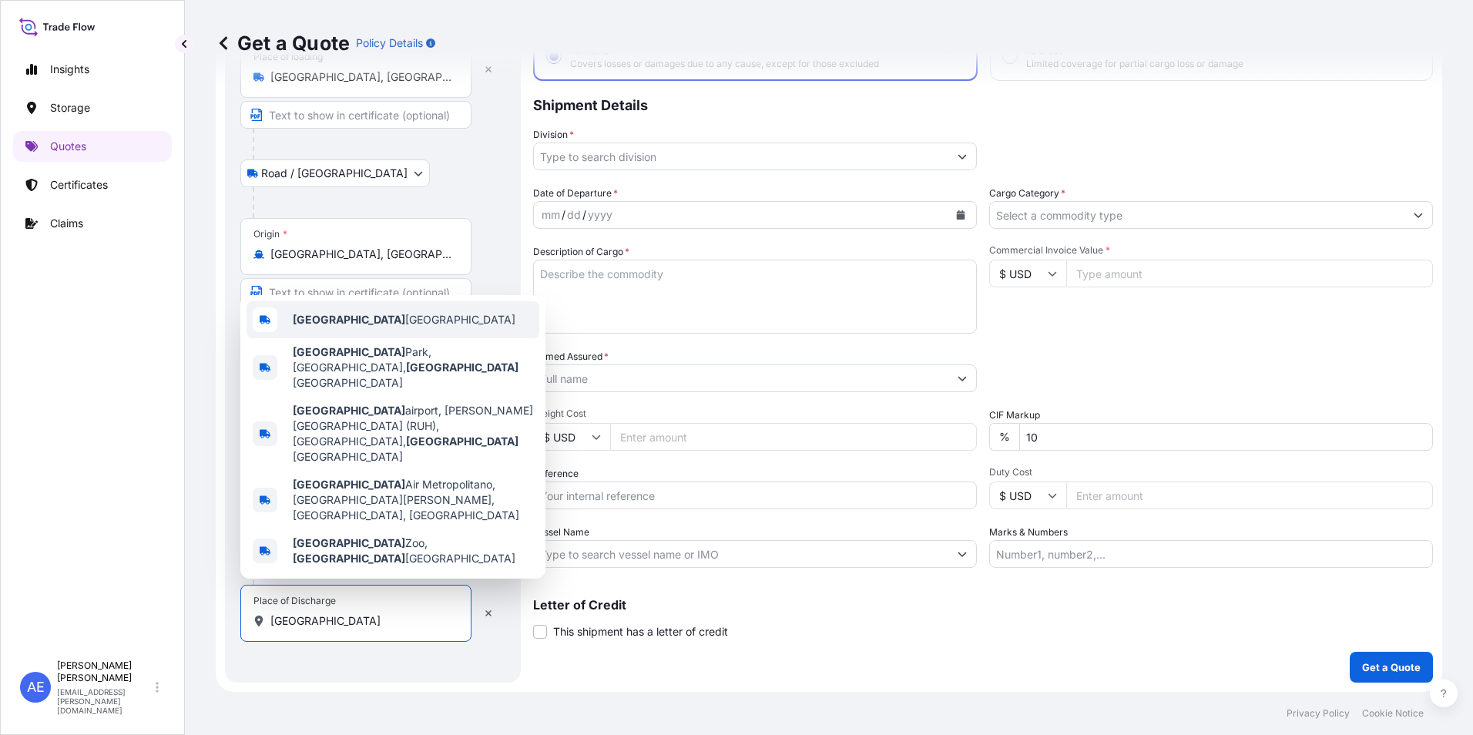
click at [365, 328] on span "[GEOGRAPHIC_DATA] [GEOGRAPHIC_DATA]" at bounding box center [404, 319] width 223 height 15
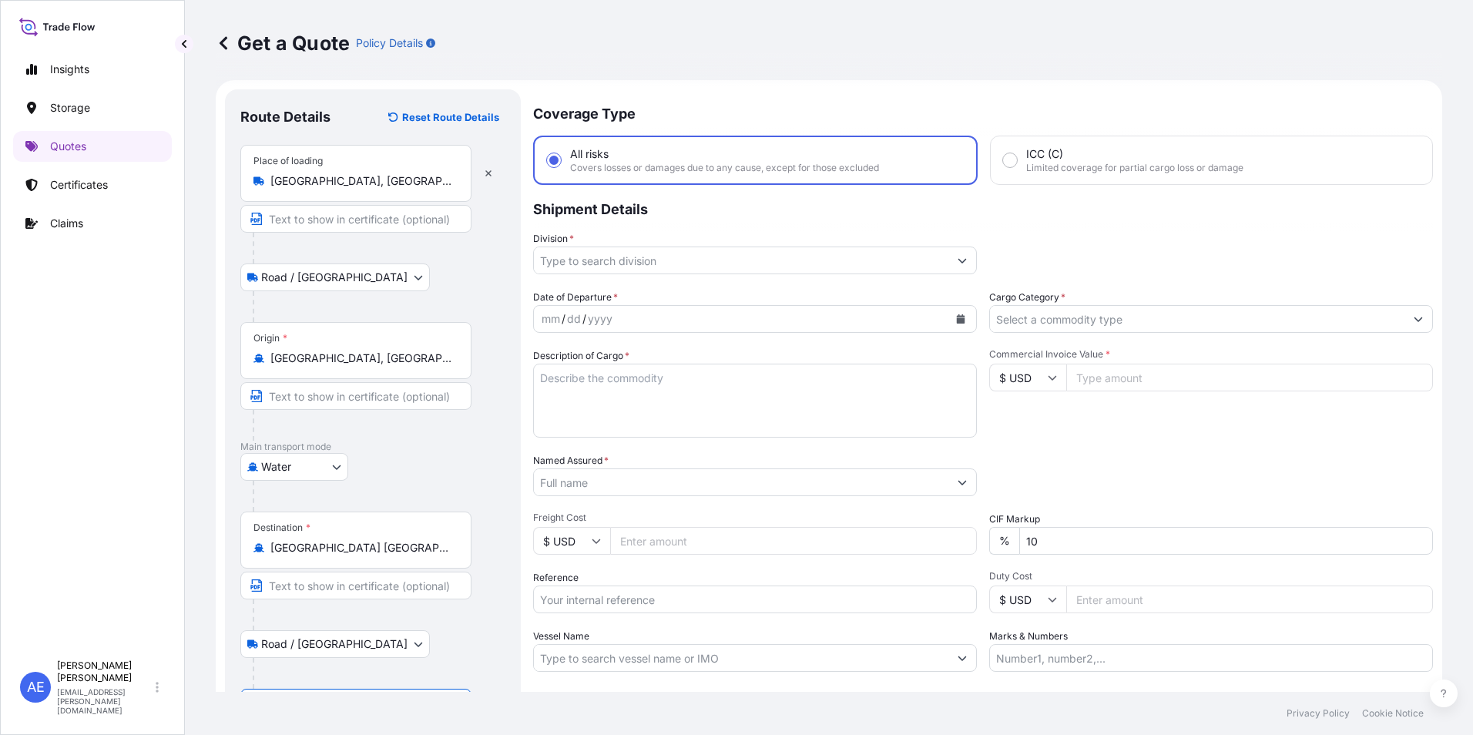
scroll to position [0, 0]
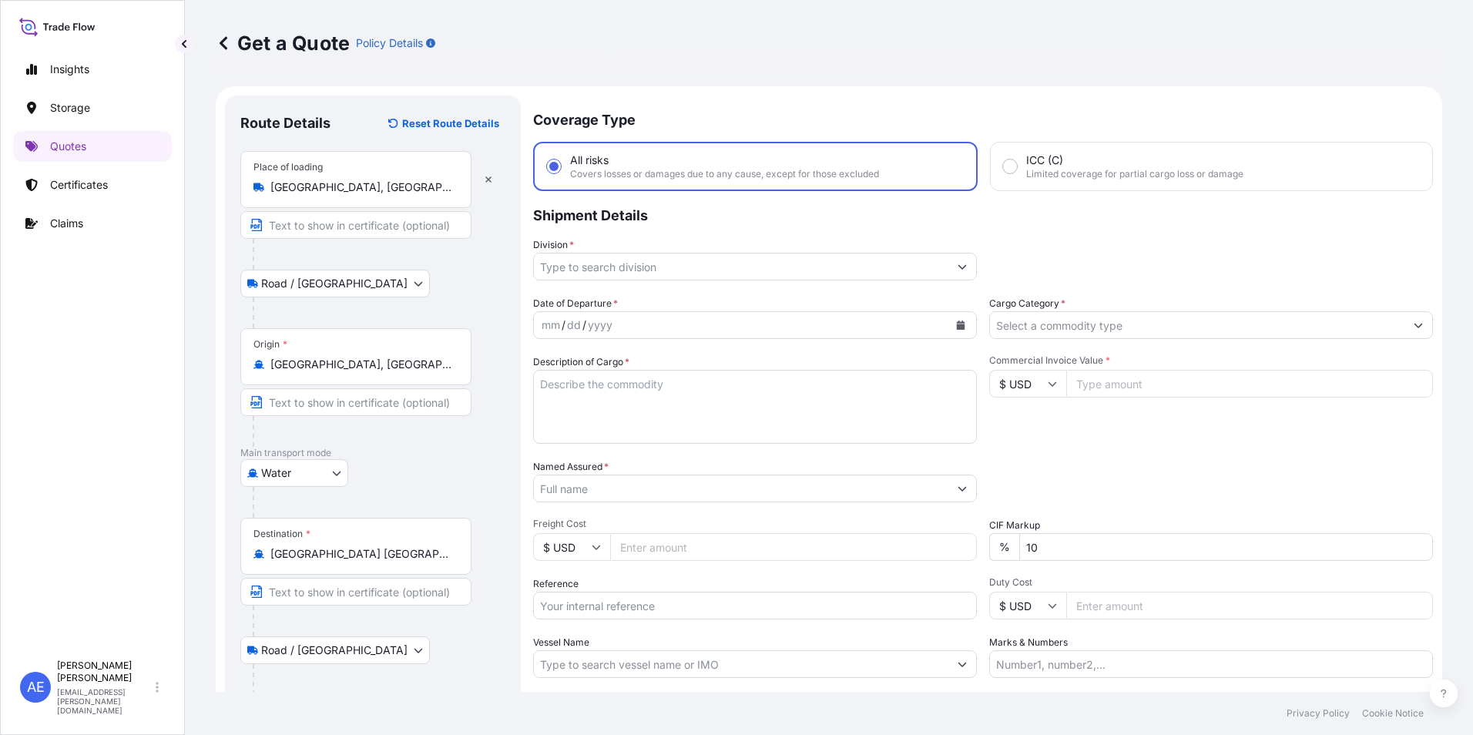
type input "[GEOGRAPHIC_DATA] [GEOGRAPHIC_DATA]"
click at [966, 324] on button "Calendar" at bounding box center [961, 325] width 25 height 25
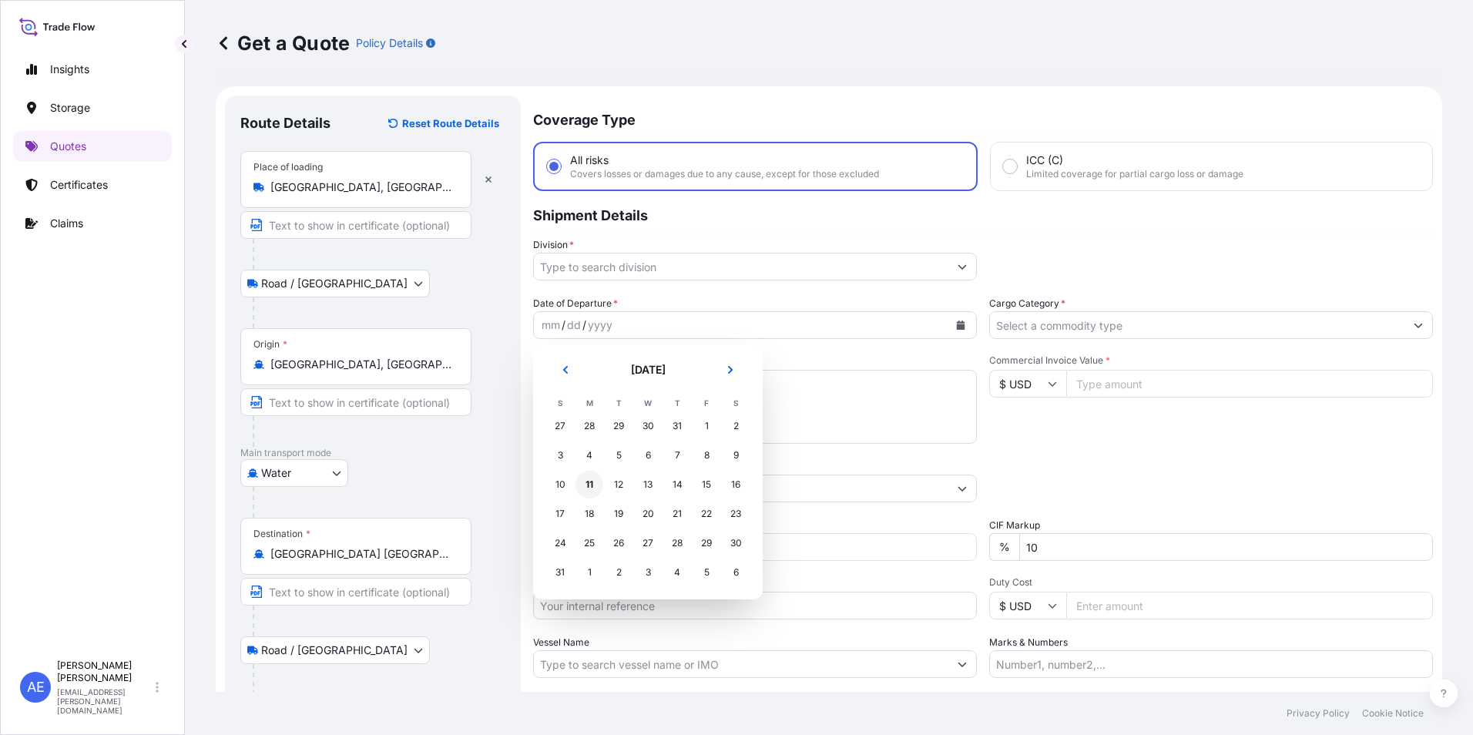
click at [591, 484] on div "11" at bounding box center [590, 485] width 28 height 28
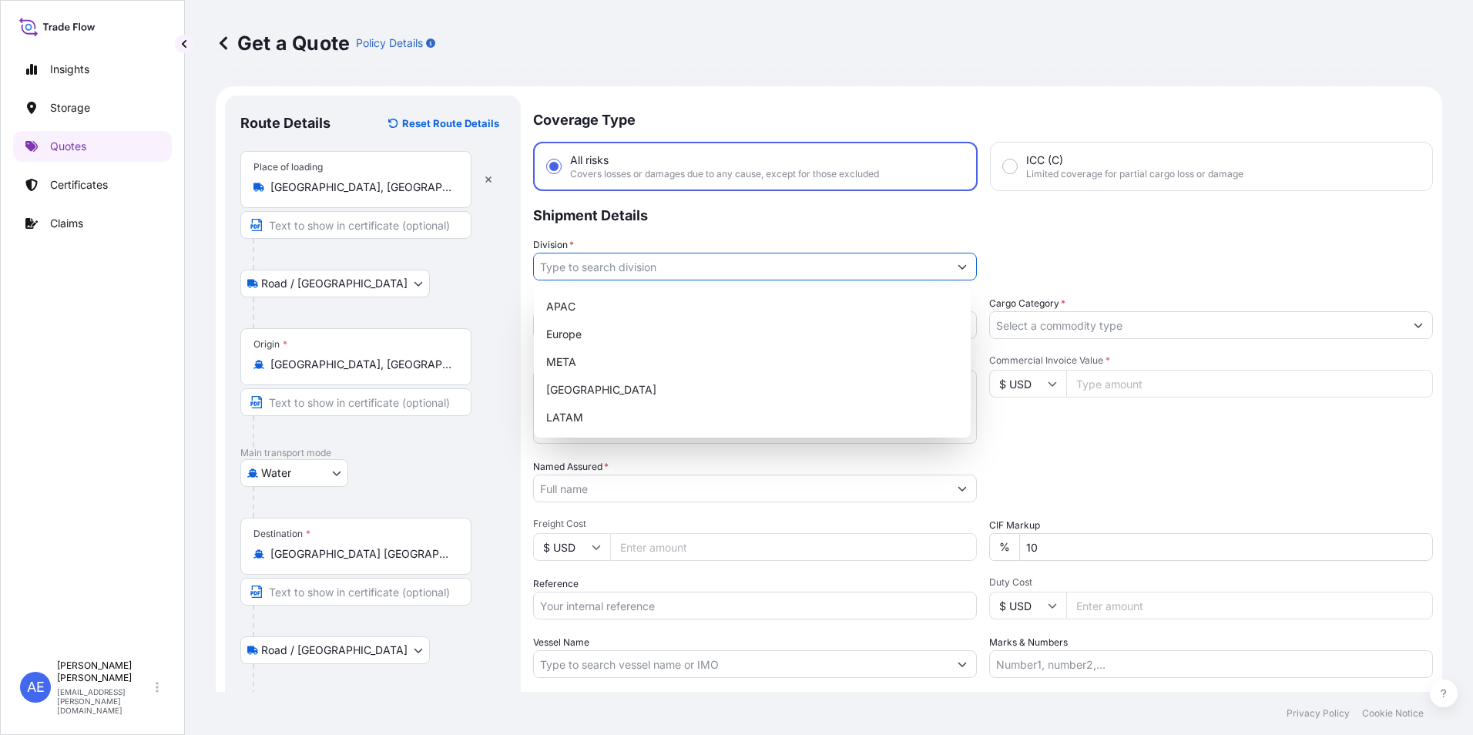
click at [957, 276] on button "Show suggestions" at bounding box center [963, 267] width 28 height 28
click at [599, 363] on div "META" at bounding box center [752, 362] width 425 height 28
type input "META"
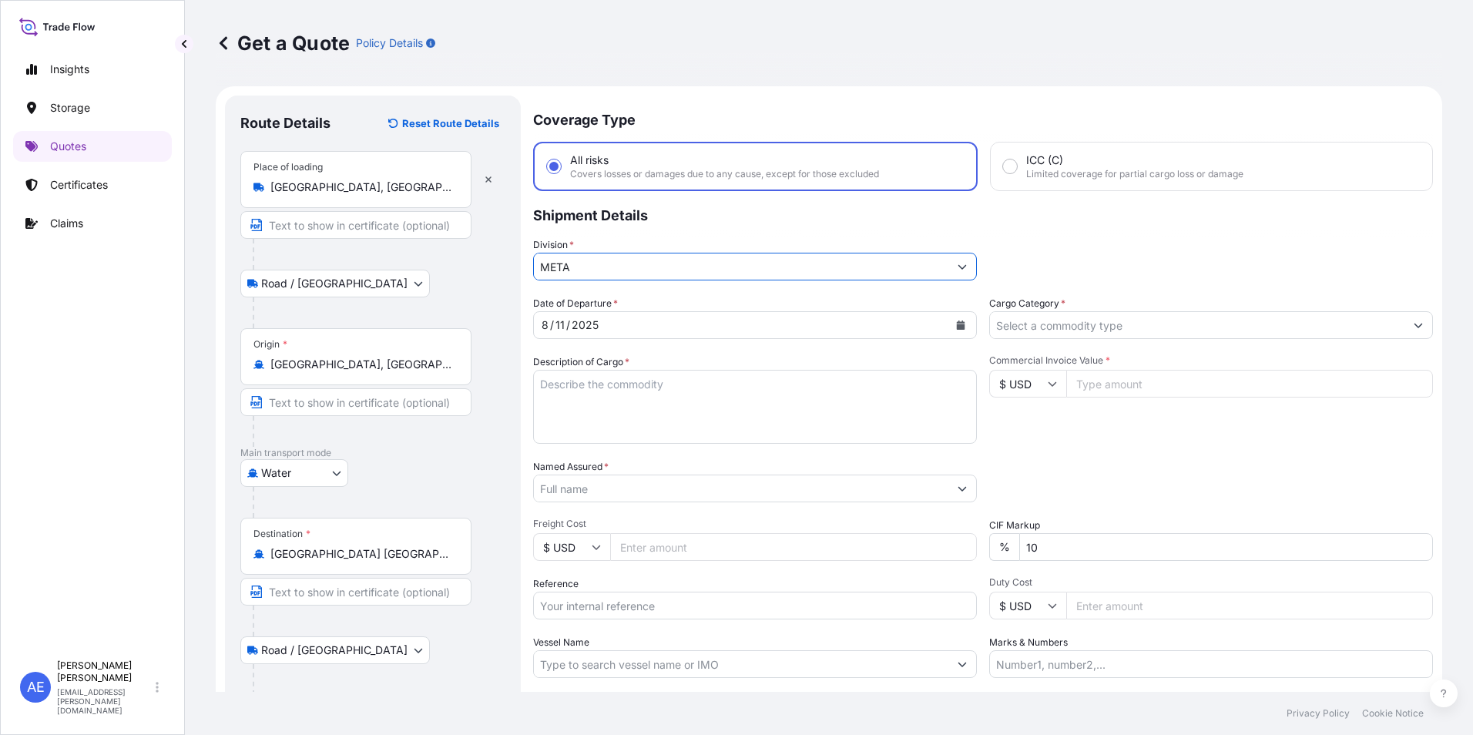
click at [1118, 333] on input "Cargo Category *" at bounding box center [1197, 325] width 415 height 28
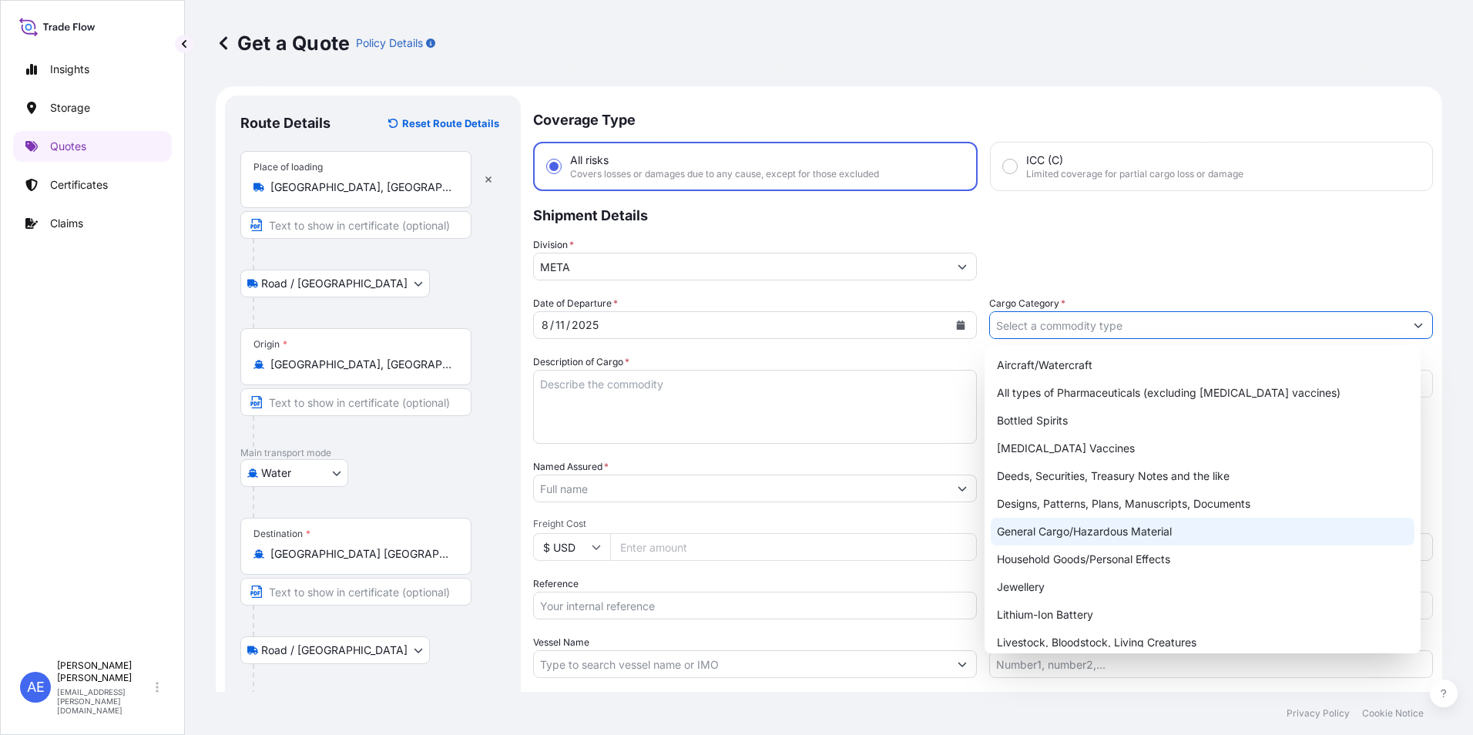
click at [1081, 536] on div "General Cargo/Hazardous Material" at bounding box center [1203, 532] width 425 height 28
type input "General Cargo/Hazardous Material"
click at [1090, 536] on div "General Cargo/Hazardous Material" at bounding box center [1203, 532] width 425 height 28
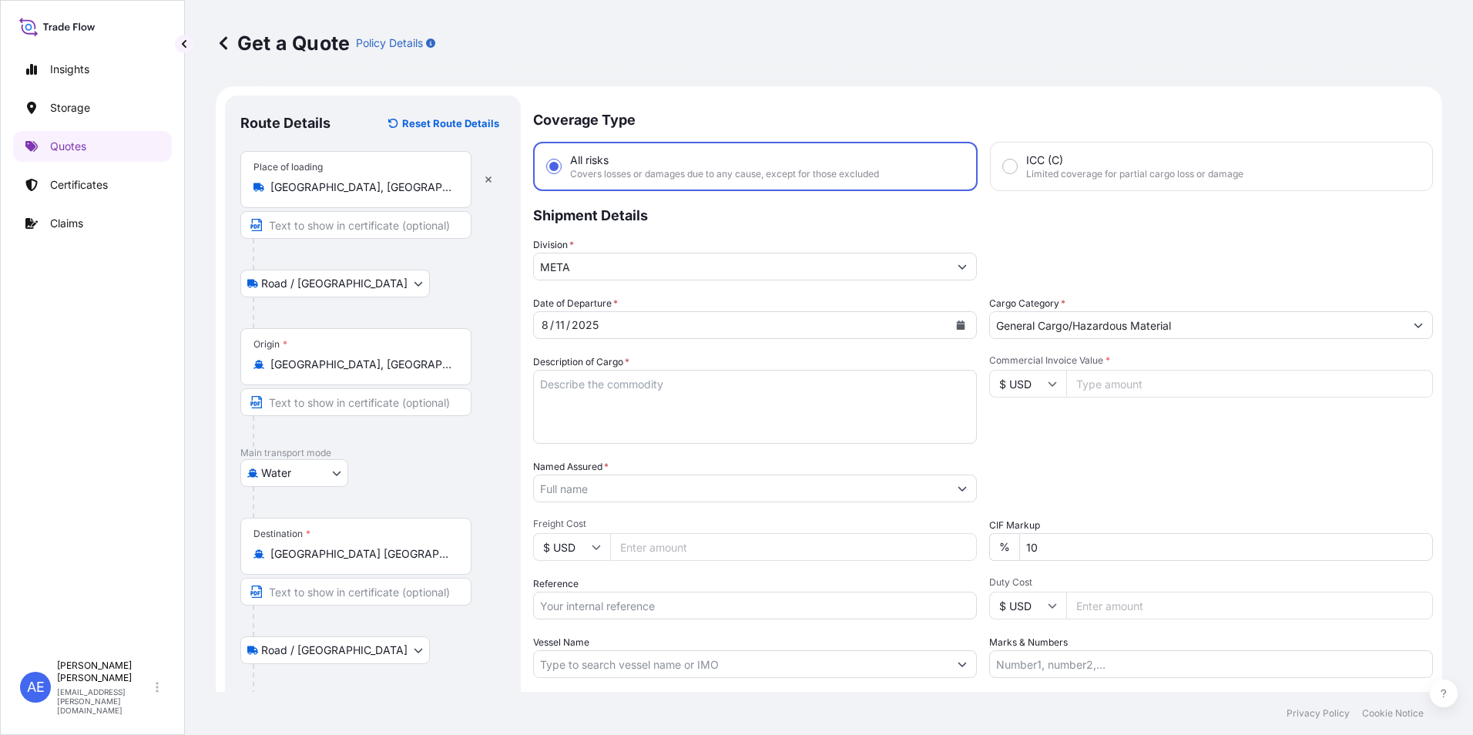
click at [1118, 390] on input "Commercial Invoice Value *" at bounding box center [1250, 384] width 367 height 28
paste input "14535"
type input "14535"
drag, startPoint x: 1074, startPoint y: 552, endPoint x: 203, endPoint y: 576, distance: 871.1
click at [410, 563] on form "Route Details Reset Route Details Place of loading [GEOGRAPHIC_DATA], [GEOGRAPH…" at bounding box center [829, 446] width 1227 height 721
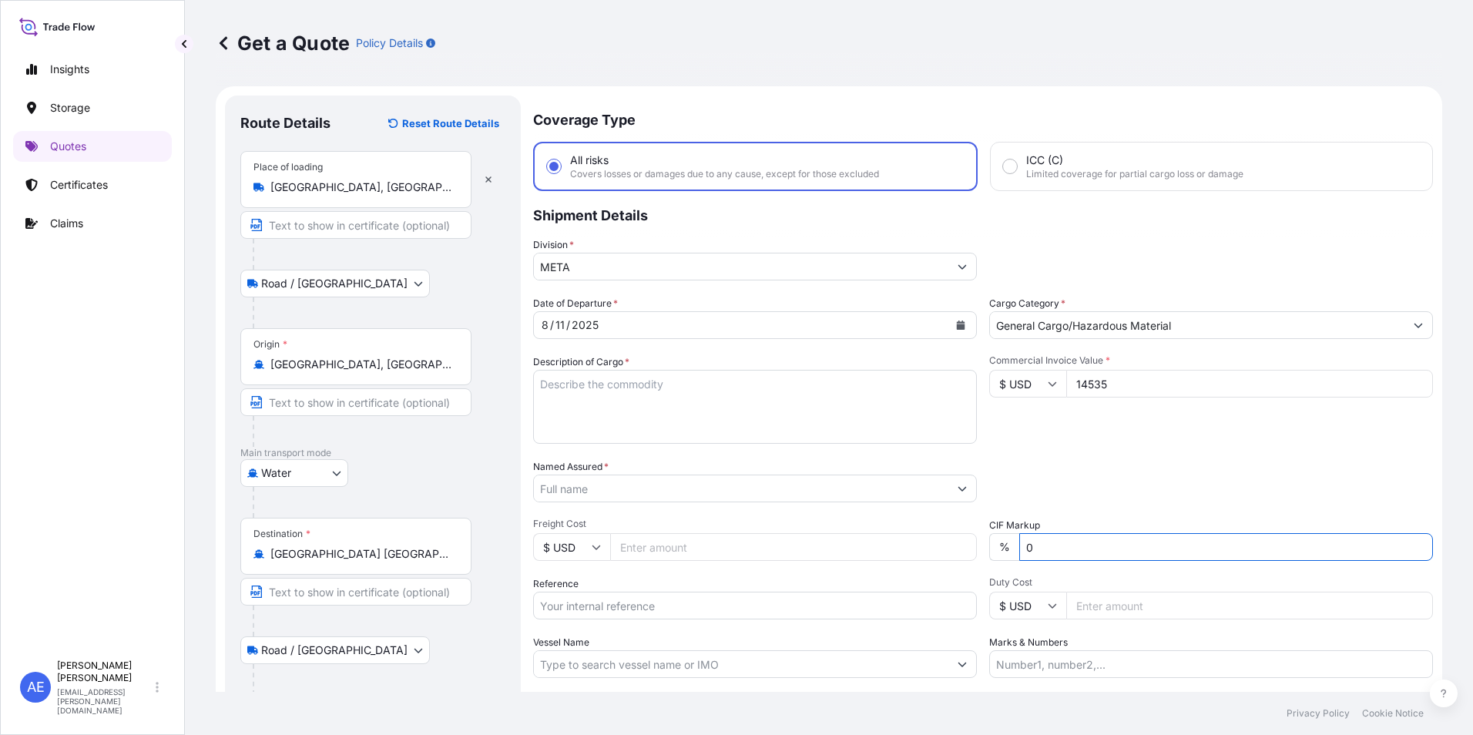
type input "0"
click at [585, 398] on textarea "Description of Cargo *" at bounding box center [755, 407] width 444 height 74
paste textarea "25 L Metal Pails with lever lock ring lid"
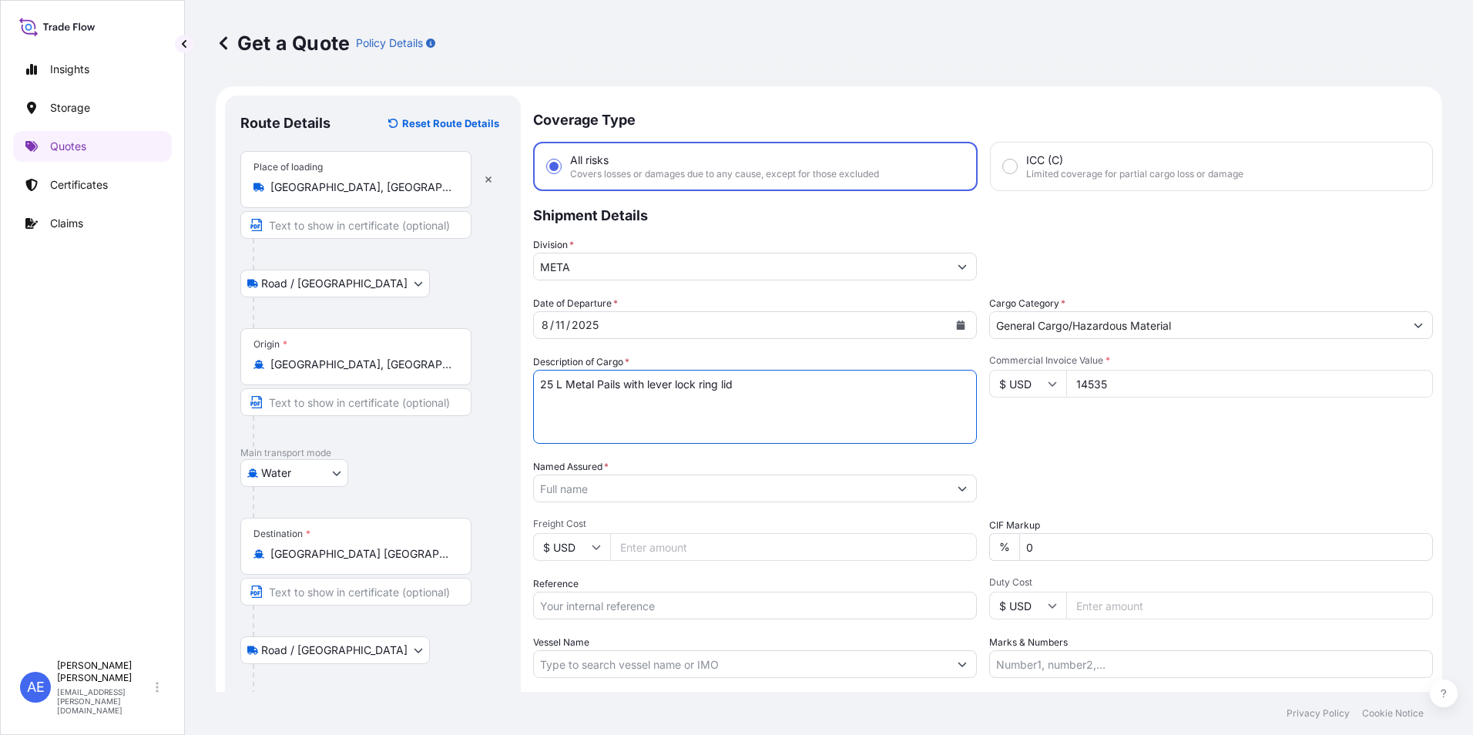
type textarea "25 L Metal Pails with lever lock ring lid"
click at [1211, 442] on div "Commercial Invoice Value * $ USD 14535" at bounding box center [1211, 398] width 444 height 89
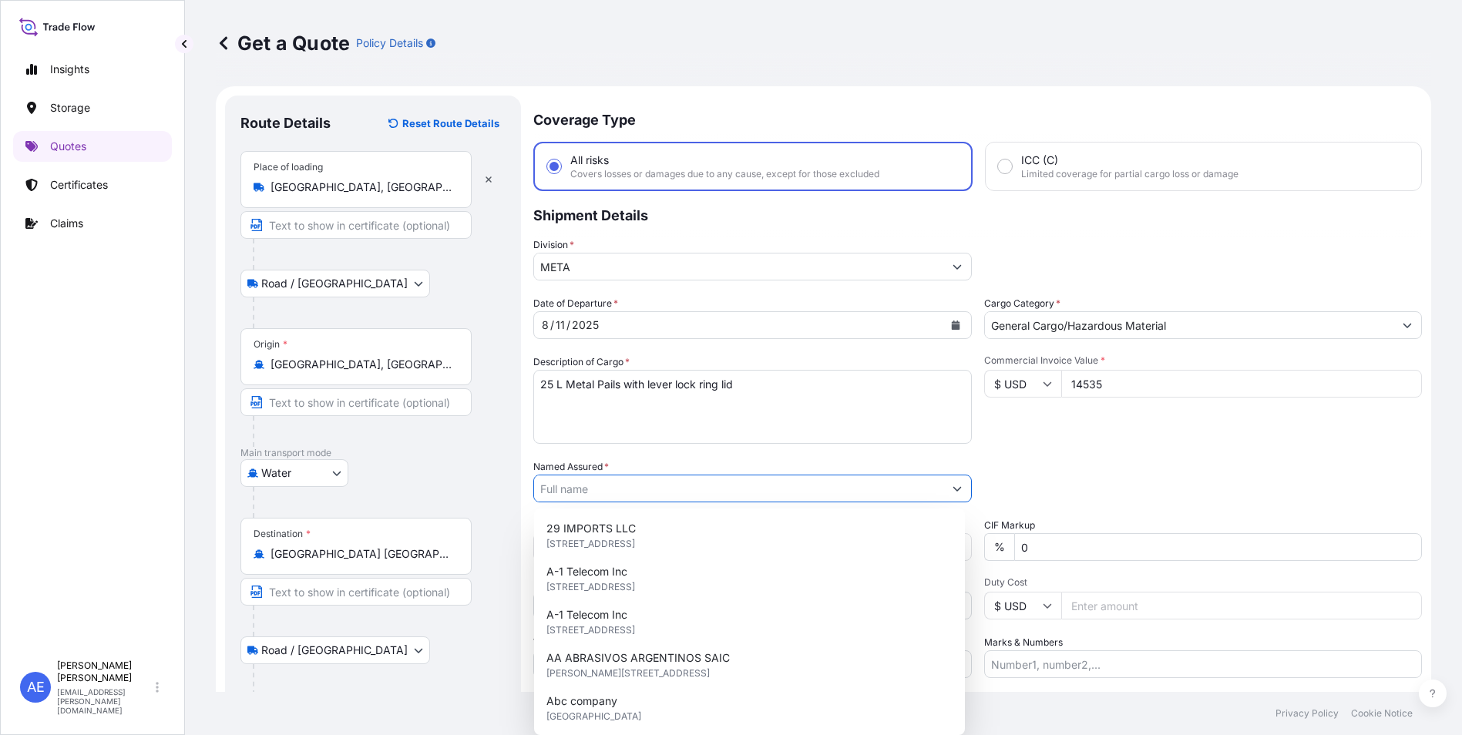
click at [610, 487] on input "Named Assured *" at bounding box center [738, 489] width 409 height 28
paste input "AL SAMA PRINTING INKS AND SUNDRIES MANUFACTURING COMPANY"
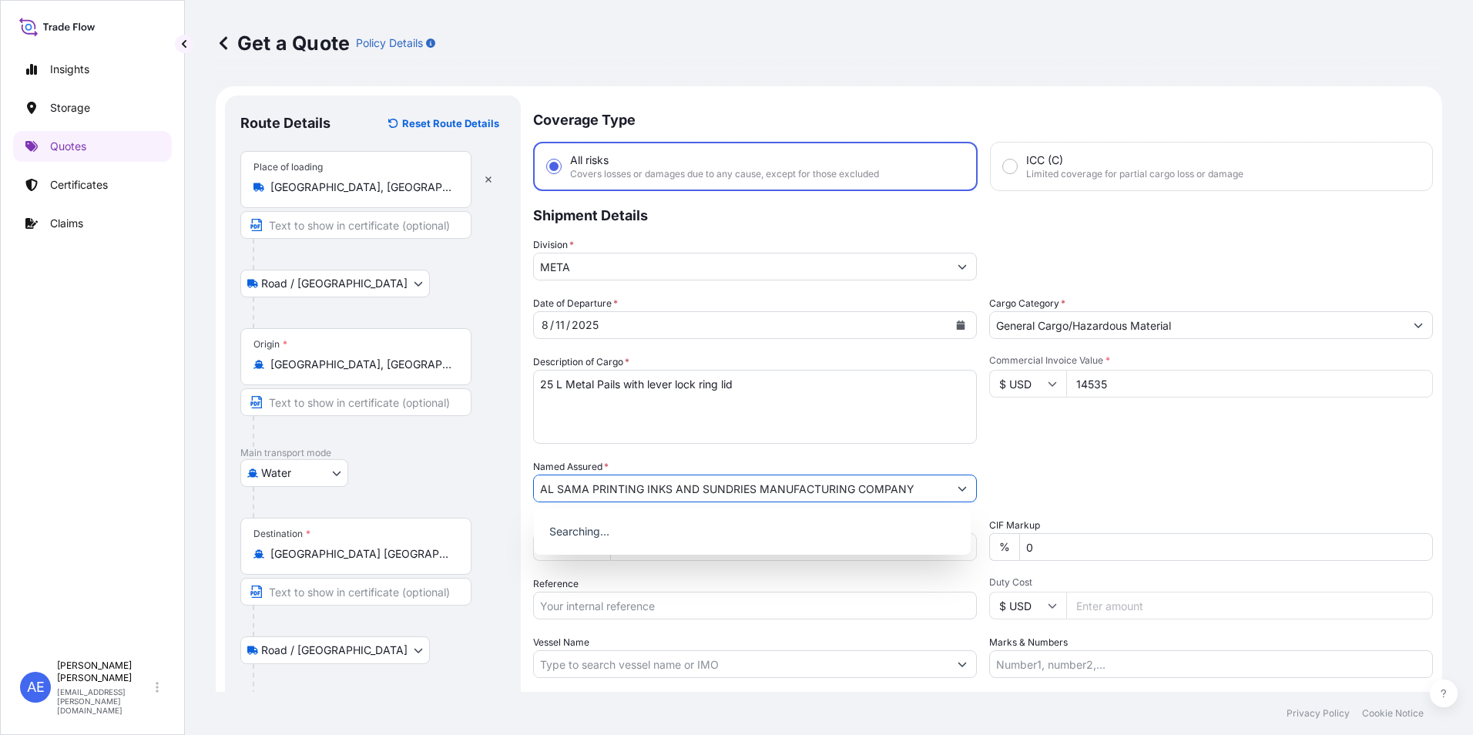
type input "AL SAMA PRINTING INKS AND SUNDRIES MANUFACTURING COMPANY"
click at [1211, 473] on div "Packing Category Type to search a container mode Please select a primary mode o…" at bounding box center [1211, 480] width 444 height 43
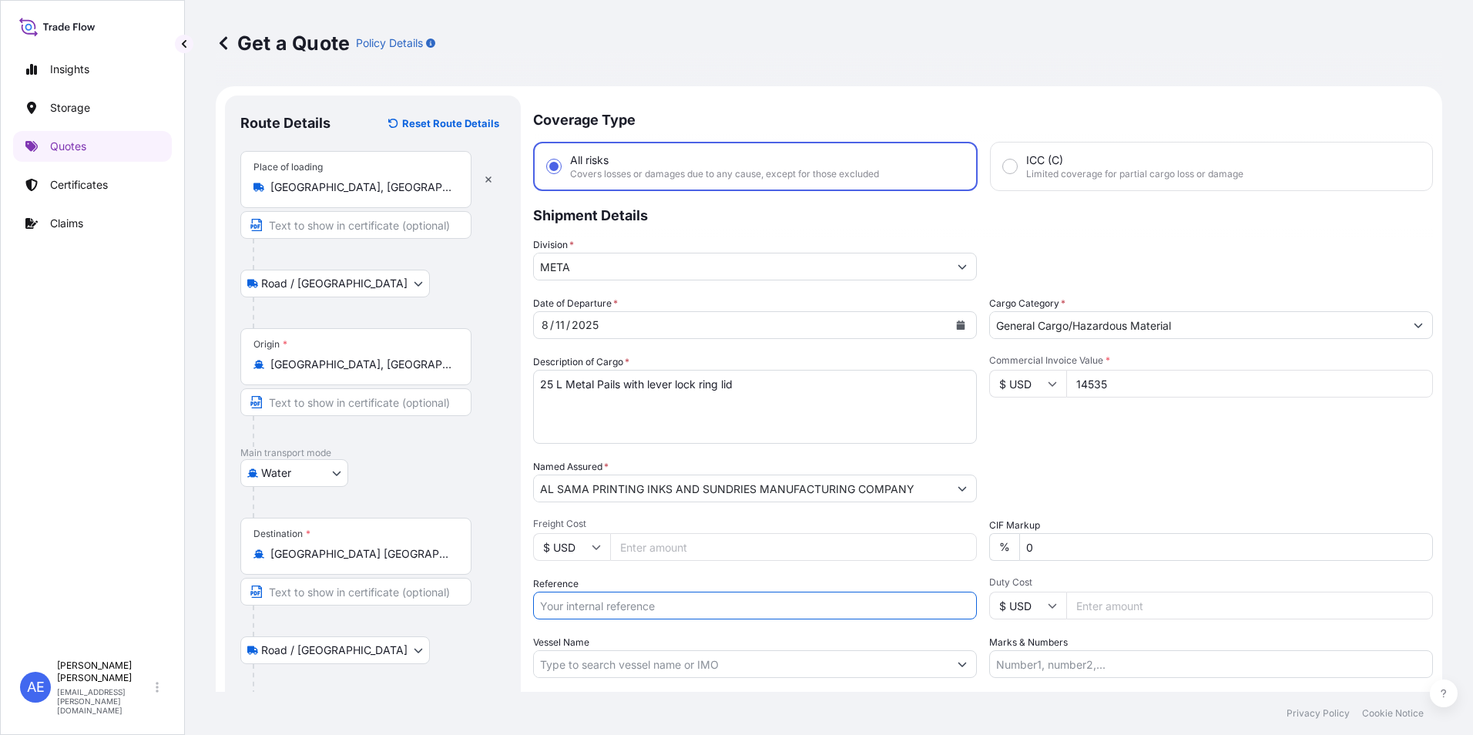
click at [595, 610] on input "Reference" at bounding box center [755, 606] width 444 height 28
paste input "SSLS2905"
type input "SSLS2905"
click at [1127, 407] on div "Commercial Invoice Value * $ USD 14535" at bounding box center [1211, 398] width 444 height 89
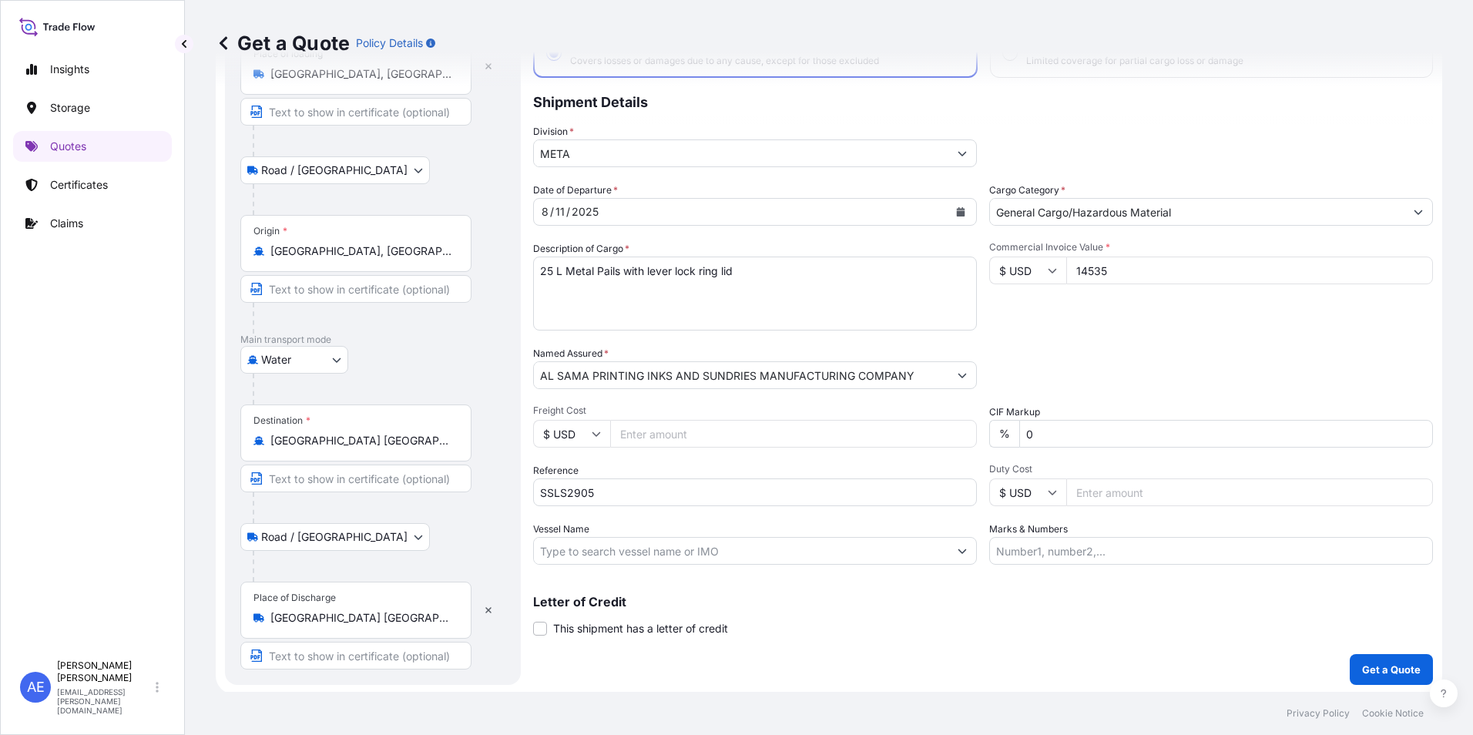
scroll to position [116, 0]
click at [1362, 671] on p "Get a Quote" at bounding box center [1391, 667] width 59 height 15
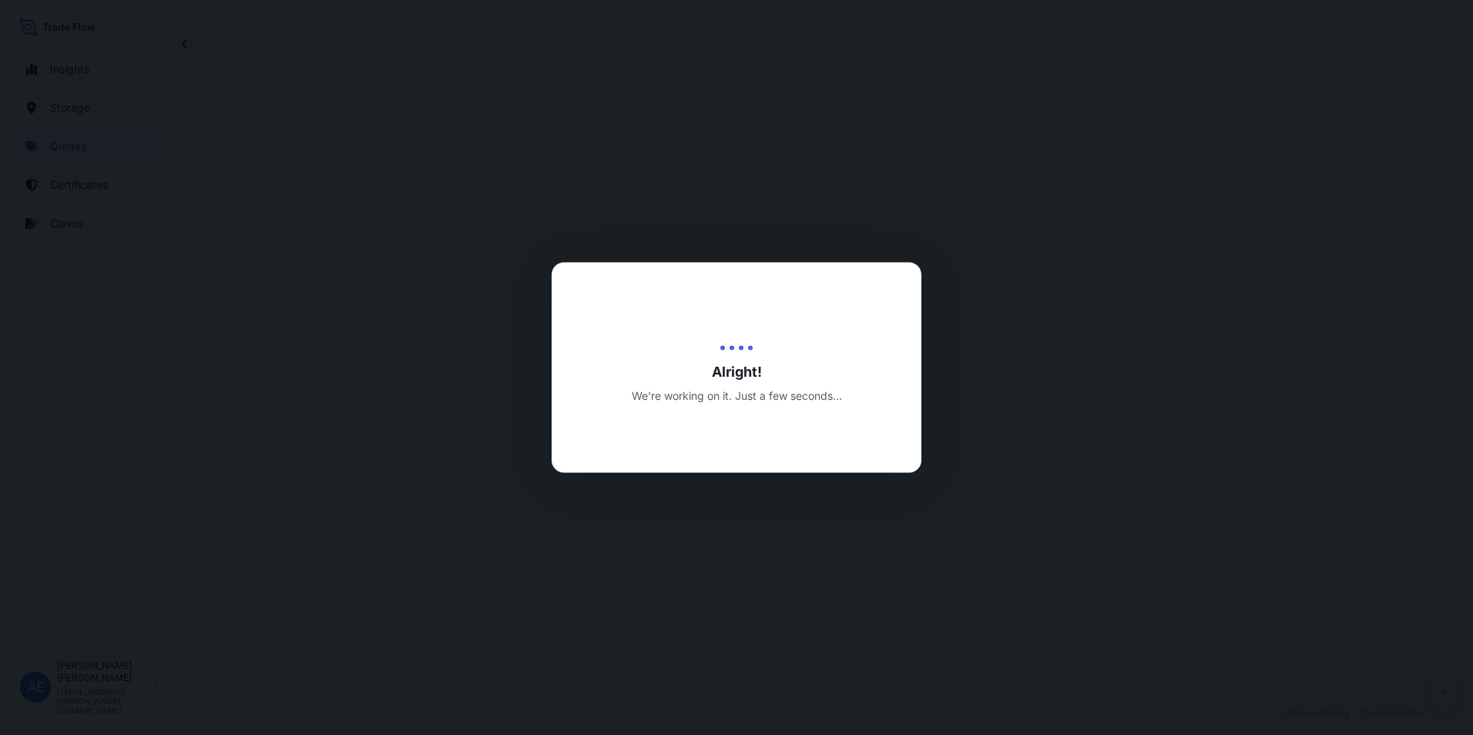
select select "Road / [GEOGRAPHIC_DATA]"
select select "Water"
select select "Road / [GEOGRAPHIC_DATA]"
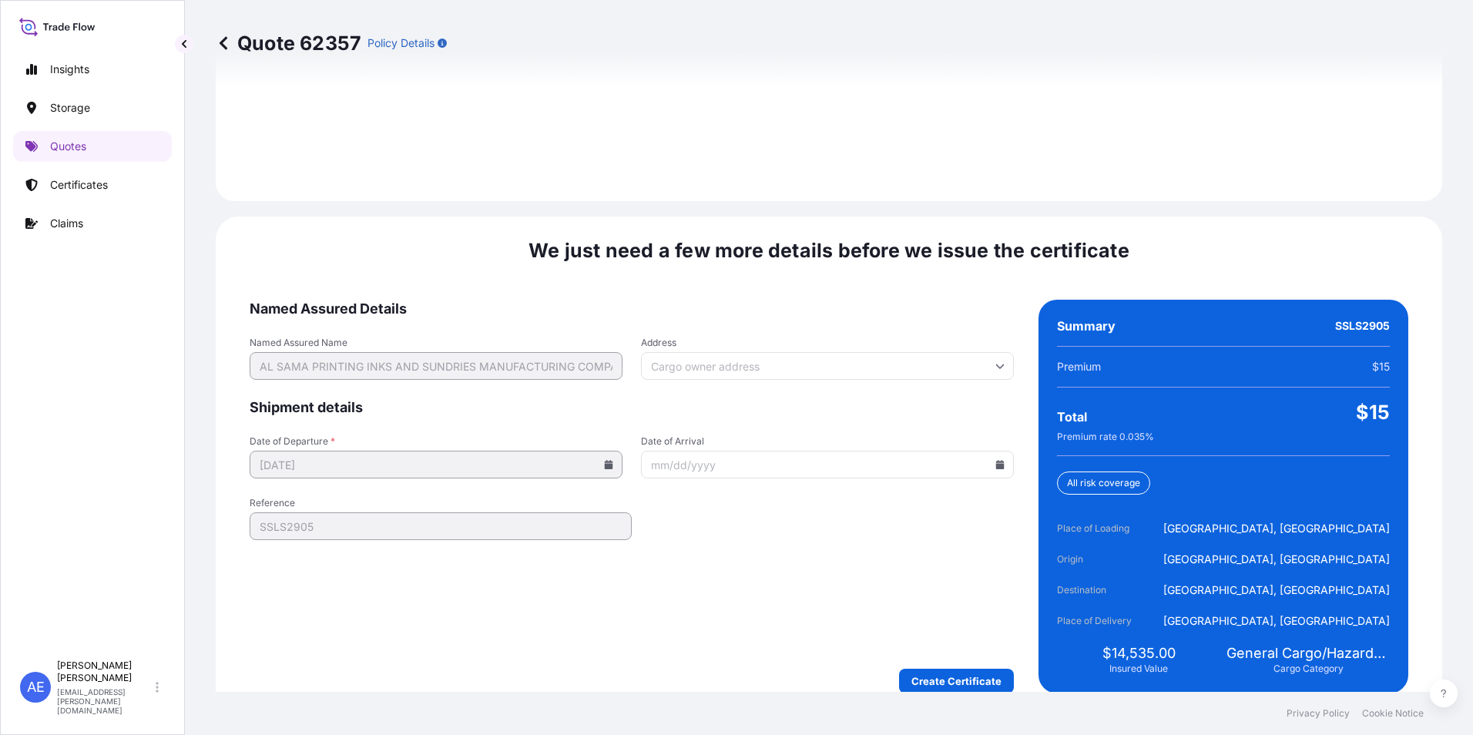
scroll to position [2293, 0]
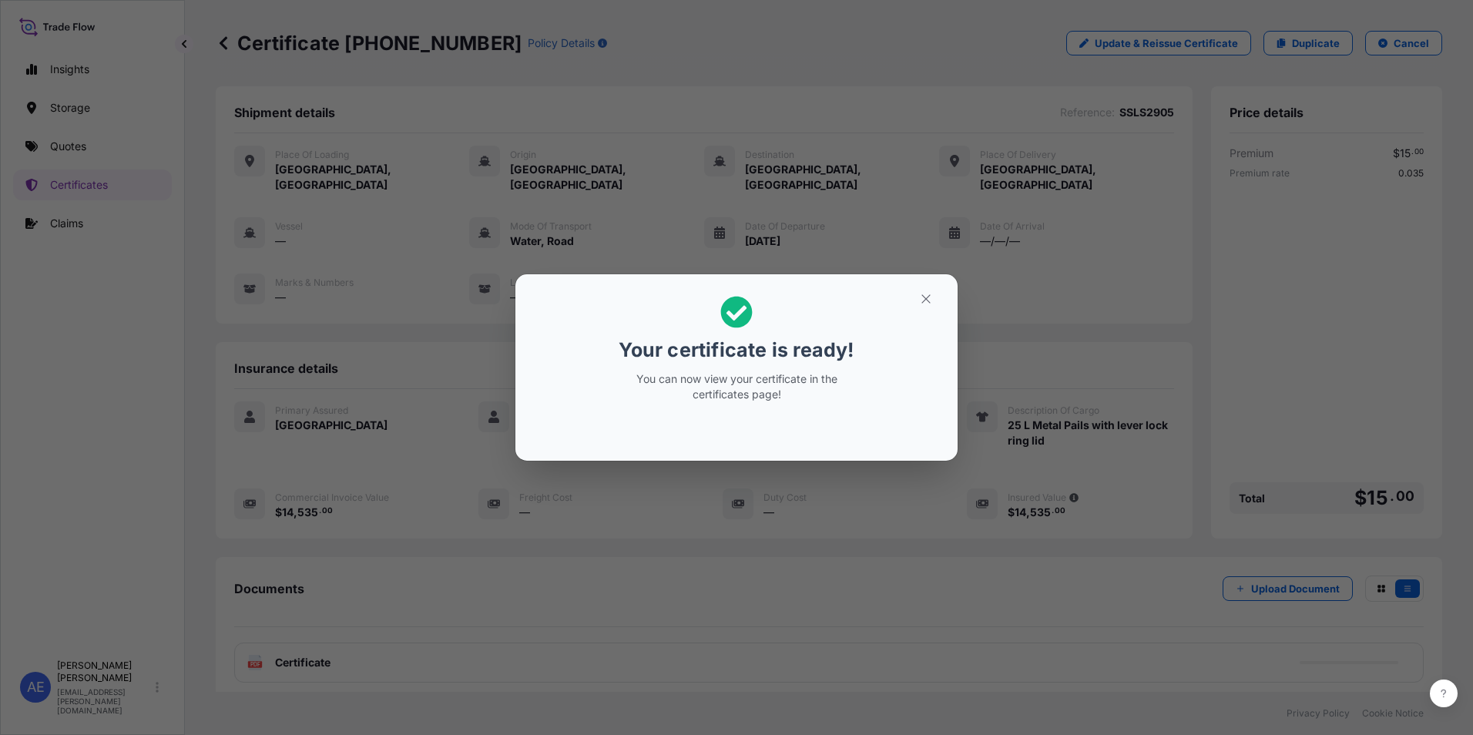
click at [925, 301] on icon "button" at bounding box center [926, 298] width 8 height 8
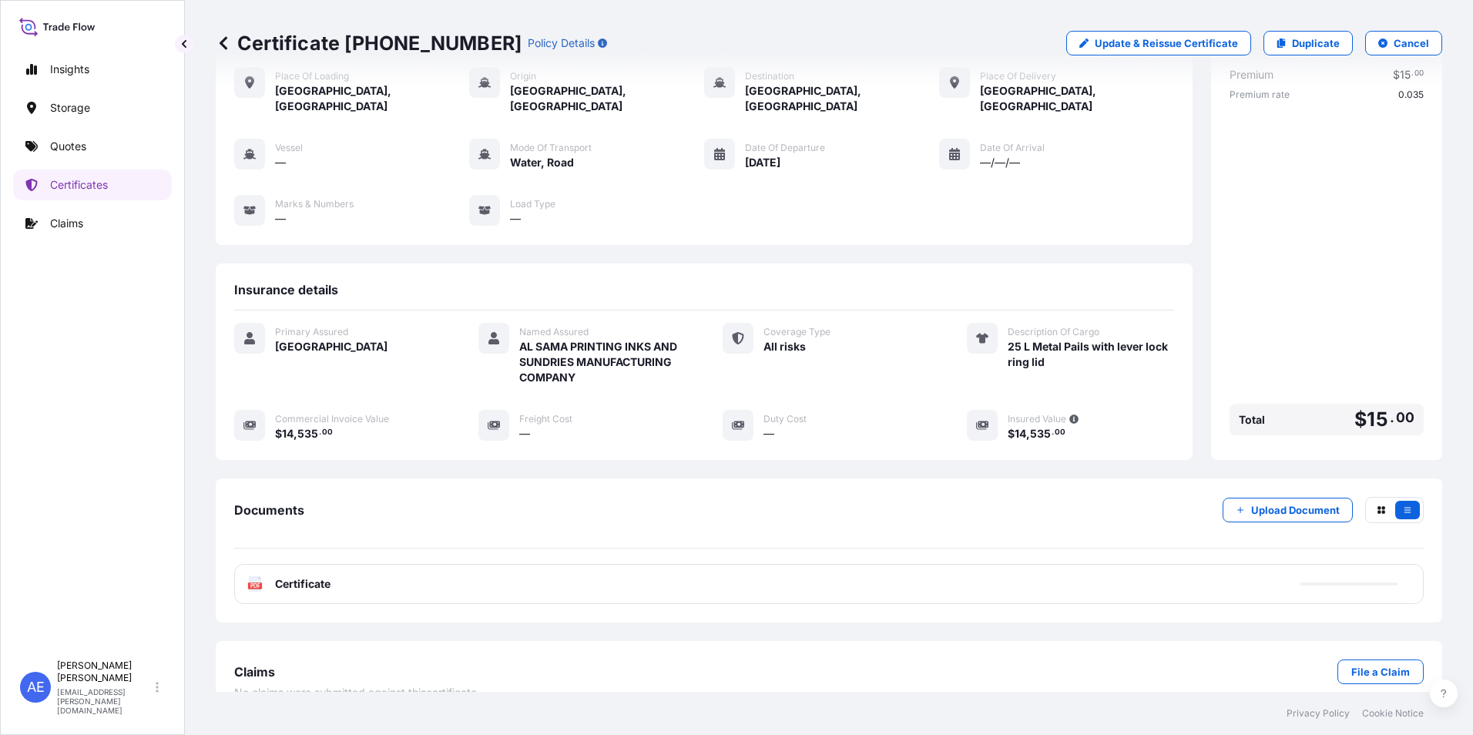
scroll to position [90, 0]
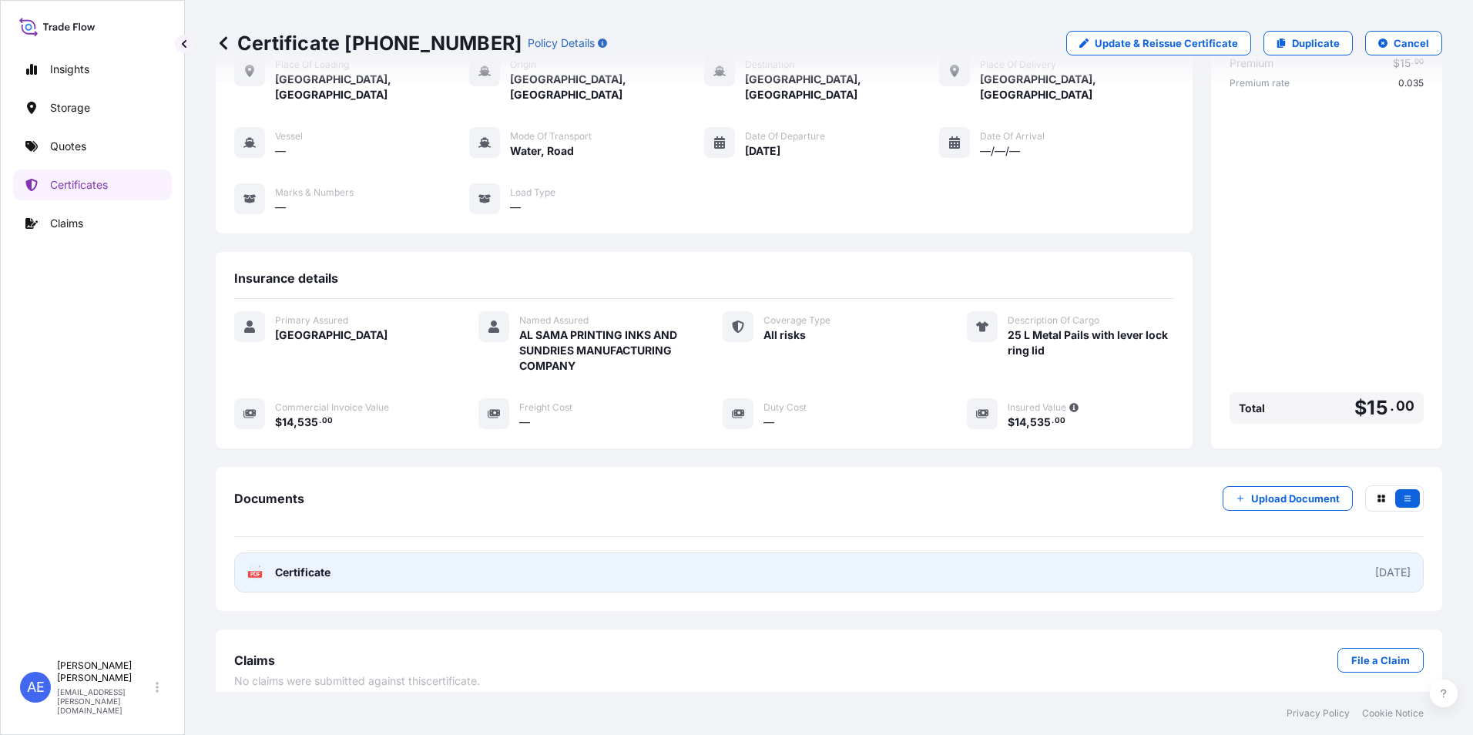
click at [314, 565] on link "PDF Certificate [DATE]" at bounding box center [829, 573] width 1190 height 40
